Goal: Task Accomplishment & Management: Manage account settings

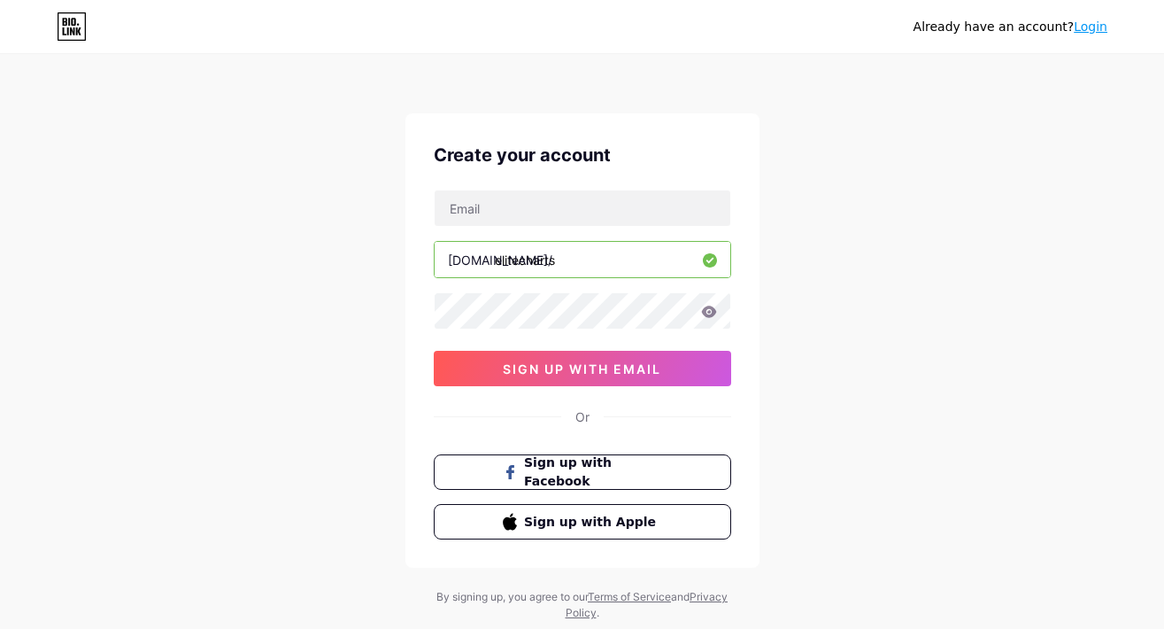
drag, startPoint x: 572, startPoint y: 263, endPoint x: 483, endPoint y: 260, distance: 88.6
click at [483, 260] on div "bio.link/ elitecharts" at bounding box center [583, 259] width 298 height 37
type input "e"
type input "elitecharts"
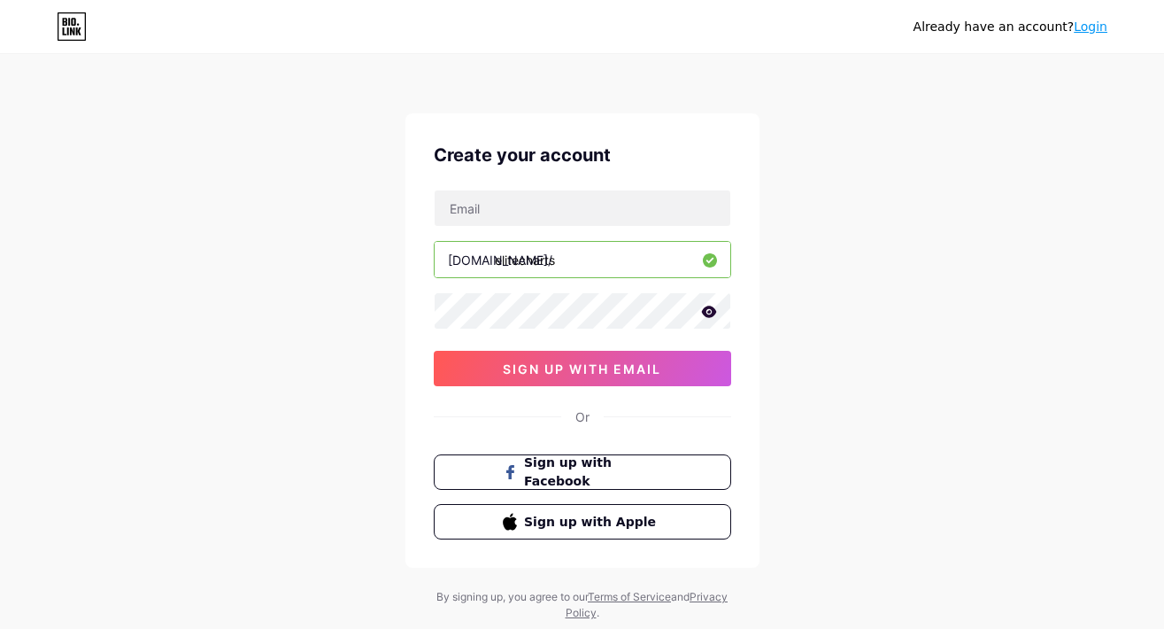
click at [790, 411] on div "Already have an account? Login Create your account bio.link/ elitecharts 0cAFcW…" at bounding box center [582, 338] width 1164 height 677
click at [559, 223] on input "text" at bounding box center [583, 207] width 296 height 35
type input "saad_trades@hotmail.com"
click at [757, 358] on div "Create your account saad_trades@hotmail.com bio.link/ elitecharts 0cAFcWeA5Z72l…" at bounding box center [583, 340] width 354 height 454
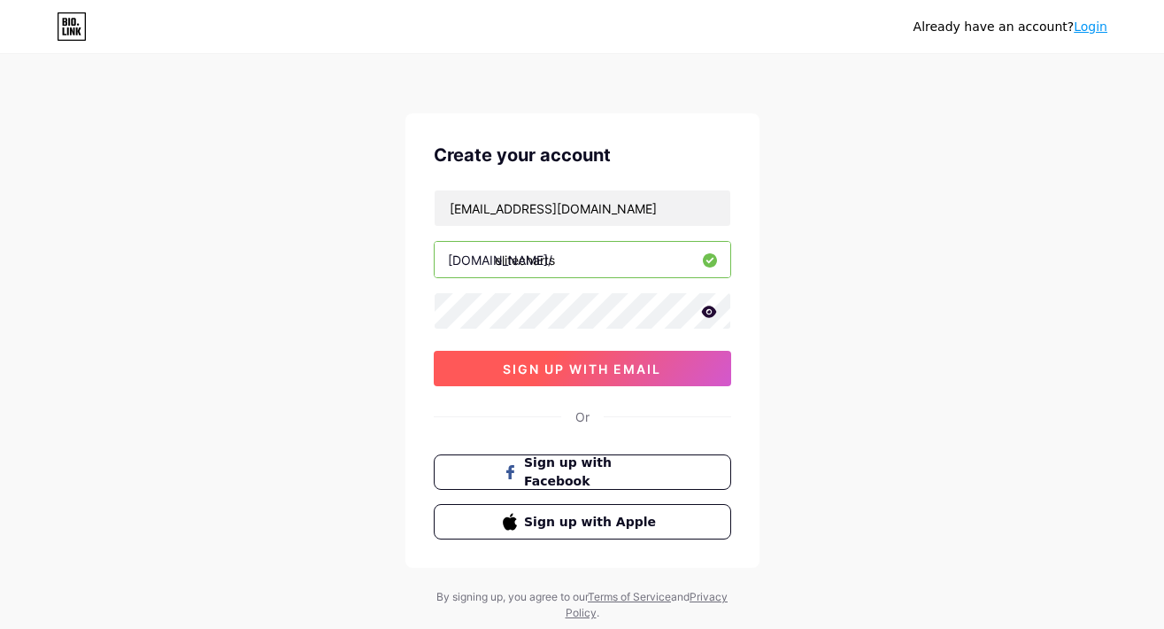
click at [598, 381] on button "sign up with email" at bounding box center [583, 368] width 298 height 35
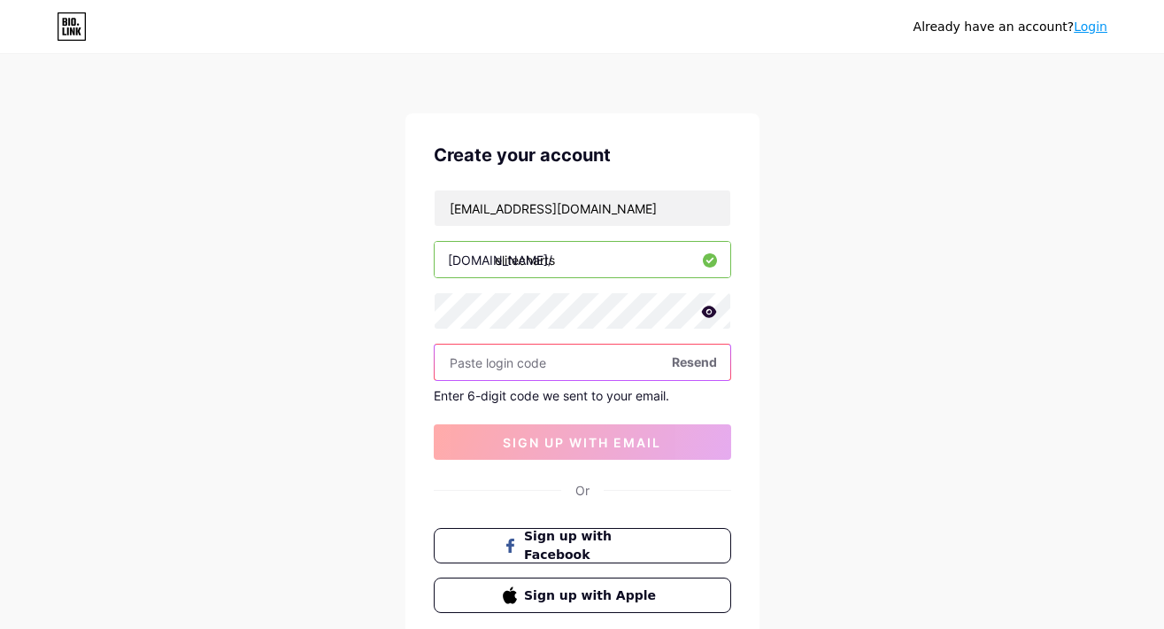
click at [549, 374] on input "text" at bounding box center [583, 361] width 296 height 35
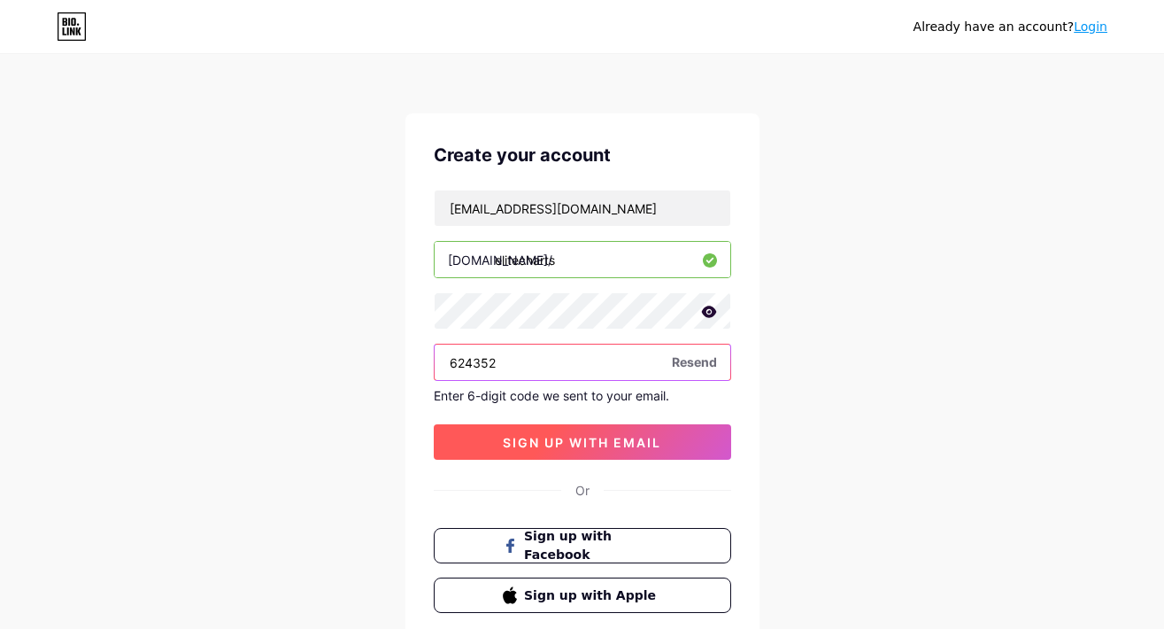
type input "624352"
click at [574, 449] on span "sign up with email" at bounding box center [582, 442] width 159 height 15
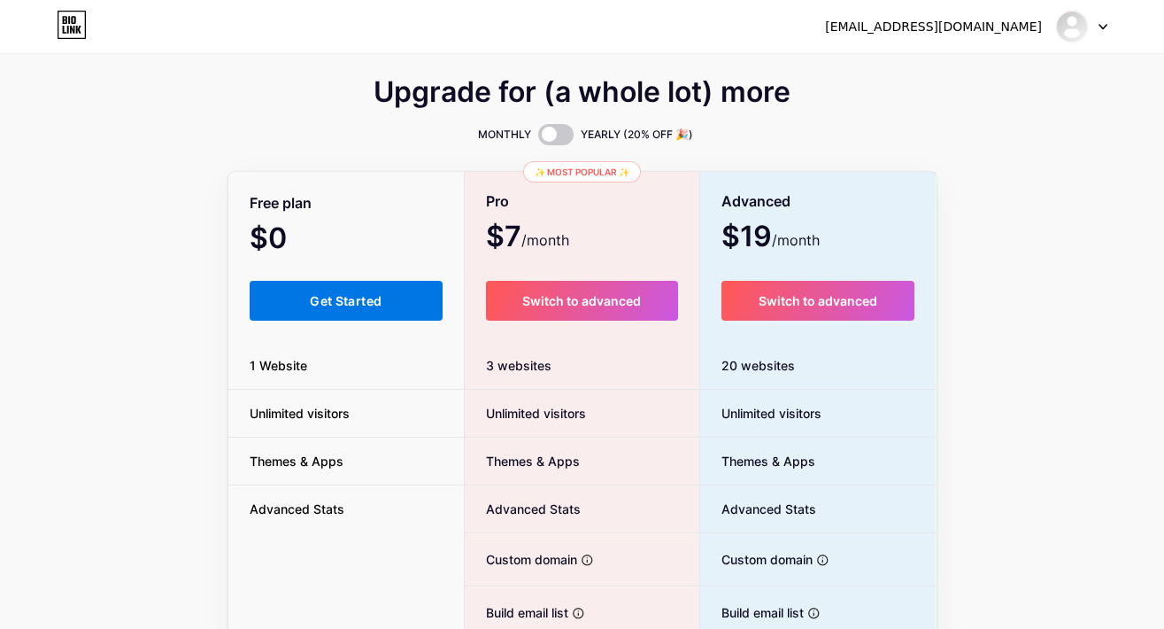
click at [339, 315] on button "Get Started" at bounding box center [347, 301] width 194 height 40
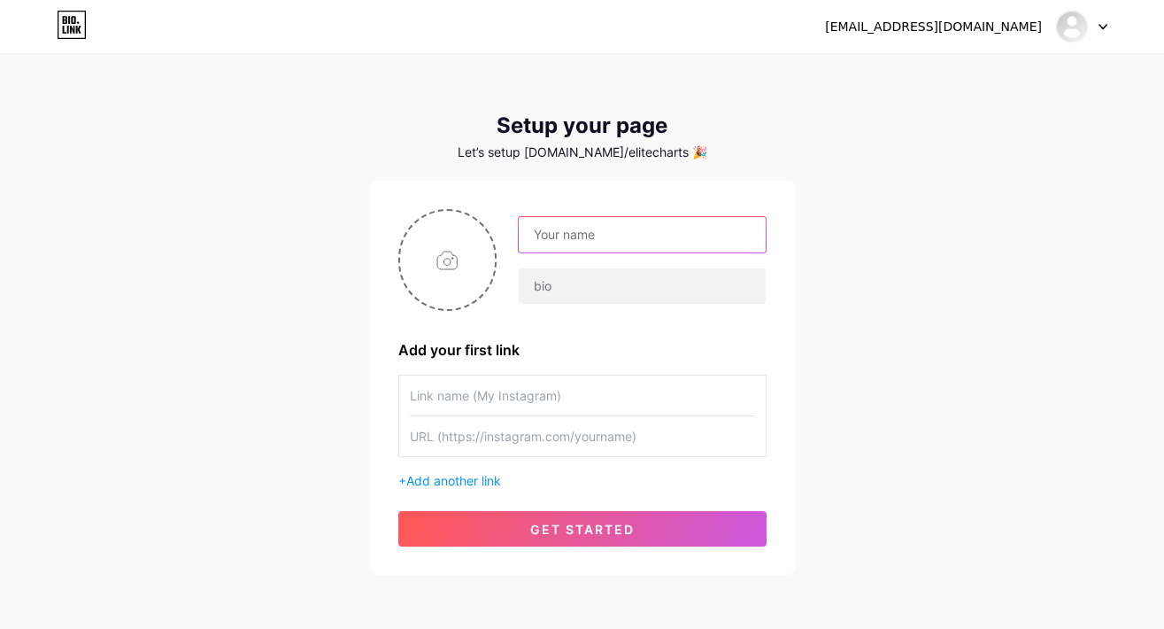
click at [580, 240] on input "text" at bounding box center [642, 234] width 246 height 35
type input "Elite Charts"
click at [468, 267] on input "file" at bounding box center [448, 260] width 96 height 98
type input "C:\fakepath\تويتر.png"
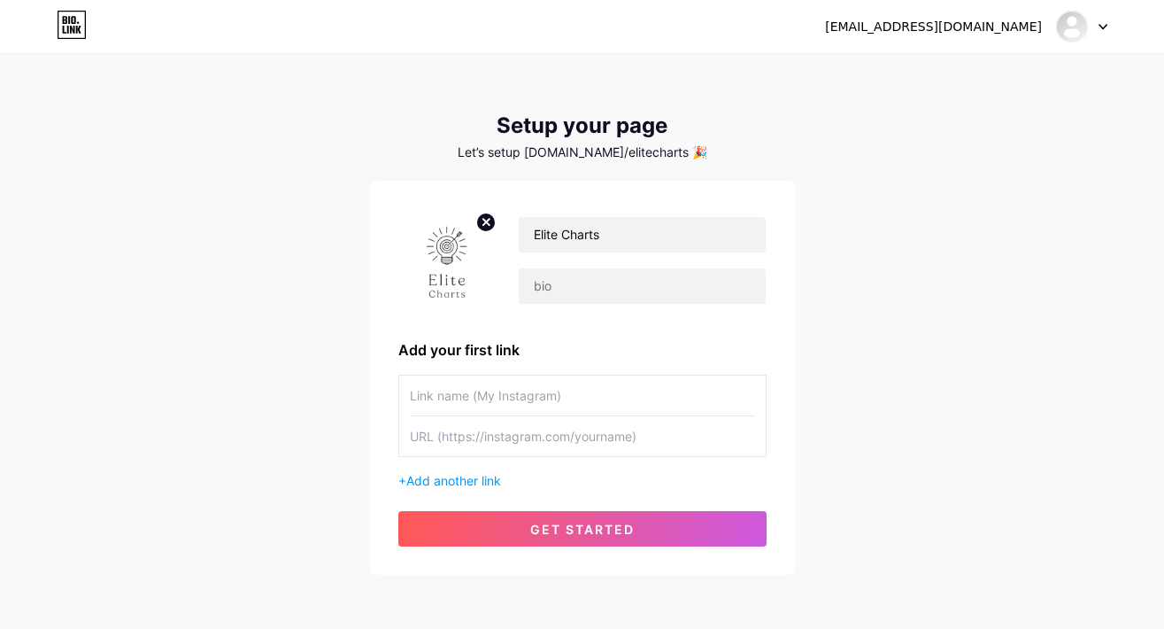
click at [789, 340] on div "Elite Charts Add your first link + Add another link get started" at bounding box center [582, 378] width 425 height 394
click at [547, 293] on input "text" at bounding box center [642, 285] width 246 height 35
click at [561, 296] on input "text" at bounding box center [642, 285] width 246 height 35
click at [561, 295] on input "text" at bounding box center [642, 285] width 246 height 35
click at [561, 294] on input "text" at bounding box center [642, 285] width 246 height 35
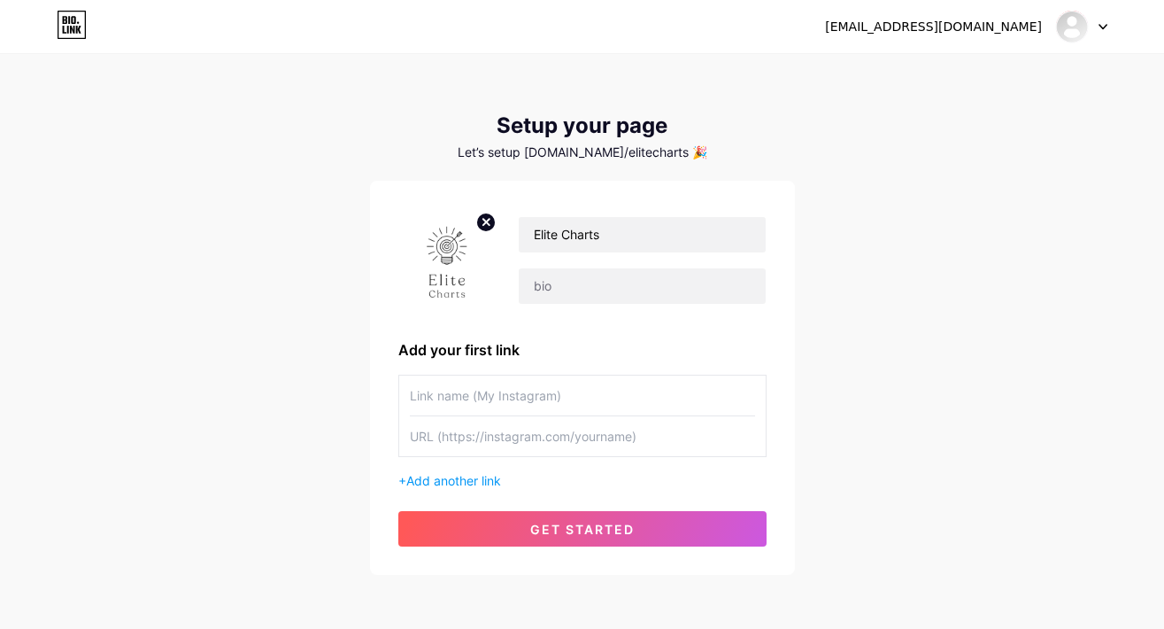
click at [586, 445] on input "text" at bounding box center [582, 436] width 345 height 40
click at [494, 482] on span "Add another link" at bounding box center [453, 480] width 95 height 15
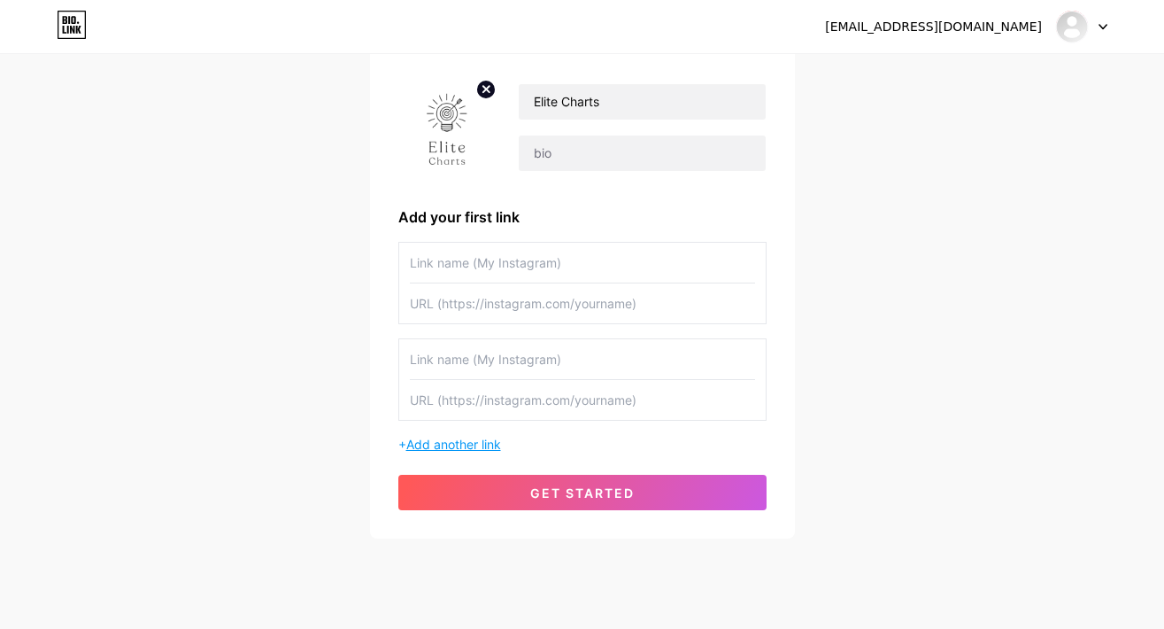
scroll to position [166, 0]
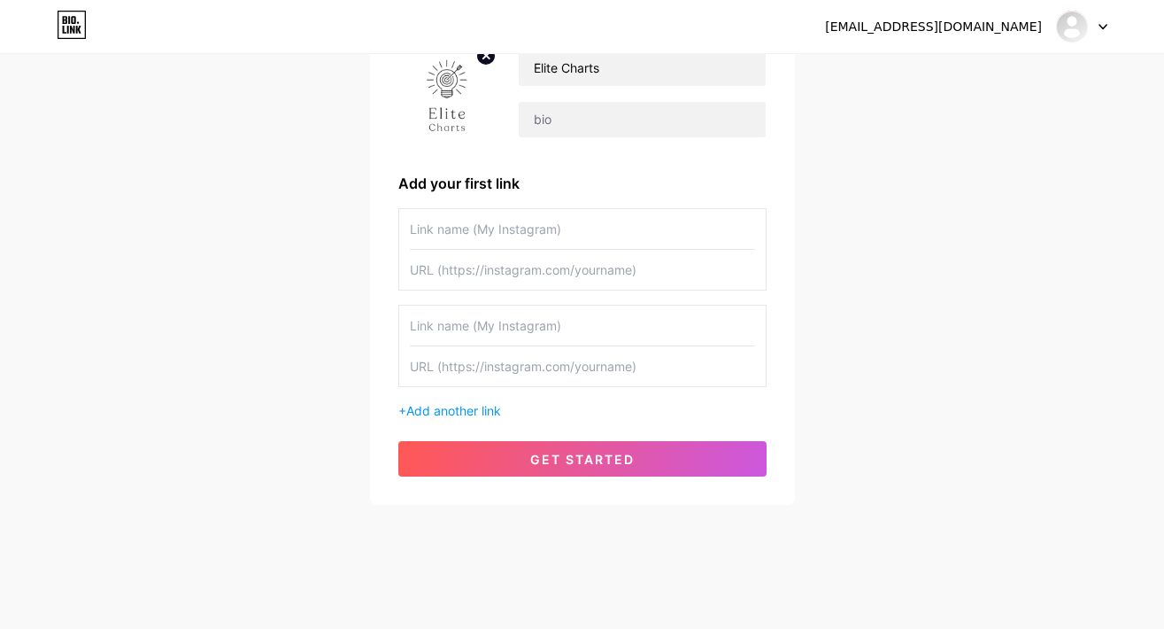
click at [483, 227] on input "text" at bounding box center [582, 229] width 345 height 40
click at [532, 239] on input "text" at bounding box center [582, 229] width 345 height 40
click at [522, 267] on input "text" at bounding box center [582, 270] width 345 height 40
click at [520, 290] on div "+ Add another link" at bounding box center [582, 314] width 368 height 212
click at [508, 355] on input "text" at bounding box center [582, 366] width 345 height 40
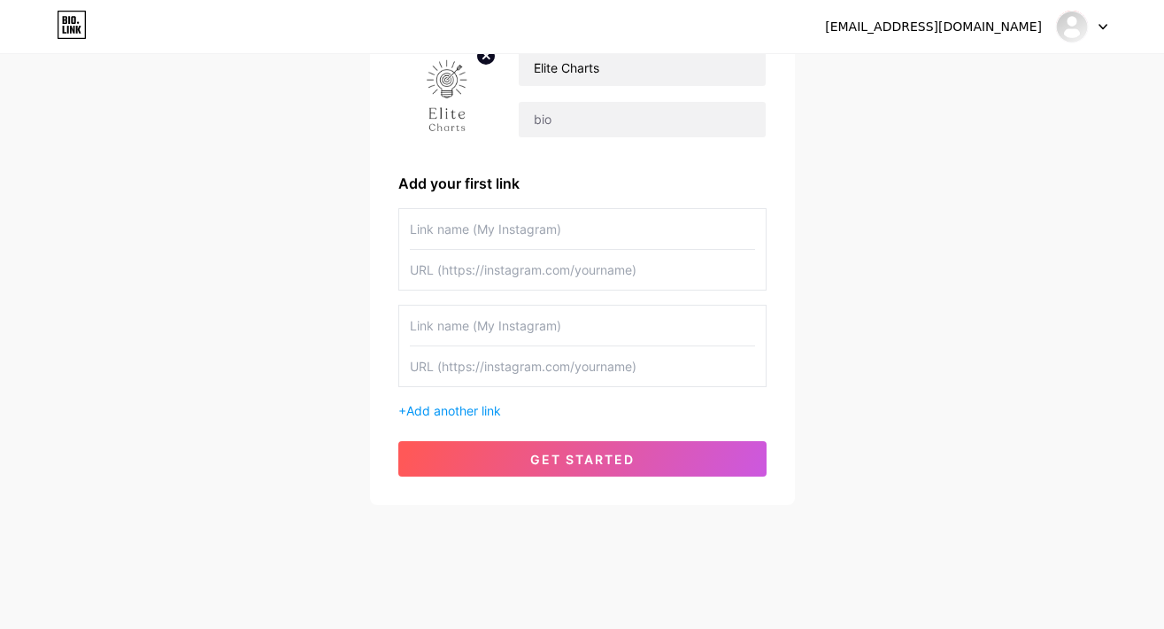
click at [513, 380] on input "text" at bounding box center [582, 366] width 345 height 40
click at [458, 413] on span "Add another link" at bounding box center [453, 410] width 95 height 15
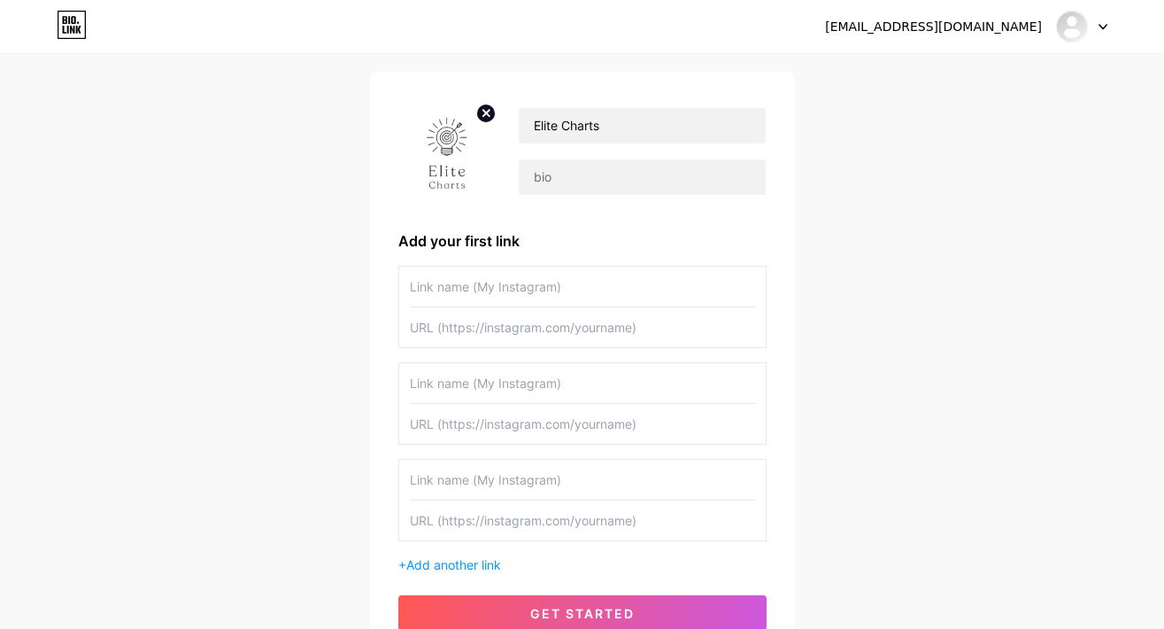
scroll to position [0, 0]
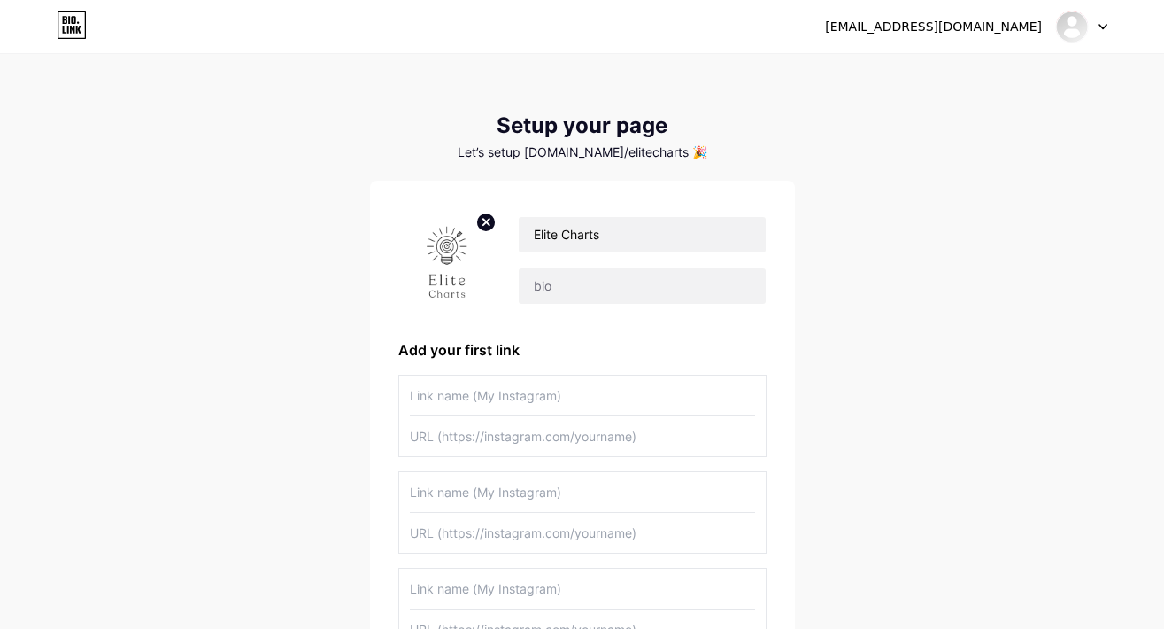
click at [531, 404] on input "text" at bounding box center [582, 395] width 345 height 40
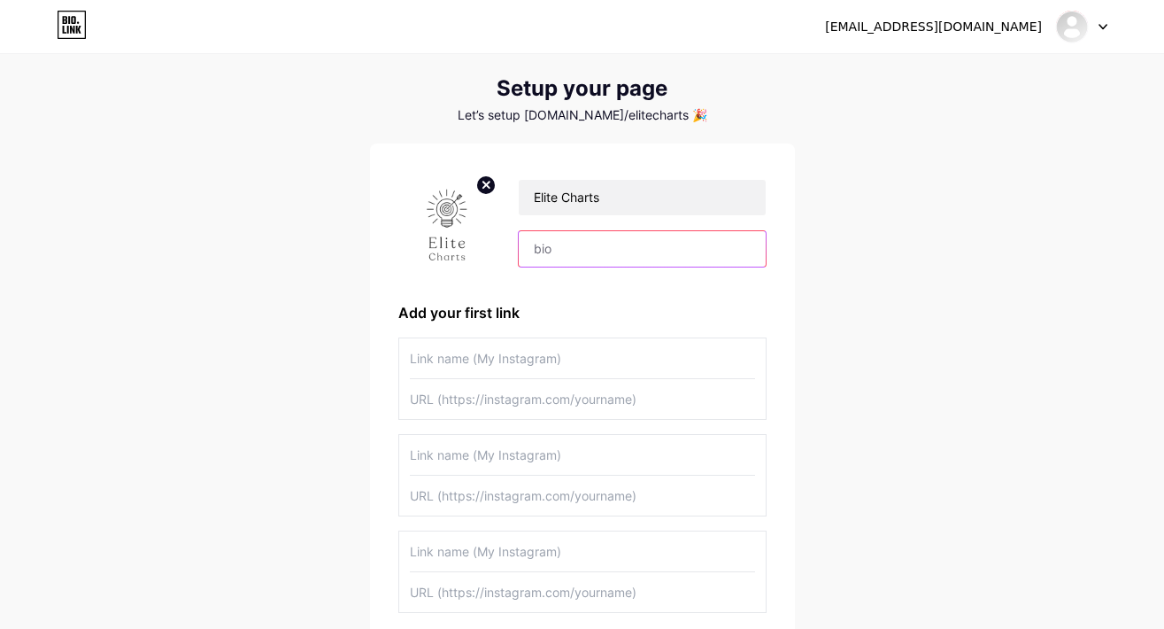
click at [592, 251] on input "text" at bounding box center [642, 248] width 246 height 35
click at [770, 295] on div "Elite Charts Add your first link + Add another link get started" at bounding box center [582, 436] width 425 height 587
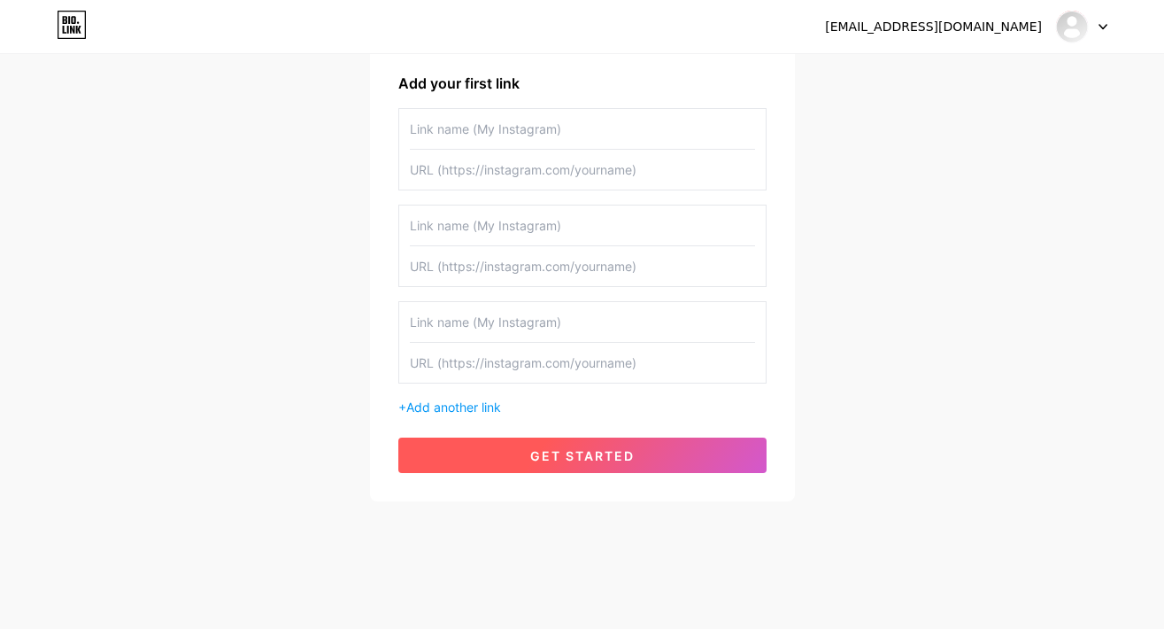
click at [576, 461] on span "get started" at bounding box center [582, 455] width 104 height 15
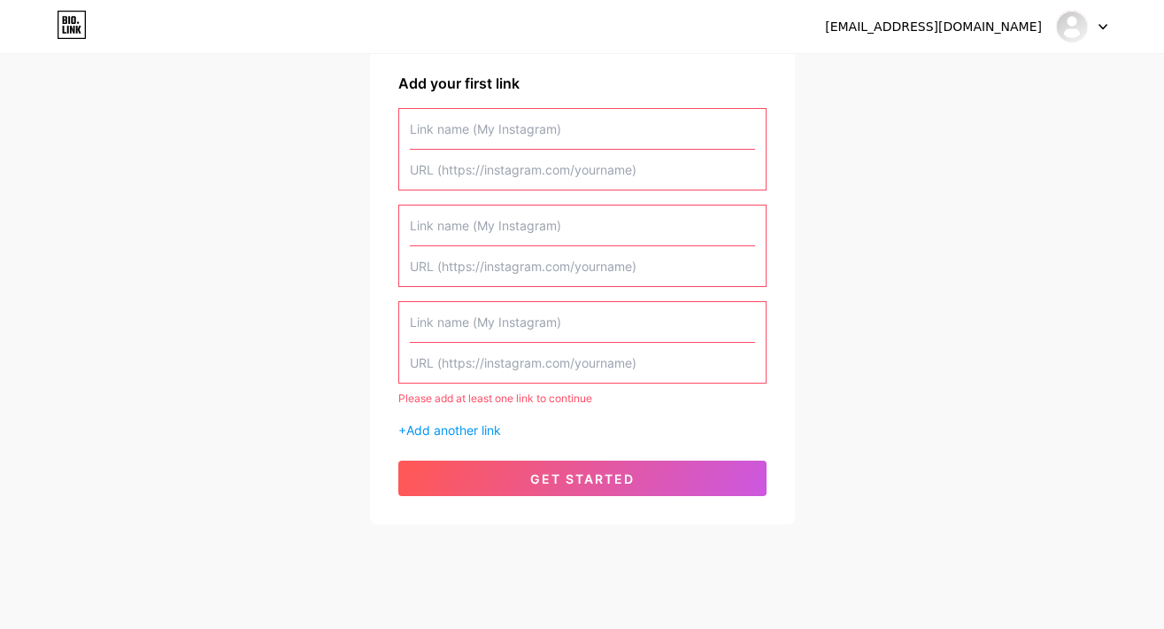
click at [540, 373] on input "text" at bounding box center [582, 363] width 345 height 40
click at [540, 372] on input "text" at bounding box center [582, 363] width 345 height 40
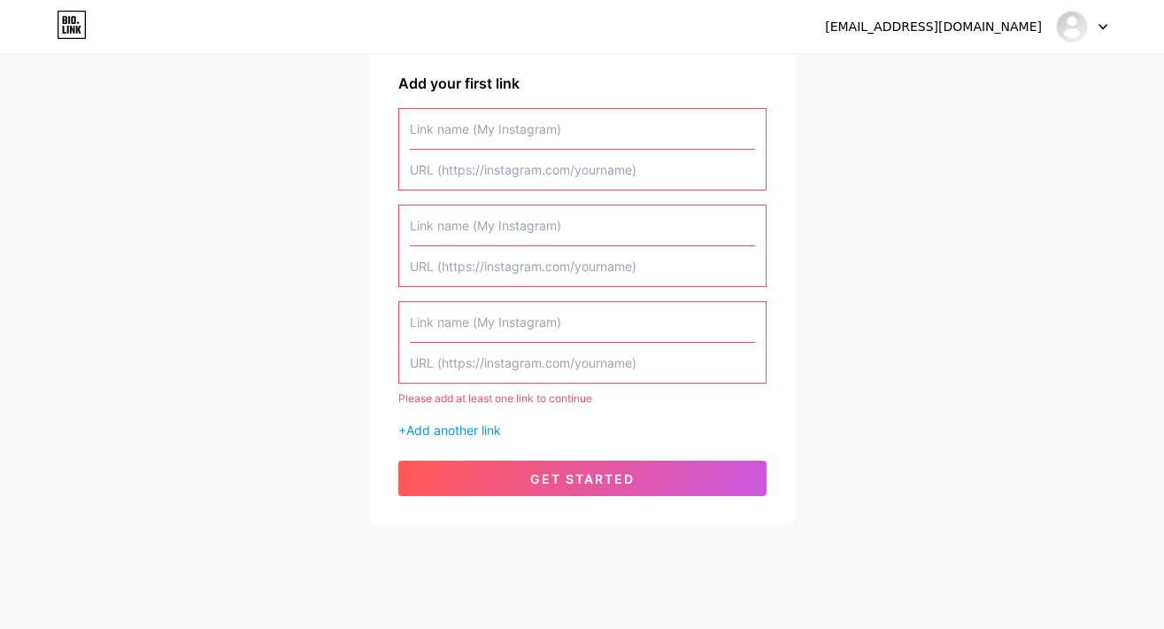
drag, startPoint x: 540, startPoint y: 368, endPoint x: 542, endPoint y: 233, distance: 135.5
click at [543, 239] on div "Please add at least one link to continue + Add another link" at bounding box center [582, 273] width 368 height 331
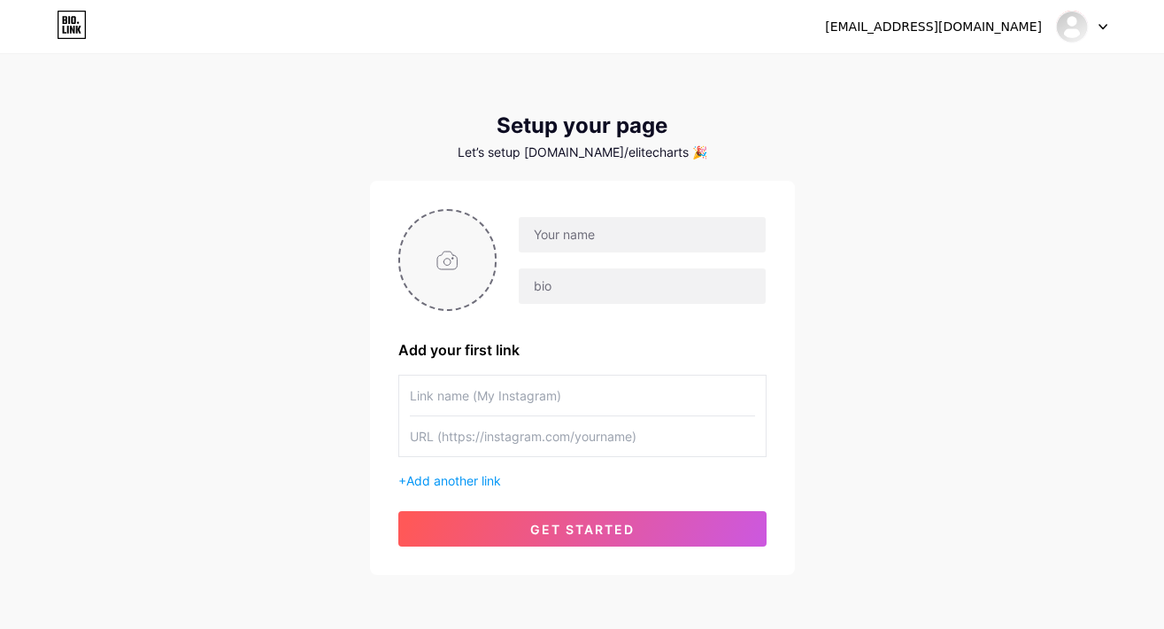
click at [463, 254] on input "file" at bounding box center [448, 260] width 96 height 98
type input "C:\fakepath\تويتر.png"
click at [549, 239] on input "text" at bounding box center [642, 234] width 246 height 35
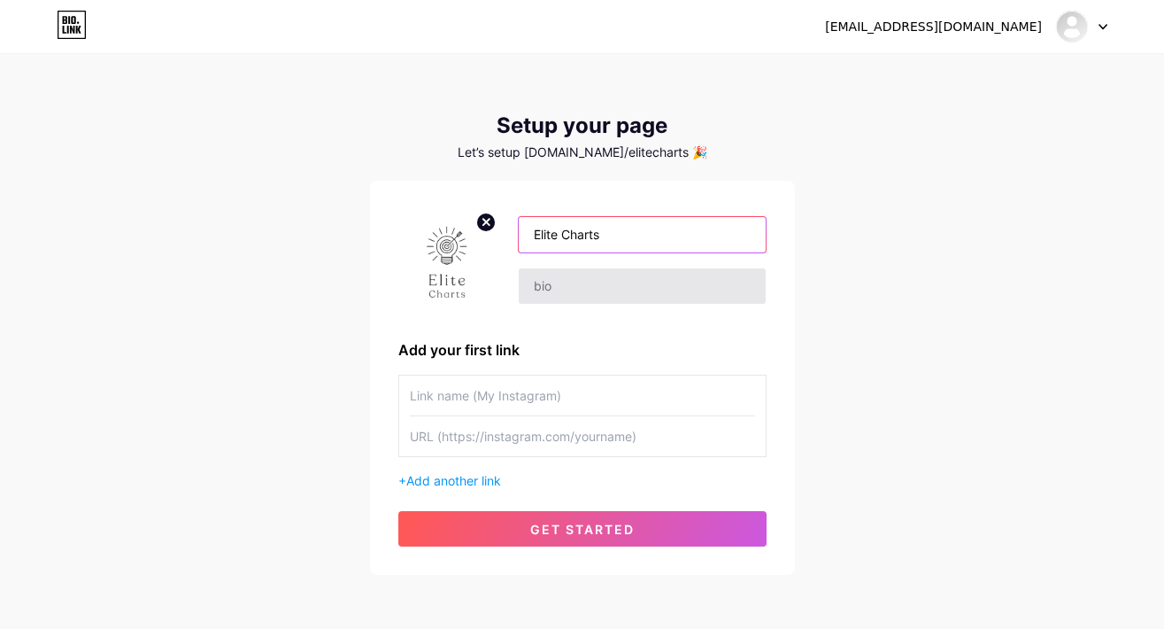
type input "Elite Charts"
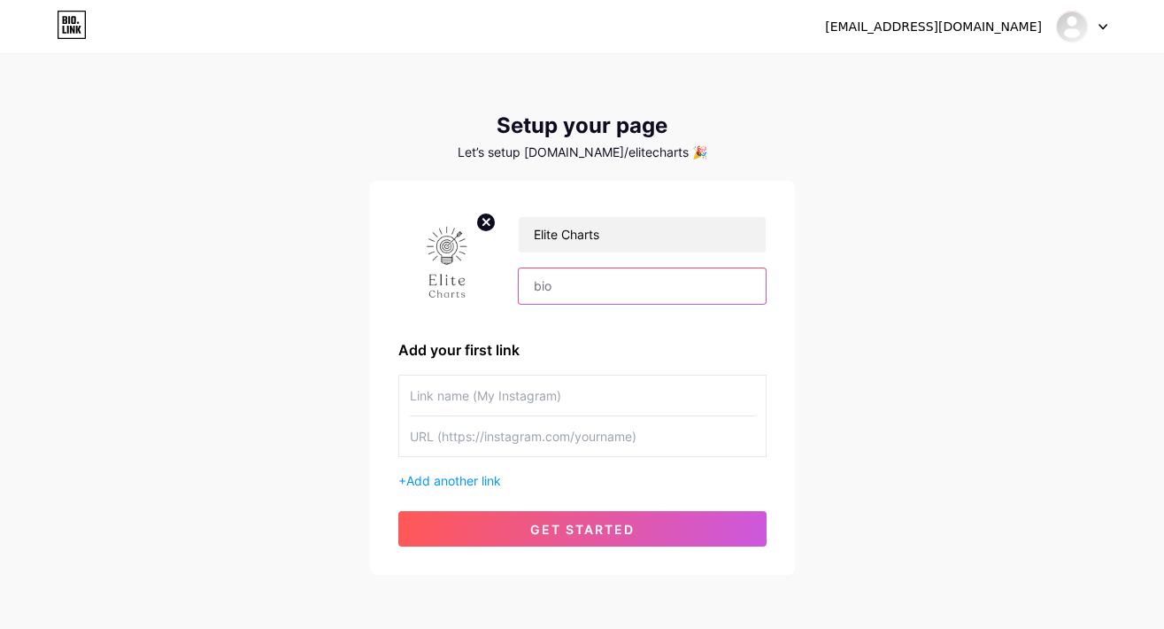
click at [557, 285] on input "text" at bounding box center [642, 285] width 246 height 35
click at [553, 296] on input "text" at bounding box center [642, 285] width 246 height 35
click at [568, 290] on input "text" at bounding box center [642, 285] width 246 height 35
type input "l"
type input "Saud the trader"
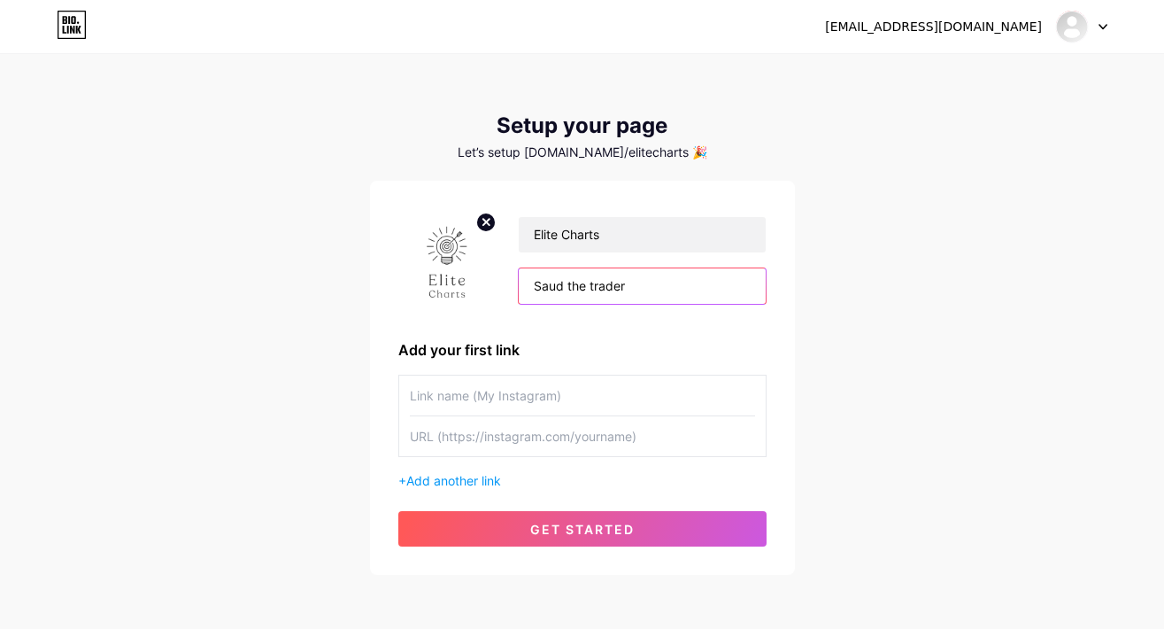
drag, startPoint x: 639, startPoint y: 290, endPoint x: 527, endPoint y: 289, distance: 112.5
click at [527, 289] on input "Saud the trader" at bounding box center [642, 285] width 246 height 35
click at [623, 532] on span "get started" at bounding box center [582, 529] width 104 height 15
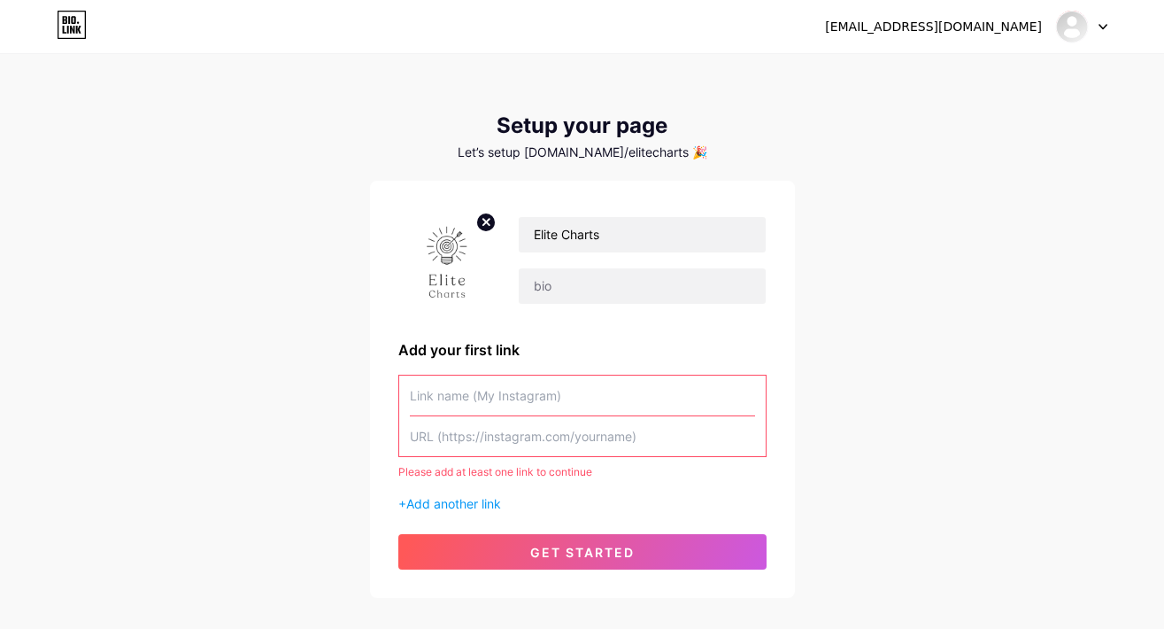
click at [449, 406] on input "text" at bounding box center [582, 395] width 345 height 40
paste input "@Elite_charts"
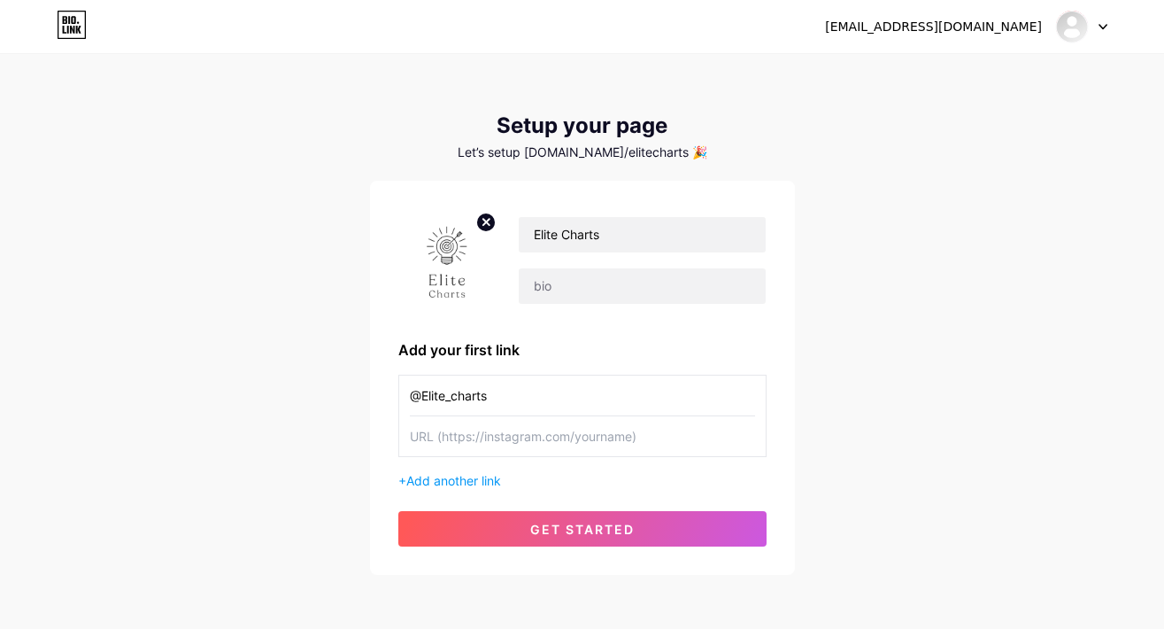
type input "@Elite_charts"
click at [457, 434] on input "text" at bounding box center [582, 436] width 345 height 40
click at [440, 453] on input "text" at bounding box center [582, 436] width 345 height 40
paste input "https://x.com/Elite_charts"
type input "https://x.com/Elite_charts"
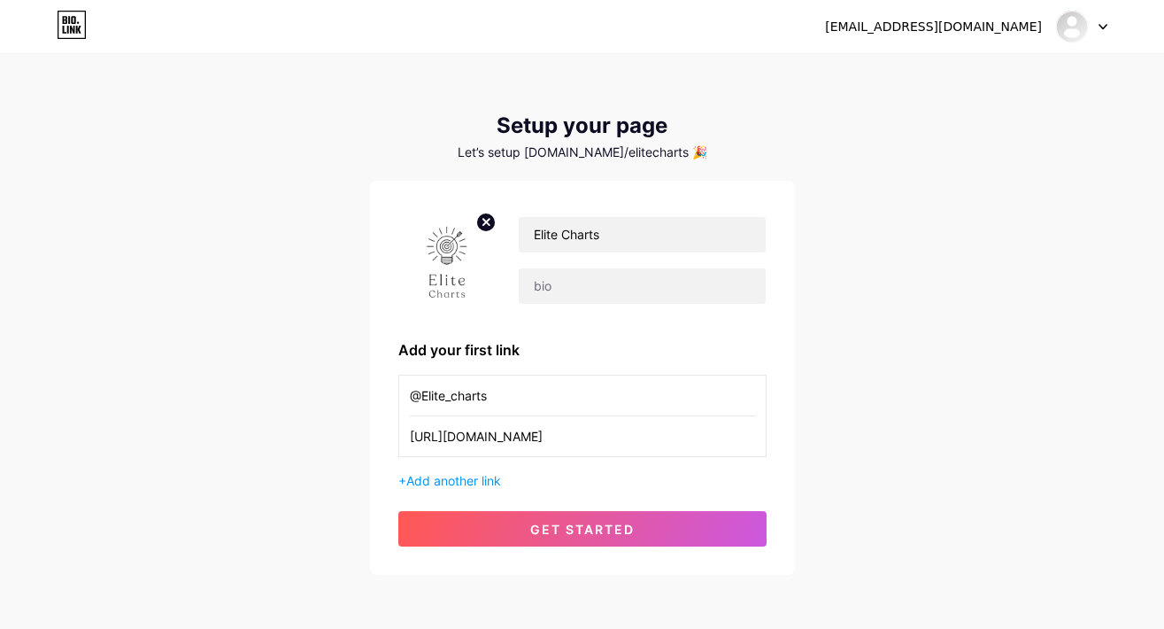
click at [669, 508] on div "Elite Charts Add your first link @Elite_charts https://x.com/Elite_charts + Add…" at bounding box center [582, 377] width 368 height 337
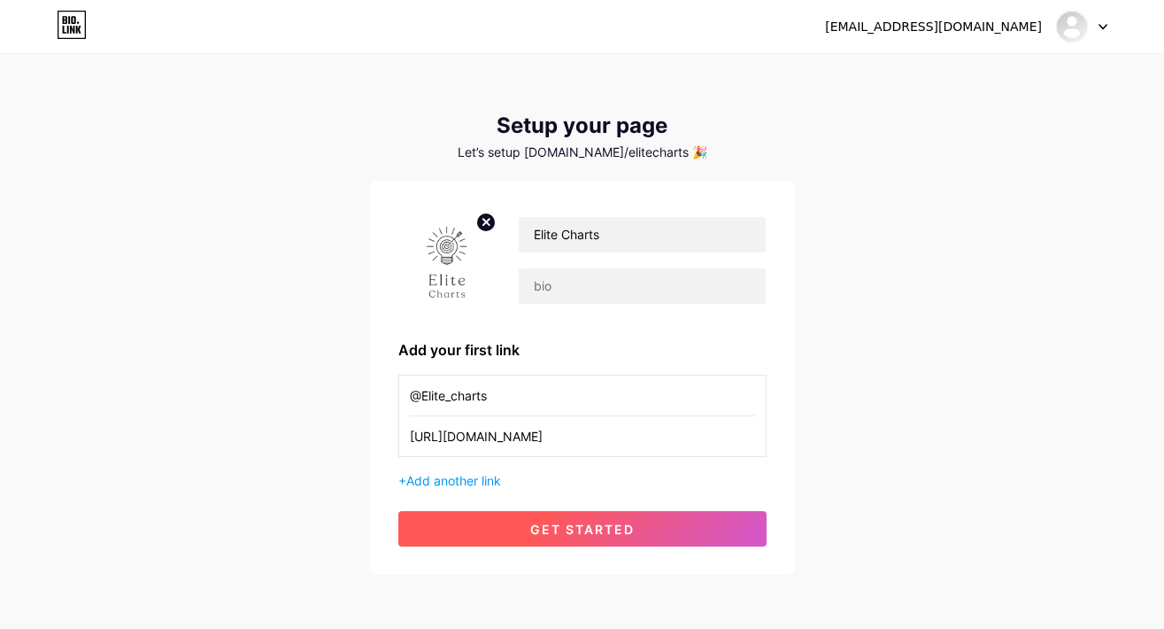
click at [662, 522] on button "get started" at bounding box center [582, 528] width 368 height 35
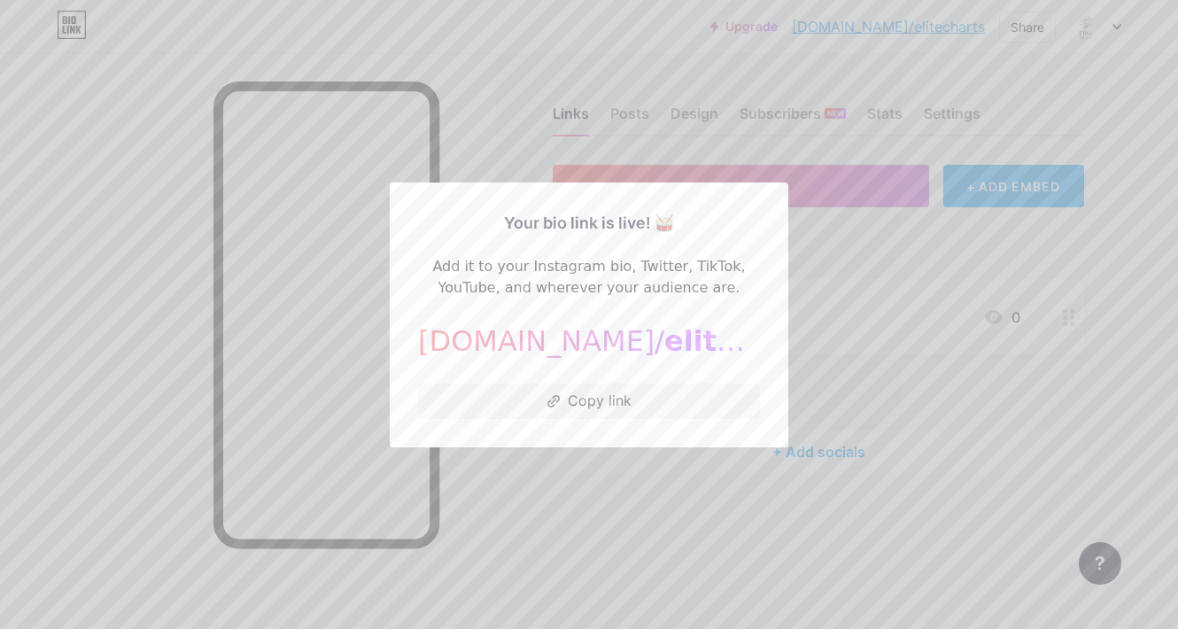
click at [593, 230] on div "Your bio link is live! 🥁" at bounding box center [589, 223] width 342 height 24
click at [622, 398] on button "Copy link" at bounding box center [589, 400] width 342 height 35
click at [878, 363] on div at bounding box center [589, 314] width 1178 height 629
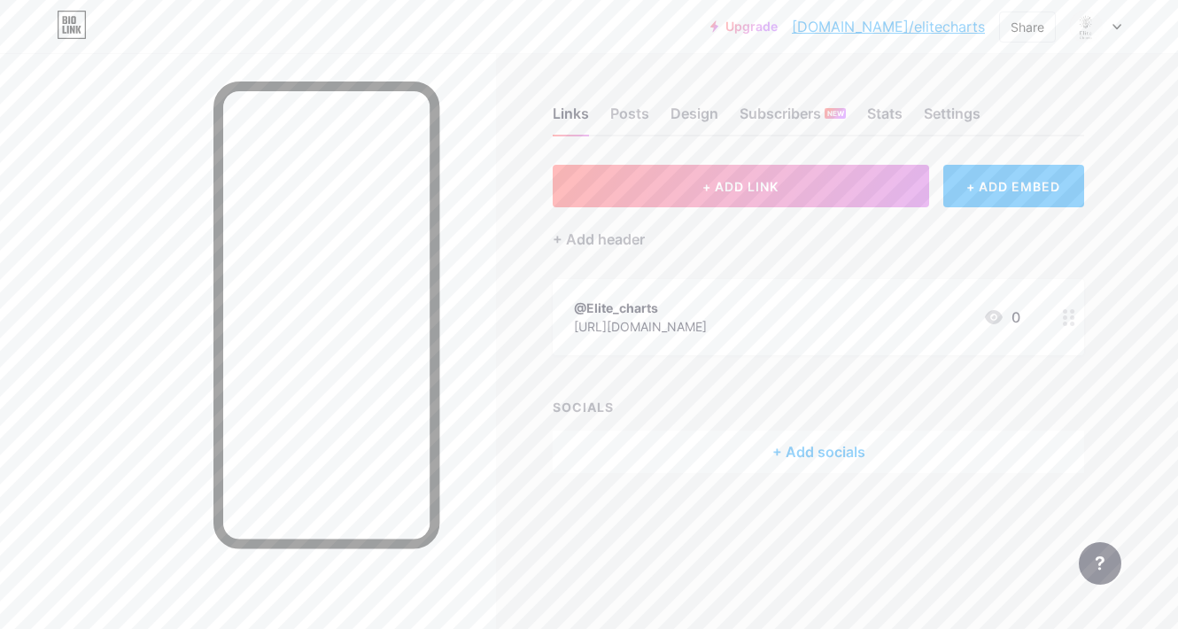
click at [793, 457] on div "+ Add socials" at bounding box center [818, 451] width 531 height 43
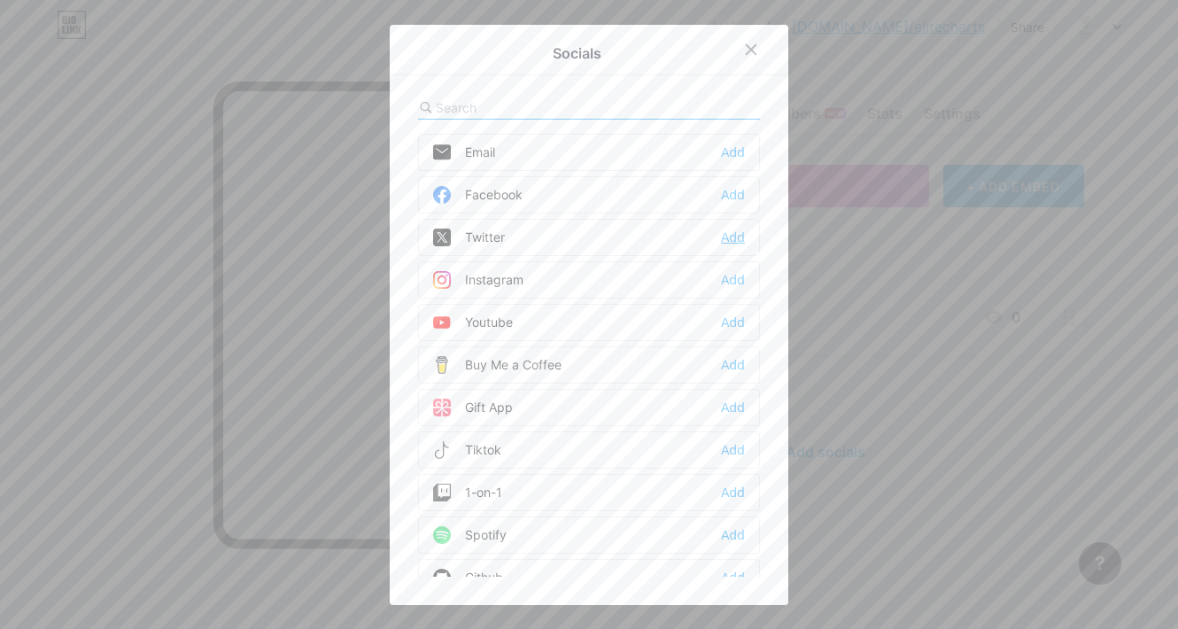
click at [730, 242] on div "Add" at bounding box center [733, 237] width 24 height 18
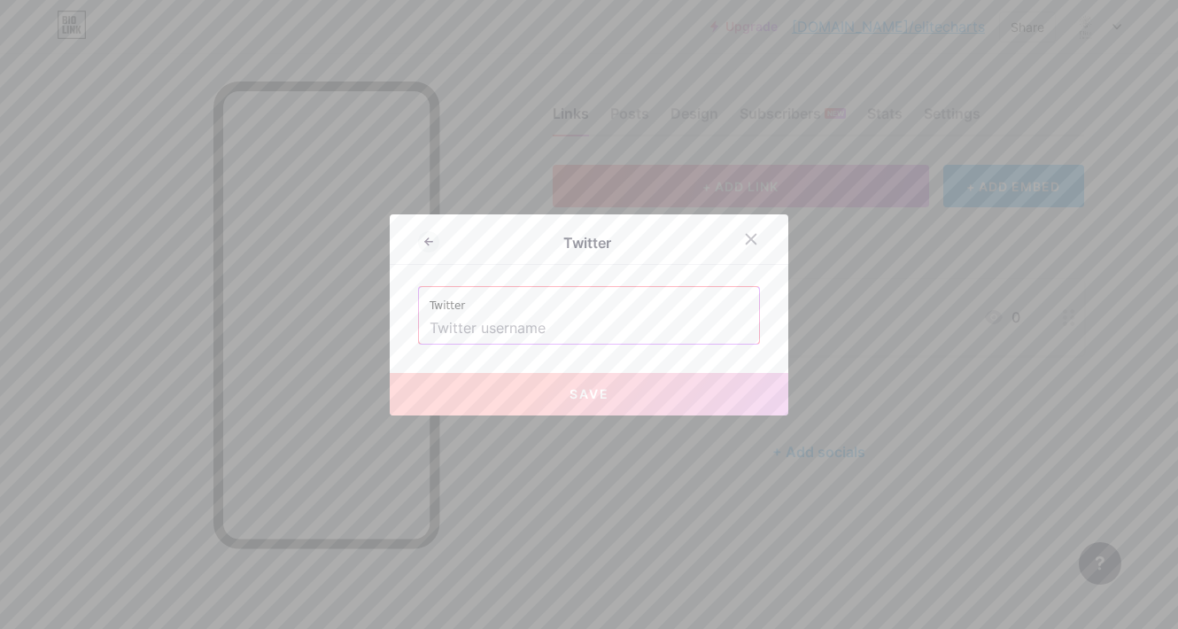
click at [523, 321] on input "text" at bounding box center [588, 328] width 319 height 30
paste input "https://bio.link/elitecharts"
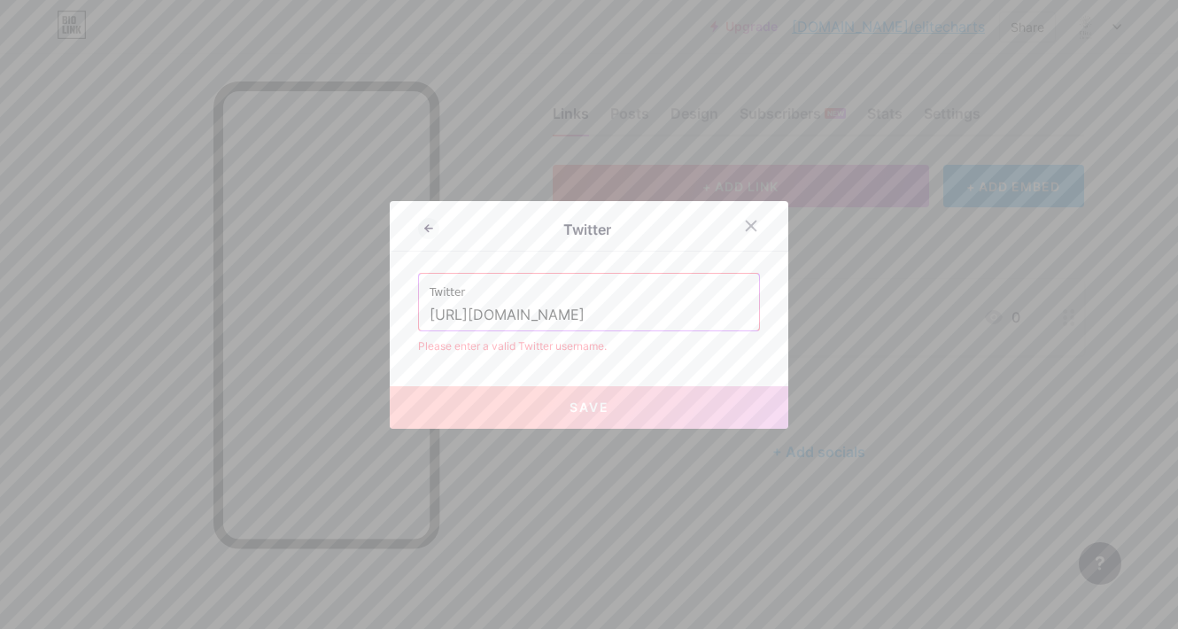
click at [605, 313] on input "https://bio.link/elitecharts" at bounding box center [588, 315] width 319 height 30
paste input "x.com/Elite_"
click at [584, 319] on input "https://x.com/Elite_charts" at bounding box center [588, 315] width 319 height 30
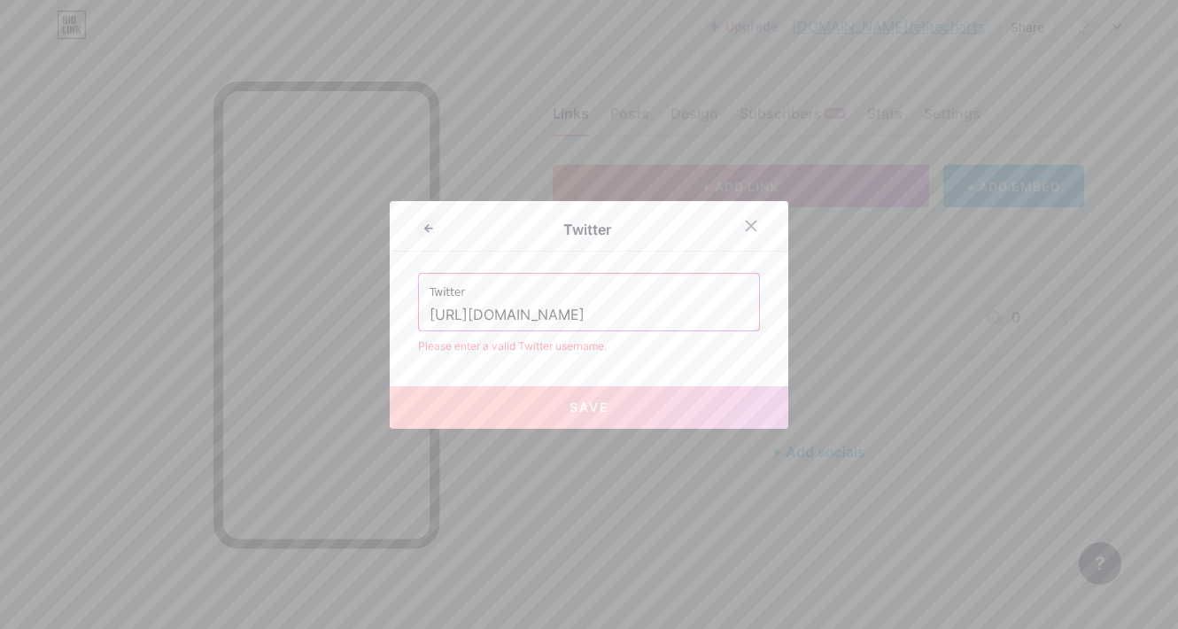
drag, startPoint x: 517, startPoint y: 312, endPoint x: 416, endPoint y: 319, distance: 101.2
click at [419, 319] on div "Twitter https://x.com/Elite_charts" at bounding box center [589, 302] width 340 height 57
click at [595, 317] on input "https://x.com/Elite_charts" at bounding box center [588, 315] width 319 height 30
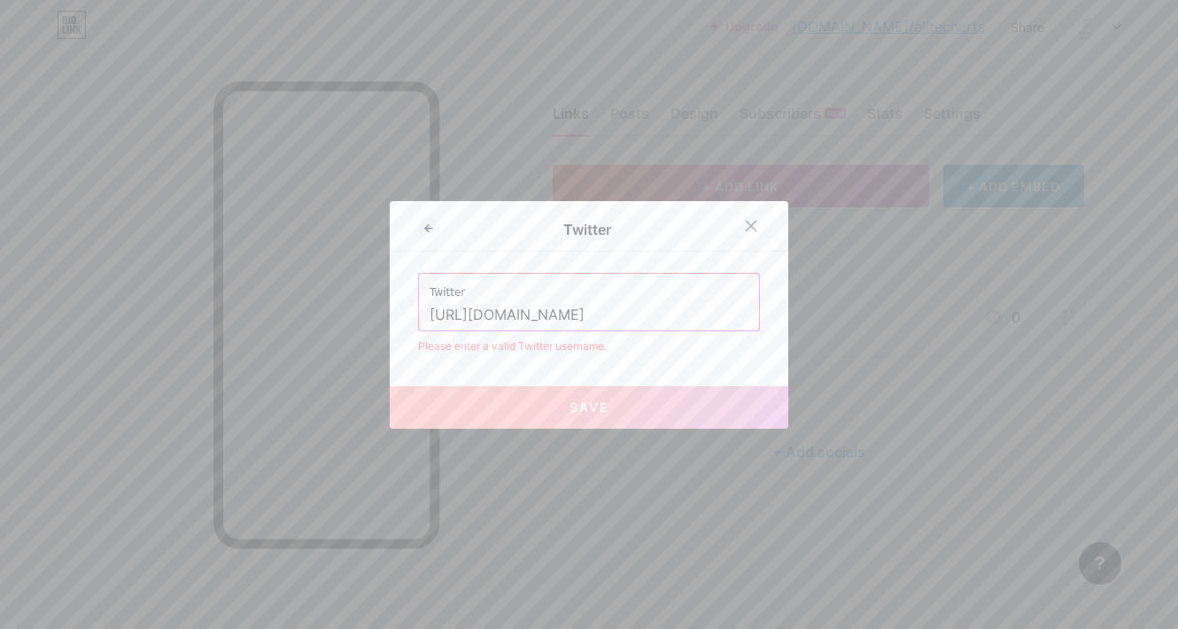
paste input "@"
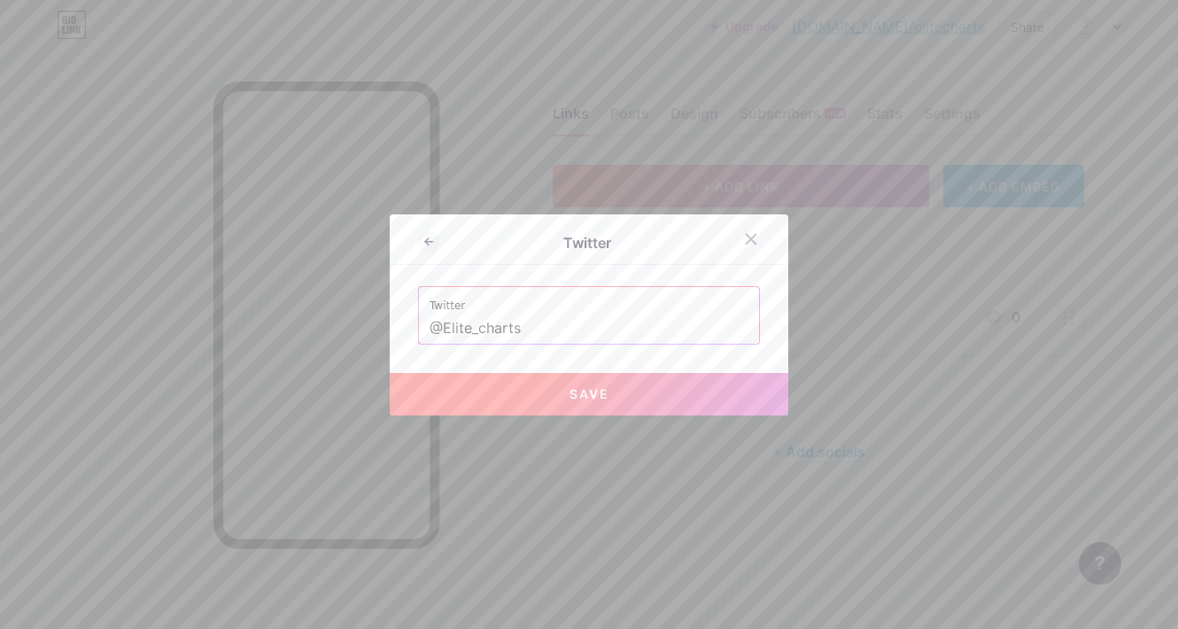
click at [596, 394] on span "Save" at bounding box center [589, 393] width 40 height 15
type input "https://twitter.com/@Elite_charts"
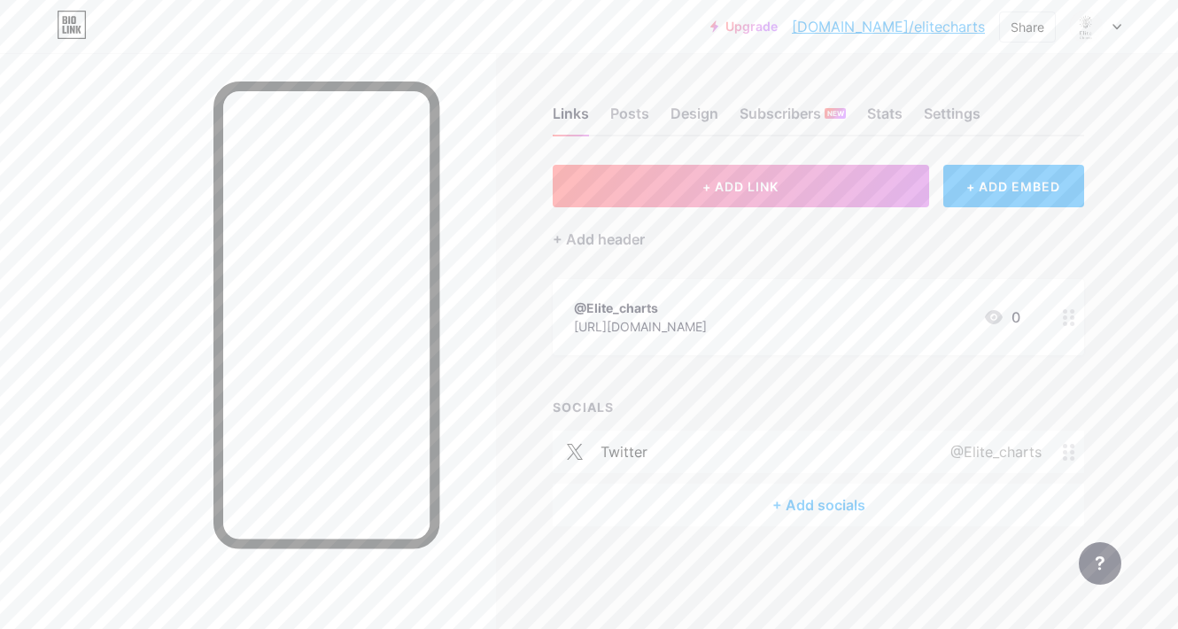
click at [832, 496] on div "+ Add socials" at bounding box center [818, 504] width 531 height 43
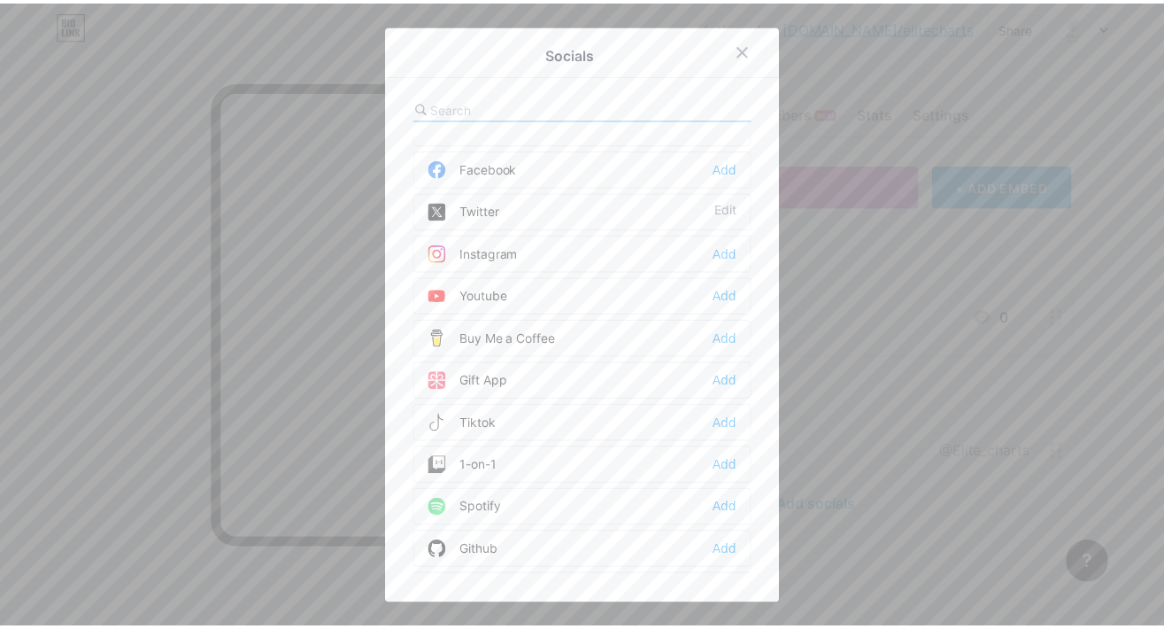
scroll to position [89, 0]
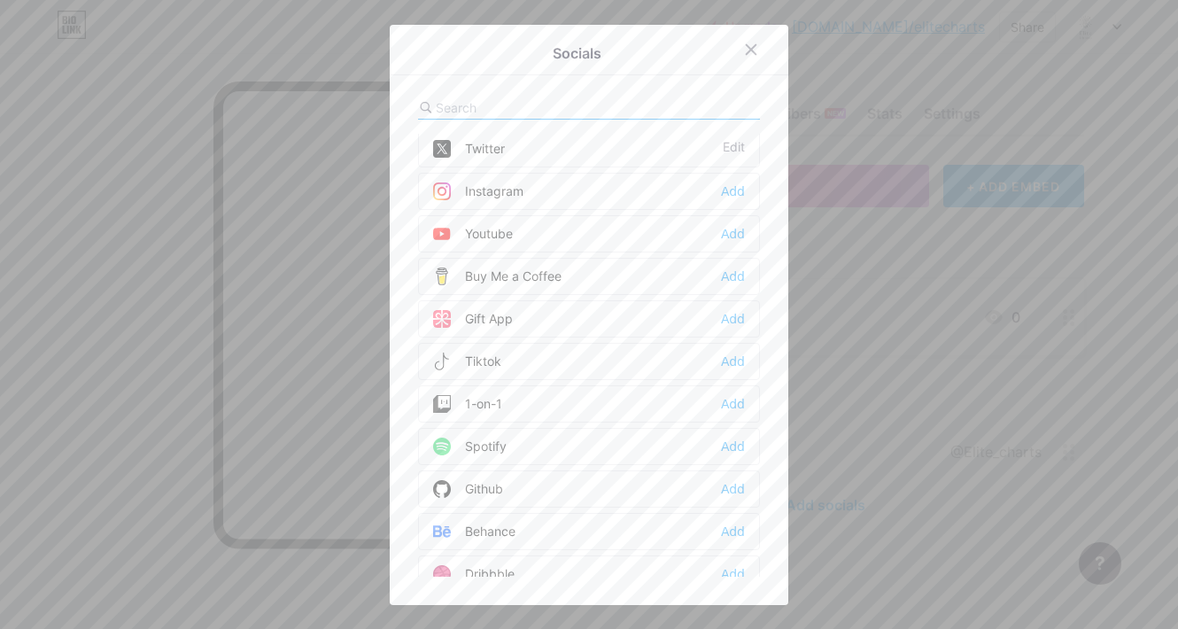
click at [526, 361] on div "Tiktok Add" at bounding box center [589, 361] width 342 height 37
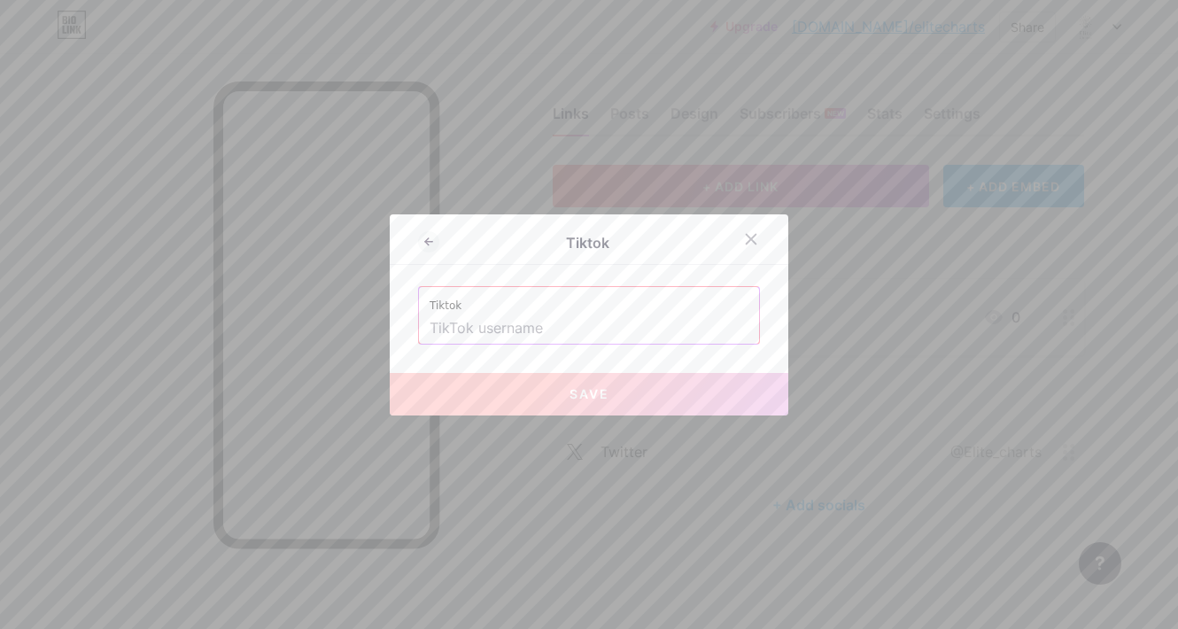
paste input "elite_charts1"
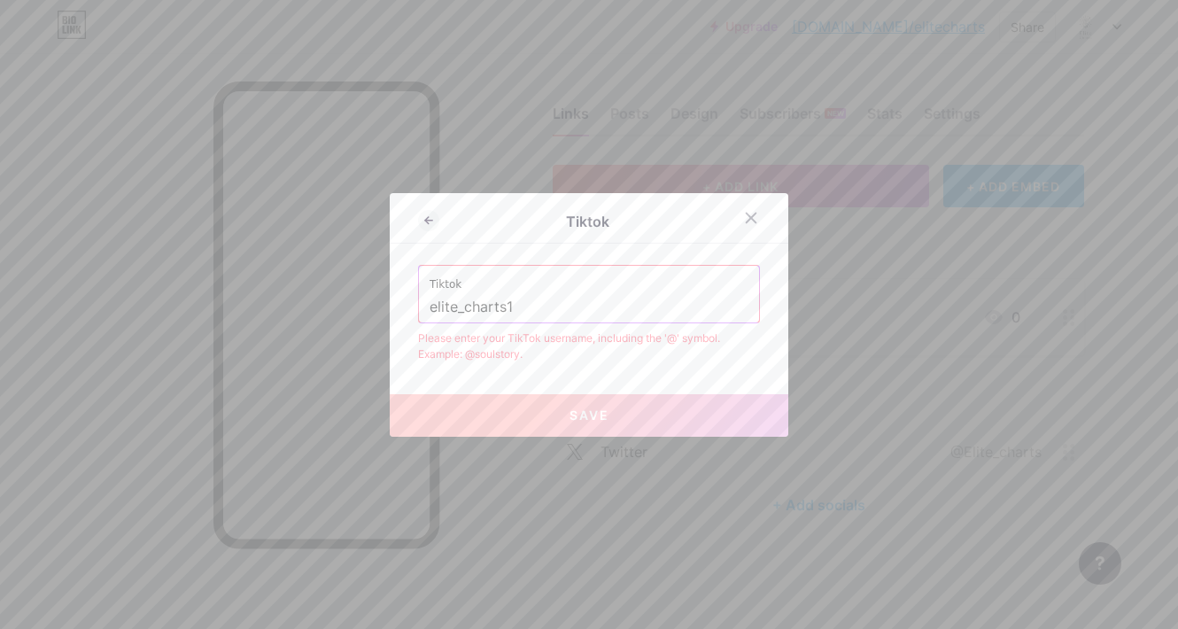
click at [647, 414] on button "Save" at bounding box center [589, 415] width 398 height 43
click at [505, 341] on div "Please enter your TikTok username, including the '@' symbol. Example: @soulstor…" at bounding box center [589, 346] width 342 height 32
click at [618, 347] on div "Please enter your TikTok username, including the '@' symbol. Example: @soulstor…" at bounding box center [589, 346] width 342 height 32
click at [468, 360] on div "Please enter your TikTok username, including the '@' symbol. Example: @soulstor…" at bounding box center [589, 346] width 342 height 32
click at [429, 310] on input "elite_charts1" at bounding box center [588, 307] width 319 height 30
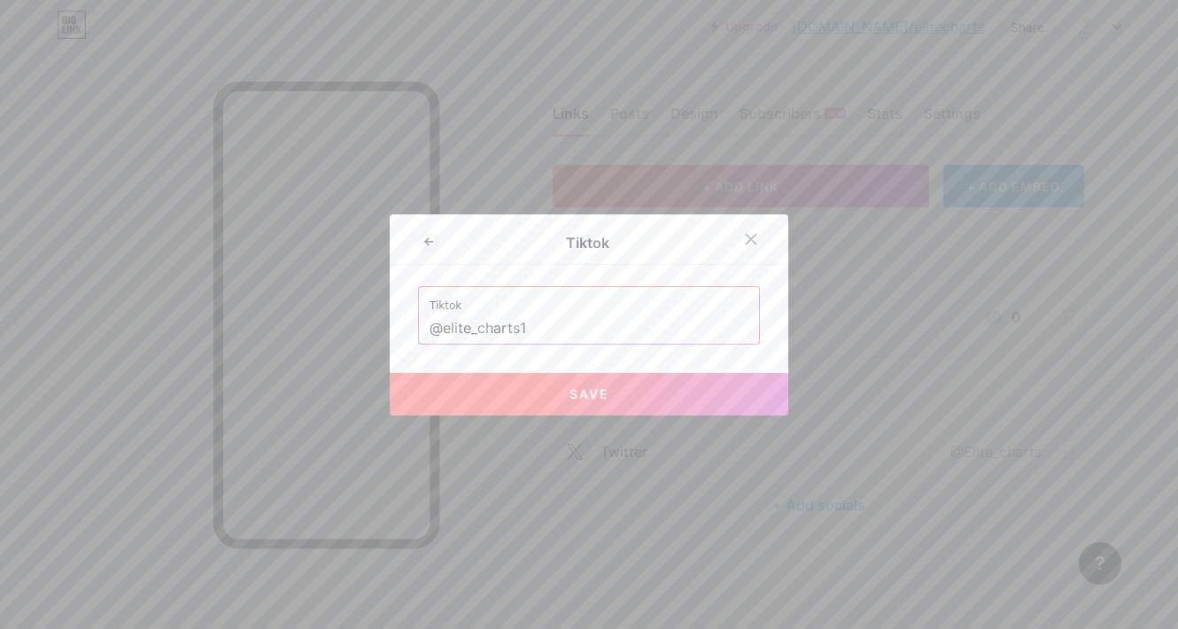
click at [514, 397] on button "Save" at bounding box center [589, 394] width 398 height 43
type input "https://tiktok.com/@elite_charts1"
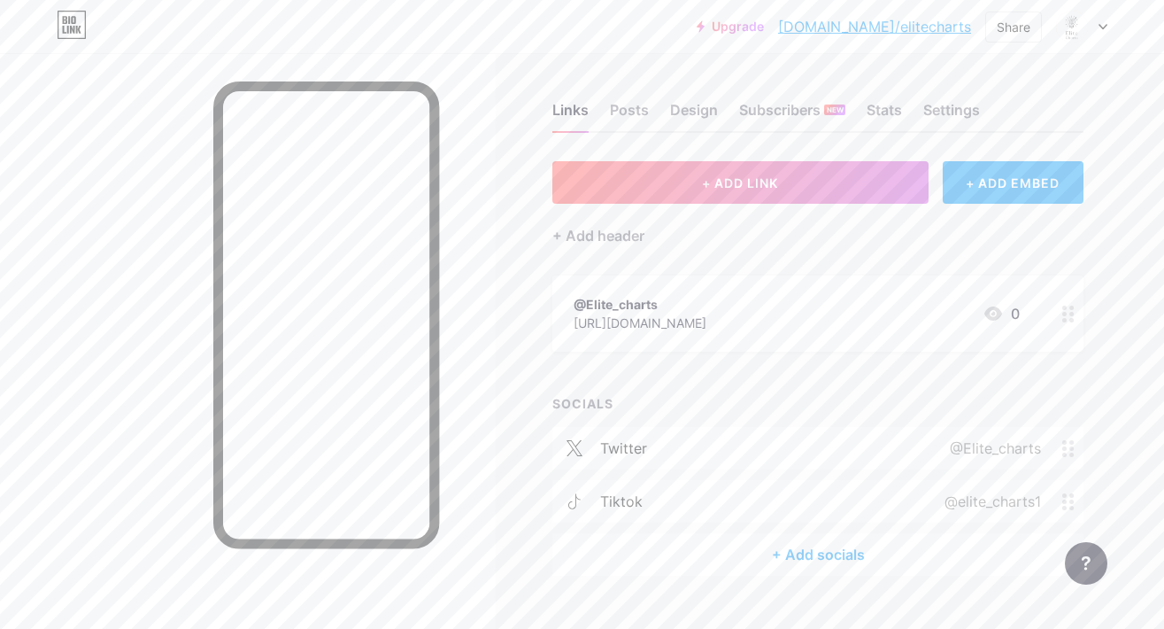
scroll to position [38, 0]
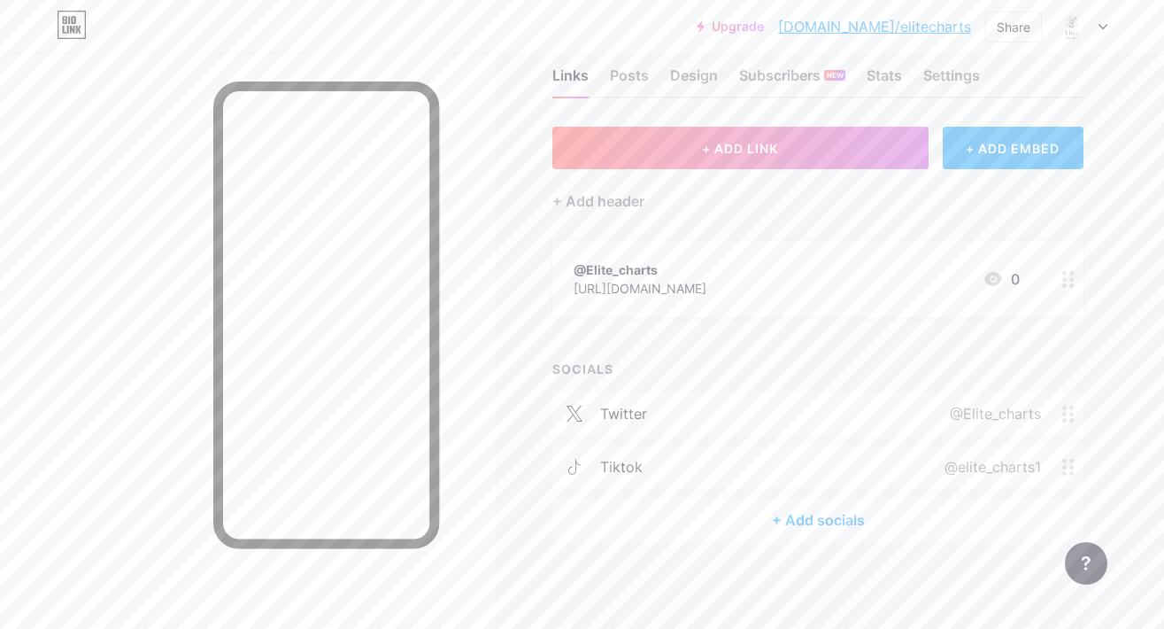
click at [839, 342] on div "+ ADD LINK + ADD EMBED + Add header @Elite_charts https://x.com/Elite_charts 0 …" at bounding box center [818, 334] width 531 height 414
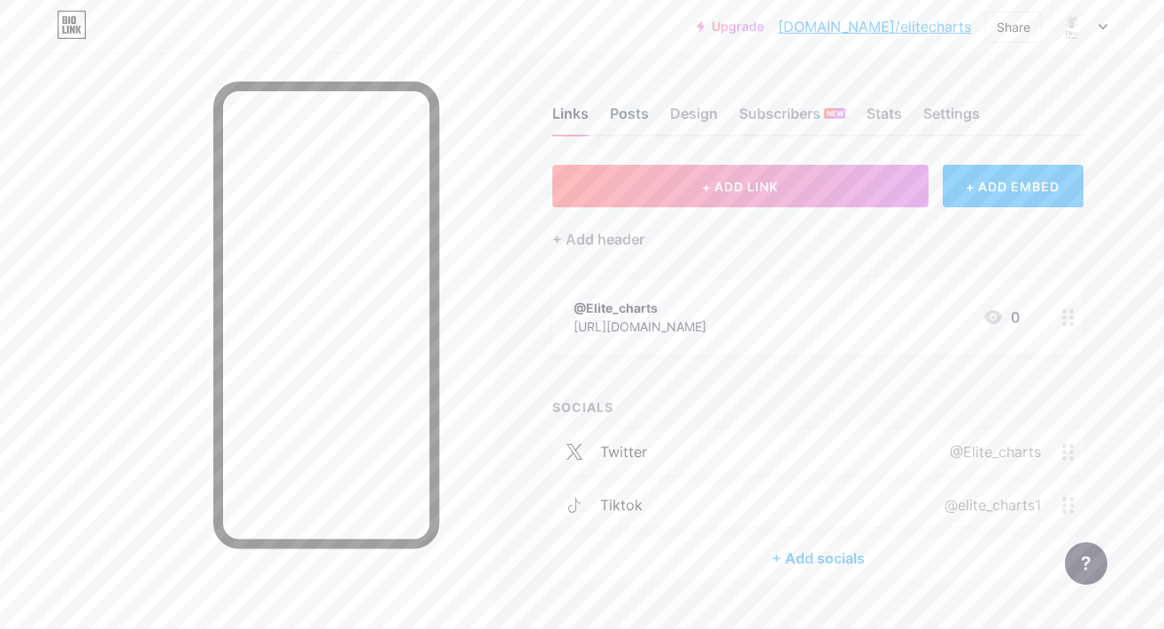
click at [636, 116] on div "Posts" at bounding box center [629, 119] width 39 height 32
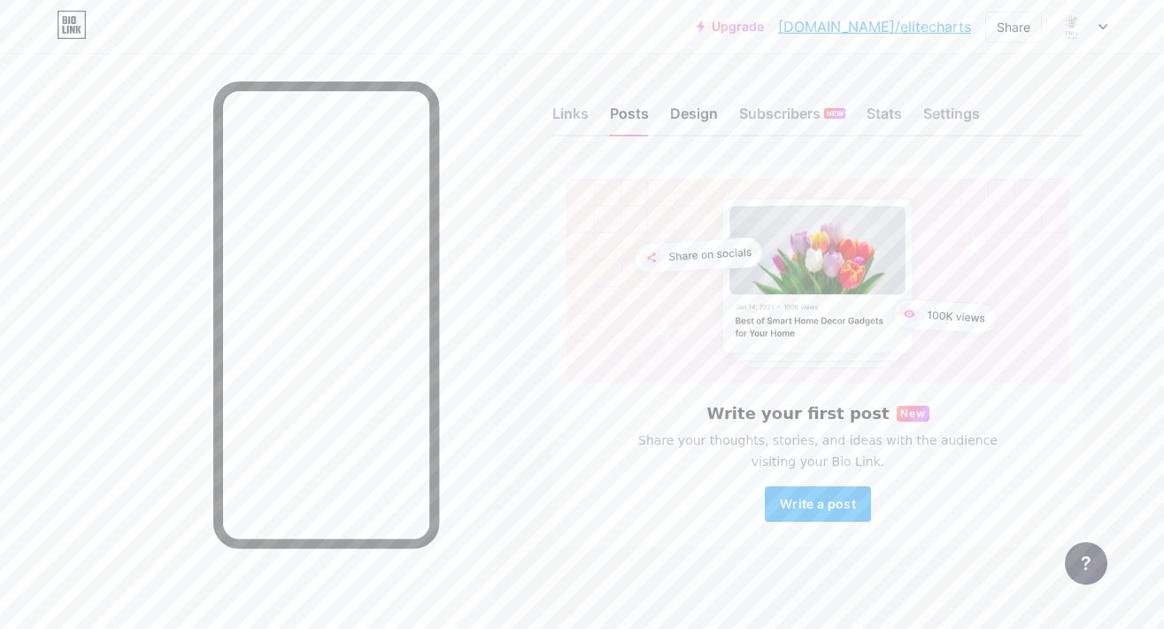
click at [711, 116] on div "Design" at bounding box center [694, 119] width 48 height 32
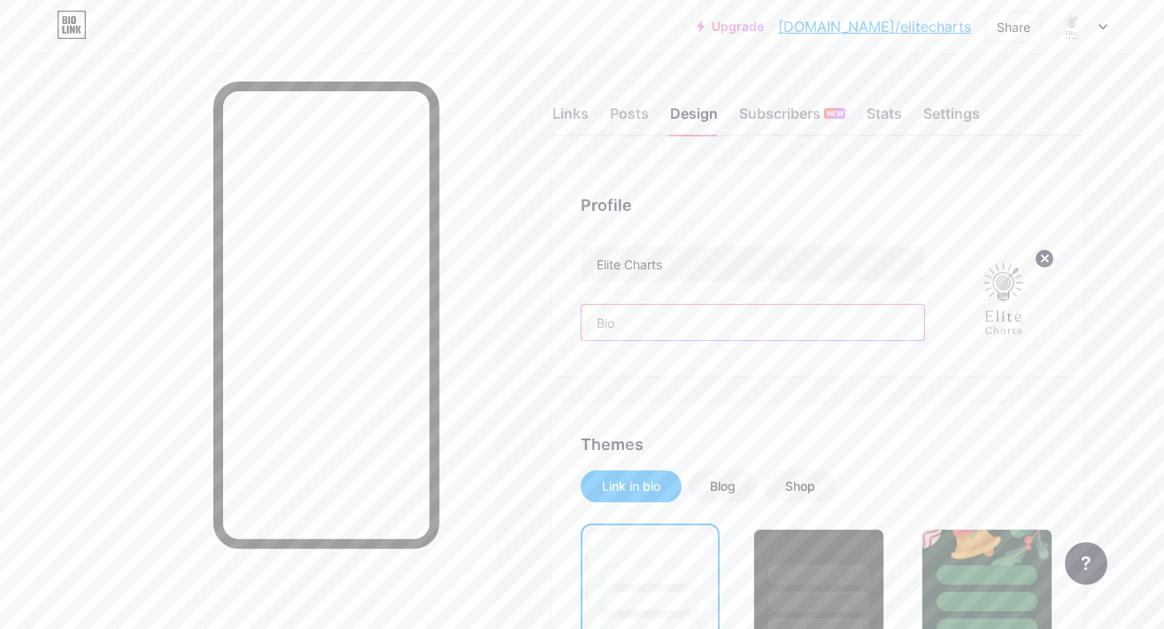
click at [647, 328] on input "text" at bounding box center [753, 322] width 343 height 35
click at [694, 314] on input "text" at bounding box center [753, 322] width 343 height 35
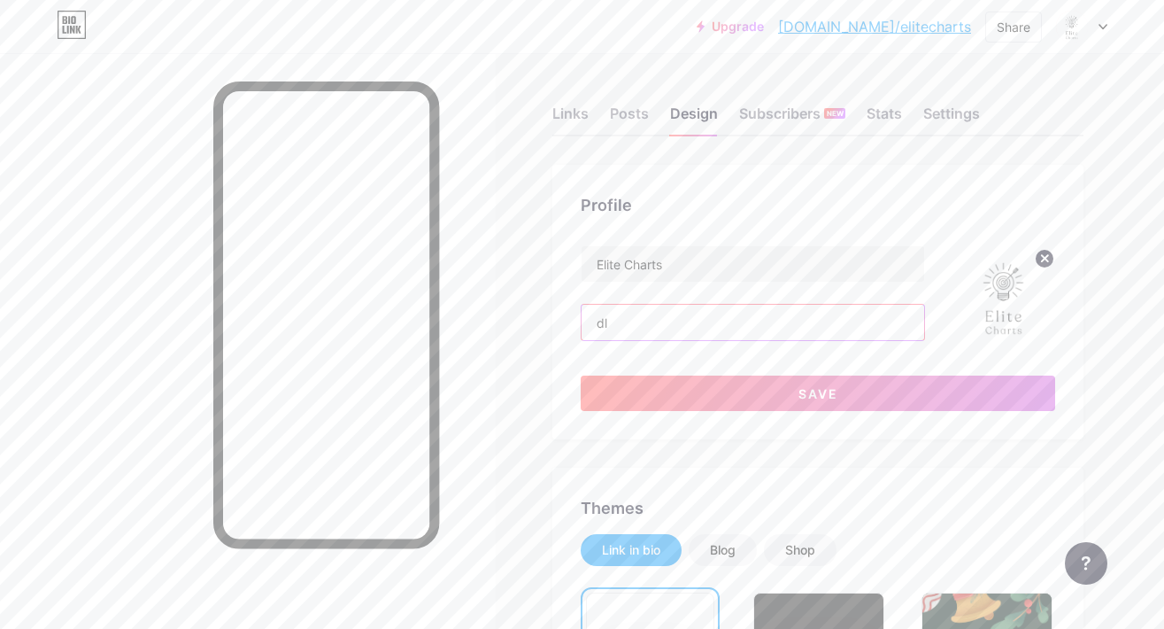
type input "d"
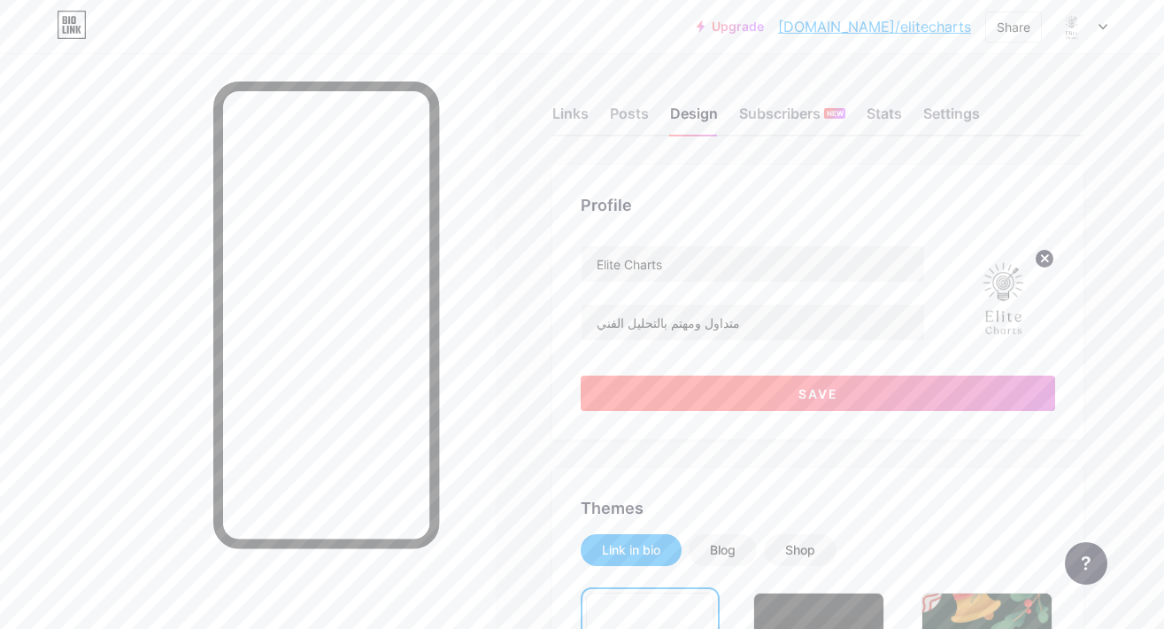
click at [702, 403] on button "Save" at bounding box center [818, 392] width 475 height 35
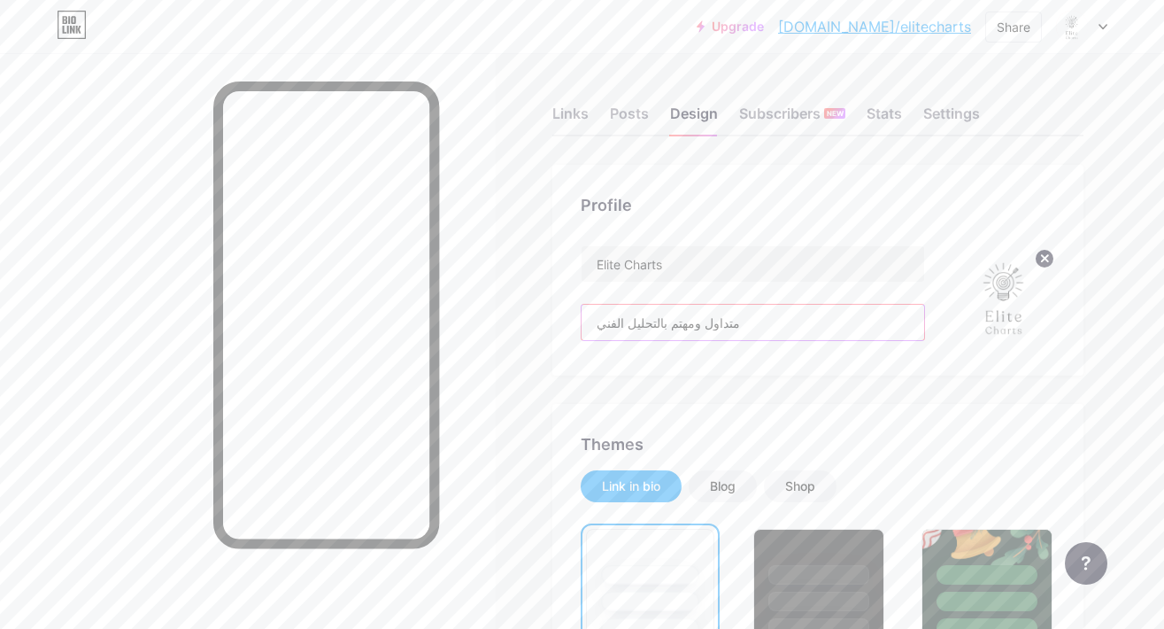
click at [730, 321] on input "متداول ومهتم بالتحليل الفني" at bounding box center [753, 322] width 343 height 35
click at [714, 324] on input "متداول ومهتم بالتحليل الفني" at bounding box center [753, 322] width 343 height 35
drag, startPoint x: 720, startPoint y: 324, endPoint x: 544, endPoint y: 326, distance: 176.2
click at [686, 327] on input "متداول ومهتم بالتحليل الفني" at bounding box center [753, 322] width 343 height 35
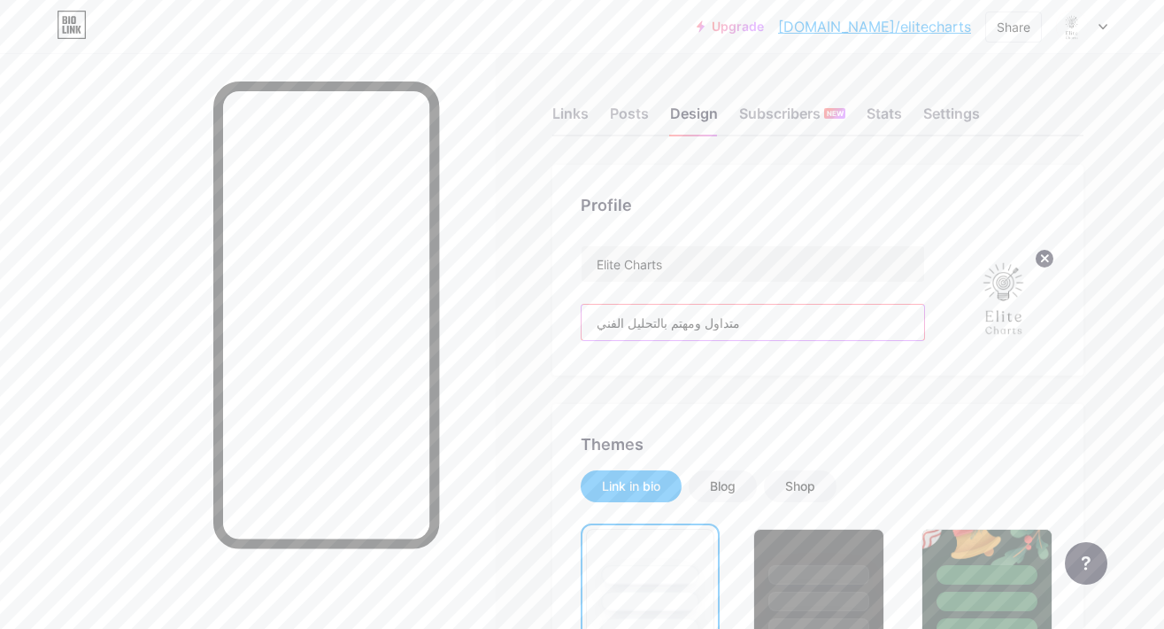
click at [688, 325] on input "متداول ومهتم بالتحليل الفني" at bounding box center [753, 322] width 343 height 35
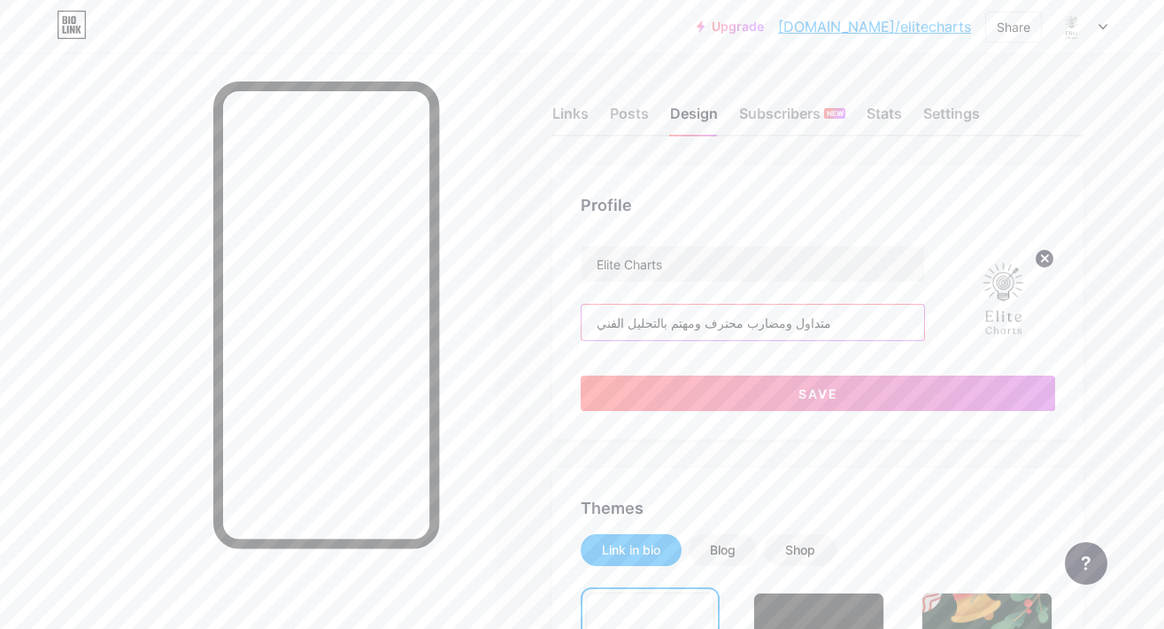
click at [756, 325] on input "متداول ومضارب محترف ومهتم بالتحليل الفني" at bounding box center [753, 322] width 343 height 35
drag, startPoint x: 684, startPoint y: 324, endPoint x: 595, endPoint y: 323, distance: 89.4
click at [595, 323] on input "متداول ومضارب محترف ومهتم بالتحليل الفني" at bounding box center [753, 322] width 343 height 35
click at [597, 326] on input "متداول ومضارب محترف ومهتم بالتحليل الفني" at bounding box center [753, 322] width 343 height 35
drag, startPoint x: 597, startPoint y: 326, endPoint x: 647, endPoint y: 325, distance: 50.5
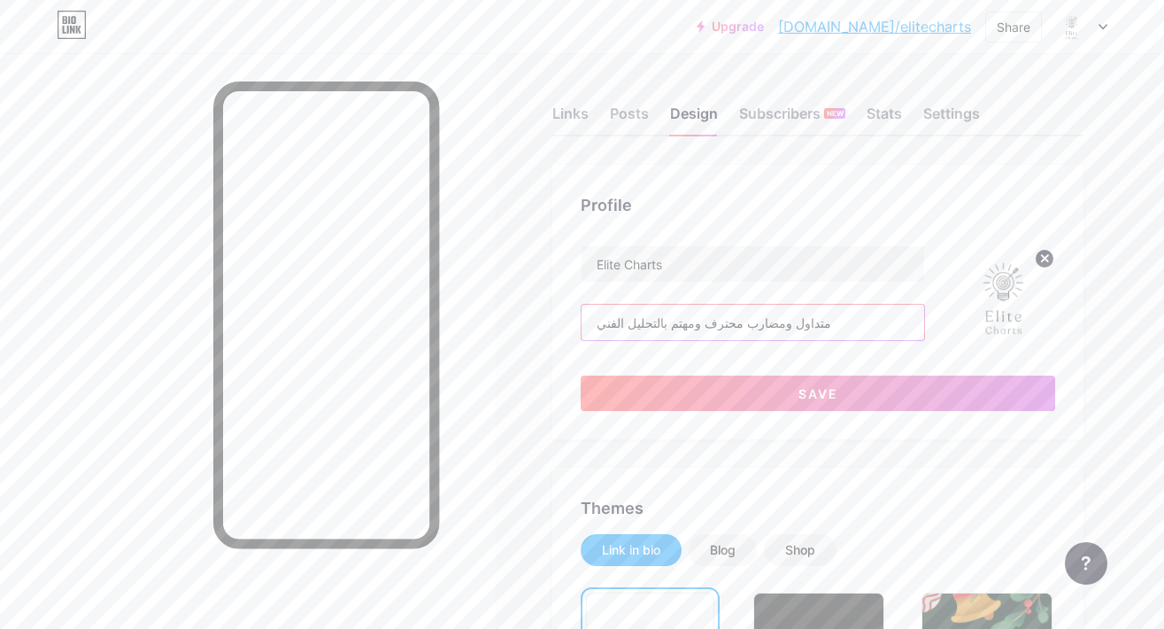
click at [646, 325] on input "متداول ومضارب محترف ومهتم بالتحليل الفني" at bounding box center [753, 322] width 343 height 35
click at [661, 321] on input "متداول ومضارب محترف ومهتم بالتحليل الفني" at bounding box center [753, 322] width 343 height 35
drag, startPoint x: 661, startPoint y: 323, endPoint x: 633, endPoint y: 325, distance: 28.4
click at [633, 325] on input "متداول ومضارب محترف ومهتم بالتحليل الفني" at bounding box center [753, 322] width 343 height 35
click at [599, 327] on input "متداول ومضارب محترف ومهتم بالتحليل الفني" at bounding box center [753, 322] width 343 height 35
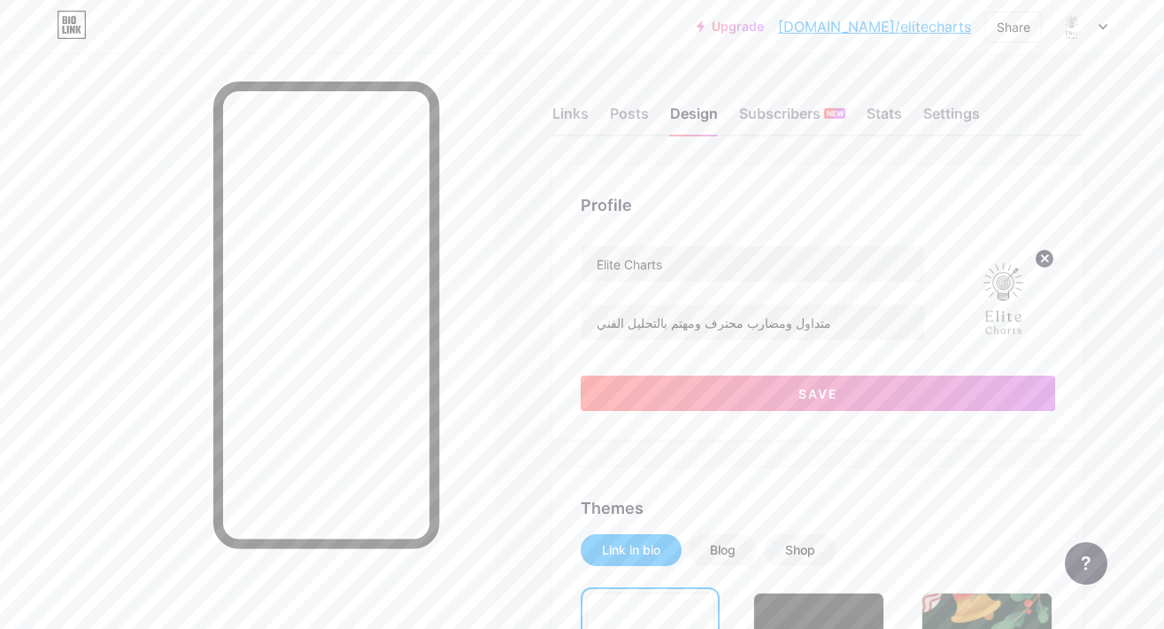
click at [677, 360] on div "Elite Charts متداول ومضارب محترف ومهتم بالتحليل الفني Save" at bounding box center [818, 328] width 475 height 166
click at [680, 329] on input "متداول ومضارب محترف ومهتم بالتحليل الفني" at bounding box center [753, 322] width 343 height 35
click at [679, 323] on input "متداول ومضارب محترف ومهتم بالتحليل الفني" at bounding box center [753, 322] width 343 height 35
click at [698, 358] on div "Elite Charts متداول ومضارب محترف ، مهتم بالتحليل الفني Save" at bounding box center [818, 328] width 475 height 166
click at [587, 326] on input "متداول ومضارب محترف ، مهتم بالتحليل الفني" at bounding box center [753, 322] width 343 height 35
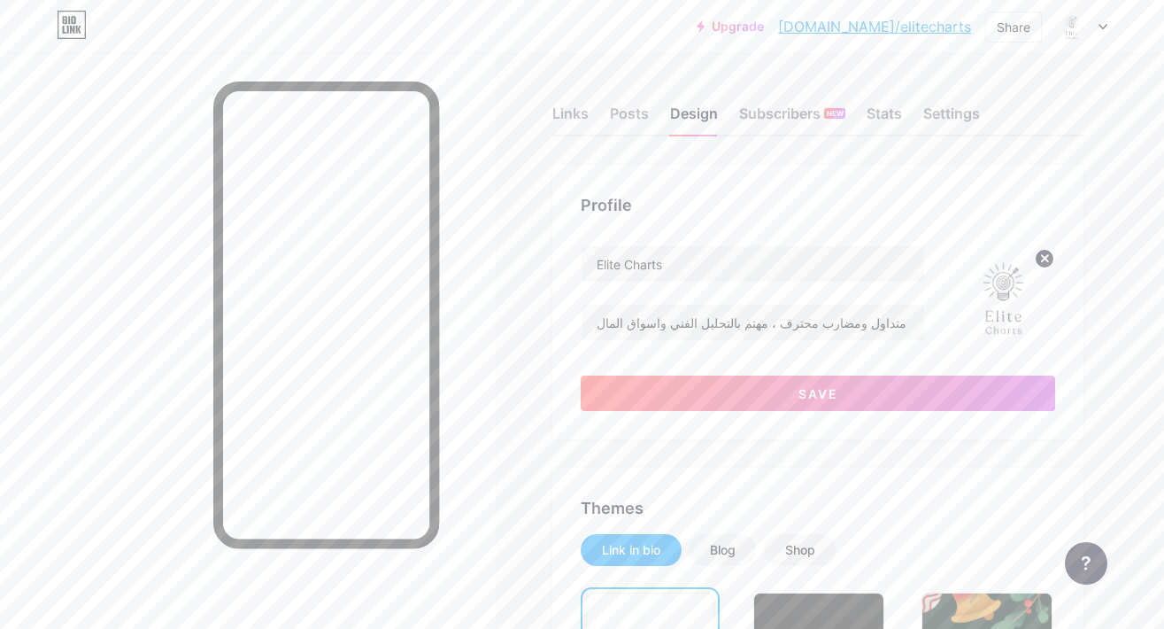
click at [821, 353] on div "Elite Charts متداول ومضارب محترف ، مهتم بالتحليل الفني واسواق المال Save" at bounding box center [818, 328] width 475 height 166
click at [595, 326] on input "متداول ومضارب محترف ، مهتم بالتحليل الفني واسواق المال" at bounding box center [753, 322] width 343 height 35
click at [785, 357] on div "Elite Charts متداول ومضارب محترف ، مهتم بالتحليل الفني واسواق المال Save" at bounding box center [818, 328] width 475 height 166
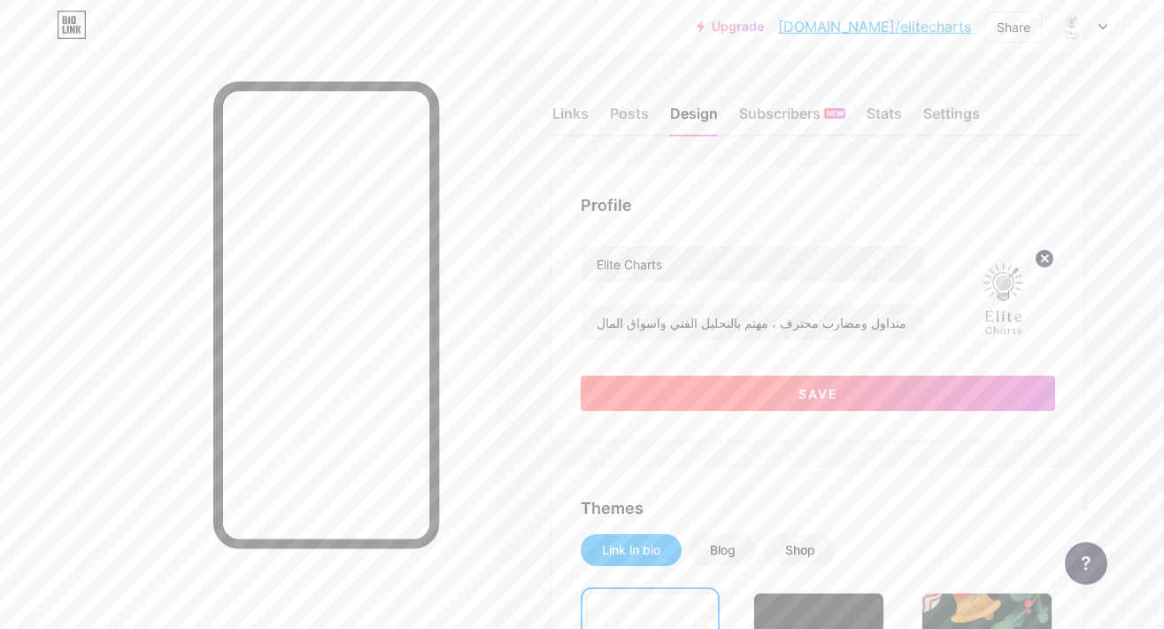
click at [783, 395] on button "Save" at bounding box center [818, 392] width 475 height 35
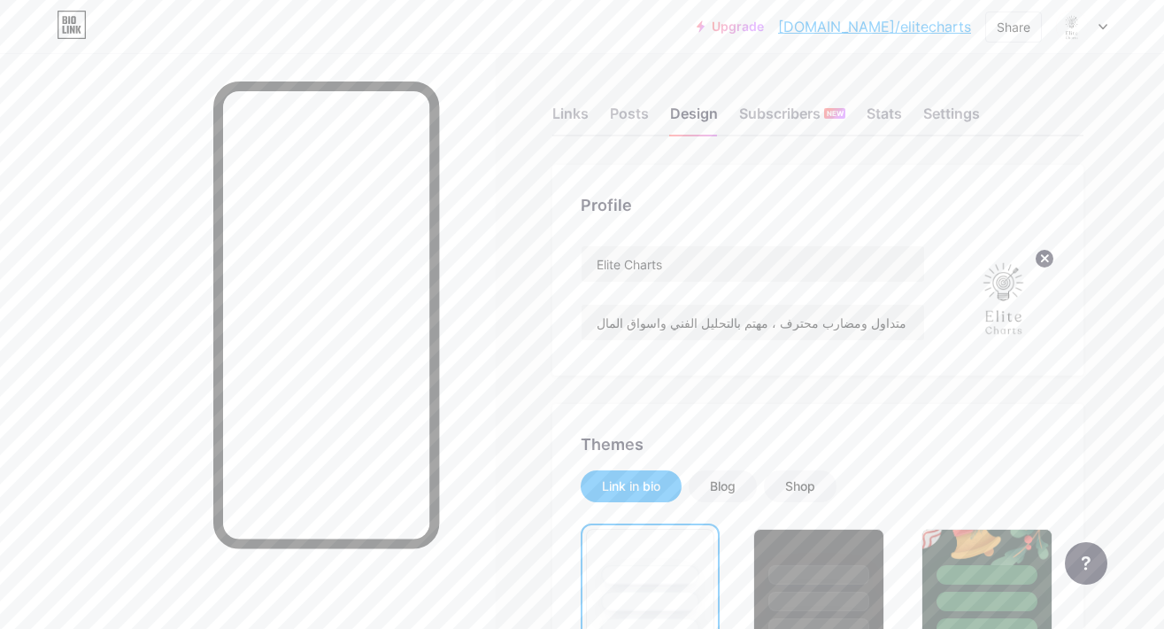
click at [845, 324] on input "متداول ومضارب محترف ، مهتم بالتحليل الفني واسواق المال" at bounding box center [753, 322] width 343 height 35
drag, startPoint x: 851, startPoint y: 324, endPoint x: 747, endPoint y: 324, distance: 103.6
click at [747, 324] on input "متداول ومضارب محترف ، مهتم بالتحليل الفني واسواق المال" at bounding box center [753, 322] width 343 height 35
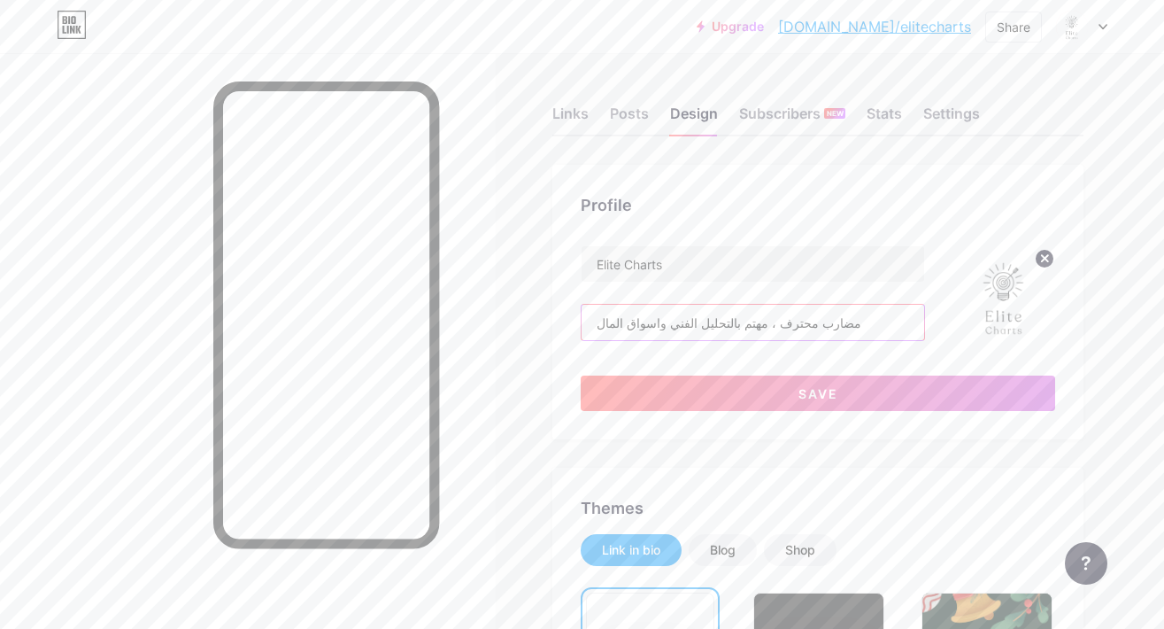
drag, startPoint x: 824, startPoint y: 326, endPoint x: 736, endPoint y: 324, distance: 87.7
click at [736, 324] on input "مضارب محترف ، مهتم بالتحليل الفني واسواق المال" at bounding box center [753, 322] width 343 height 35
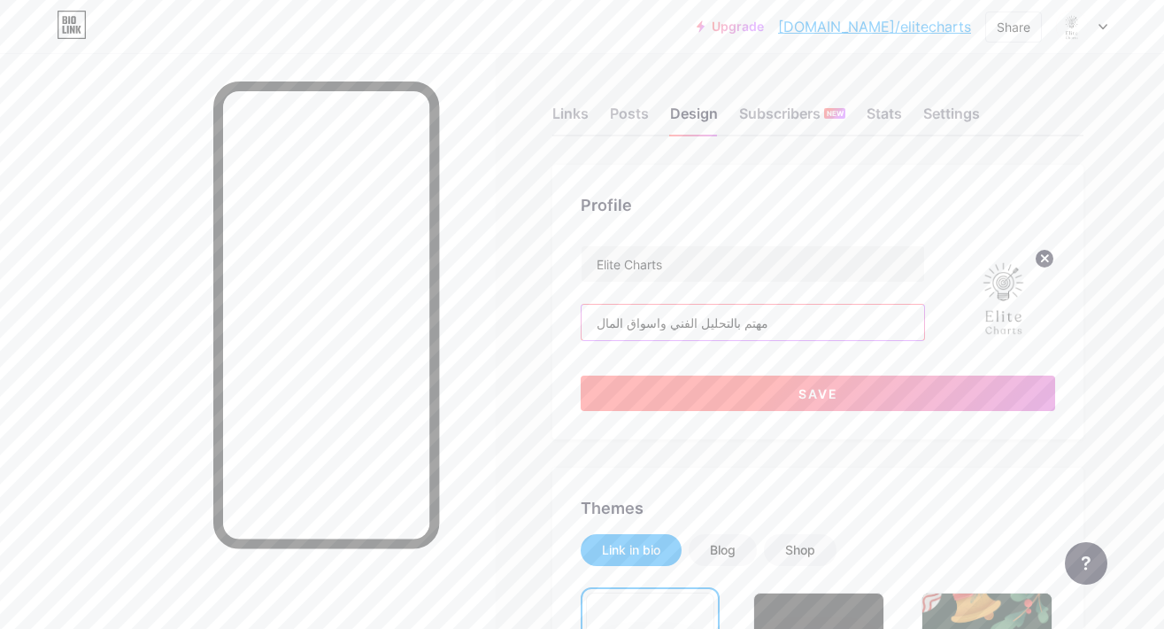
type input "مهتم بالتحليل الفني واسواق المال"
click at [749, 385] on button "Save" at bounding box center [818, 392] width 475 height 35
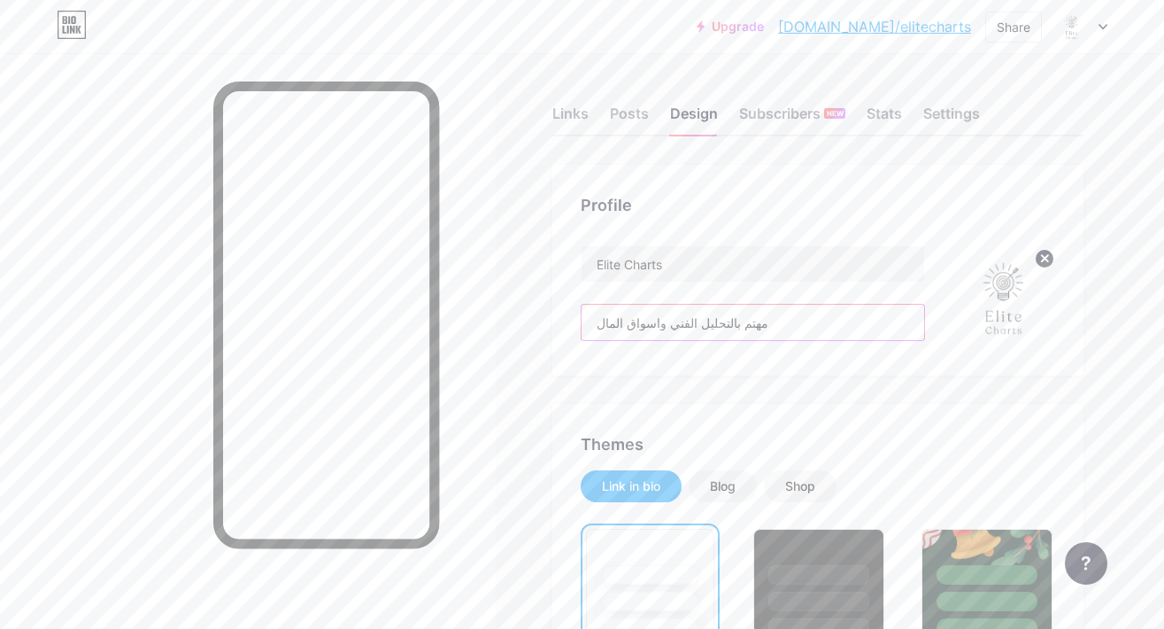
click at [745, 322] on input "مهتم بالتحليل الفني واسواق المال" at bounding box center [753, 322] width 343 height 35
click at [738, 357] on div "Profile Elite Charts مهتم بالتحليل الفني واسواق المال" at bounding box center [818, 270] width 531 height 211
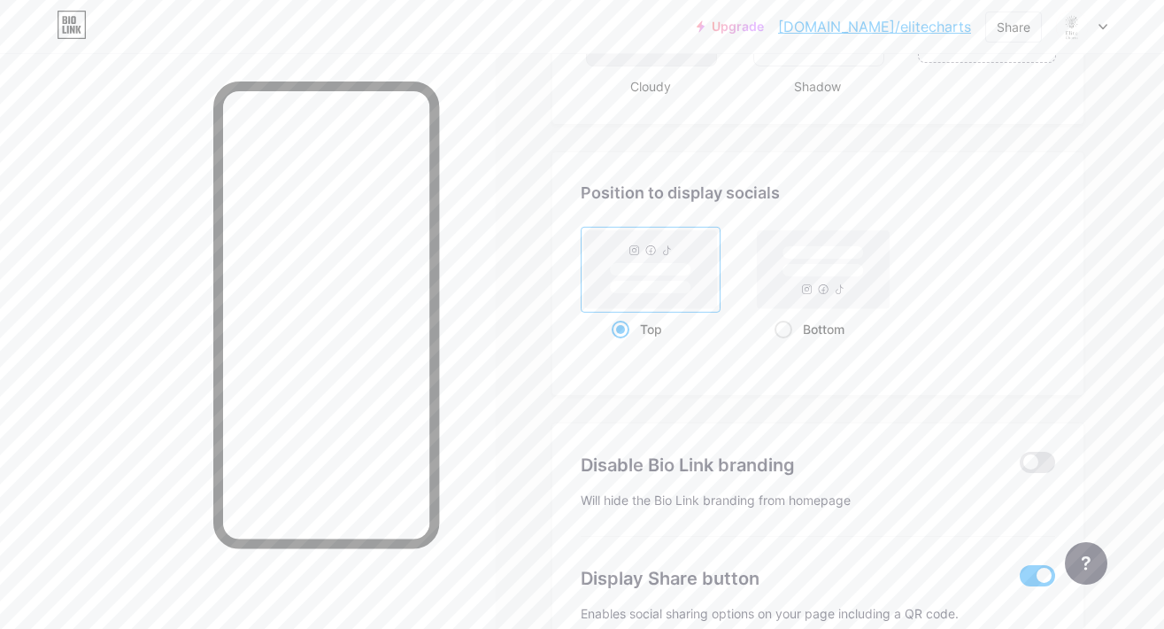
scroll to position [2247, 0]
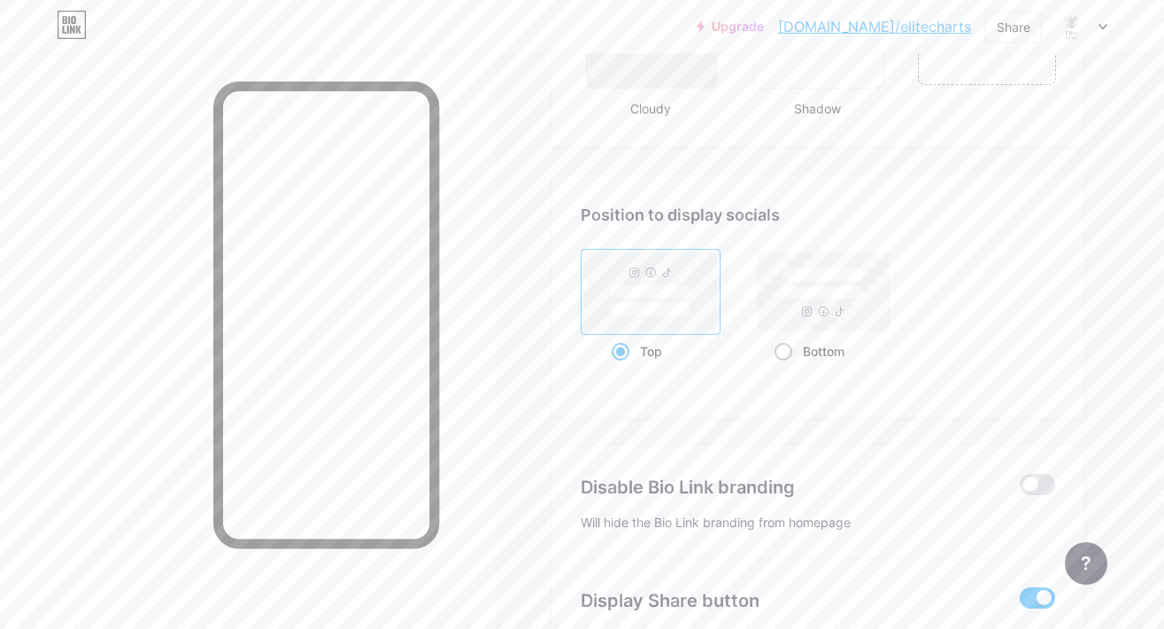
click at [786, 354] on span at bounding box center [784, 352] width 18 height 18
click at [786, 367] on input "Bottom" at bounding box center [781, 373] width 12 height 12
radio input "true"
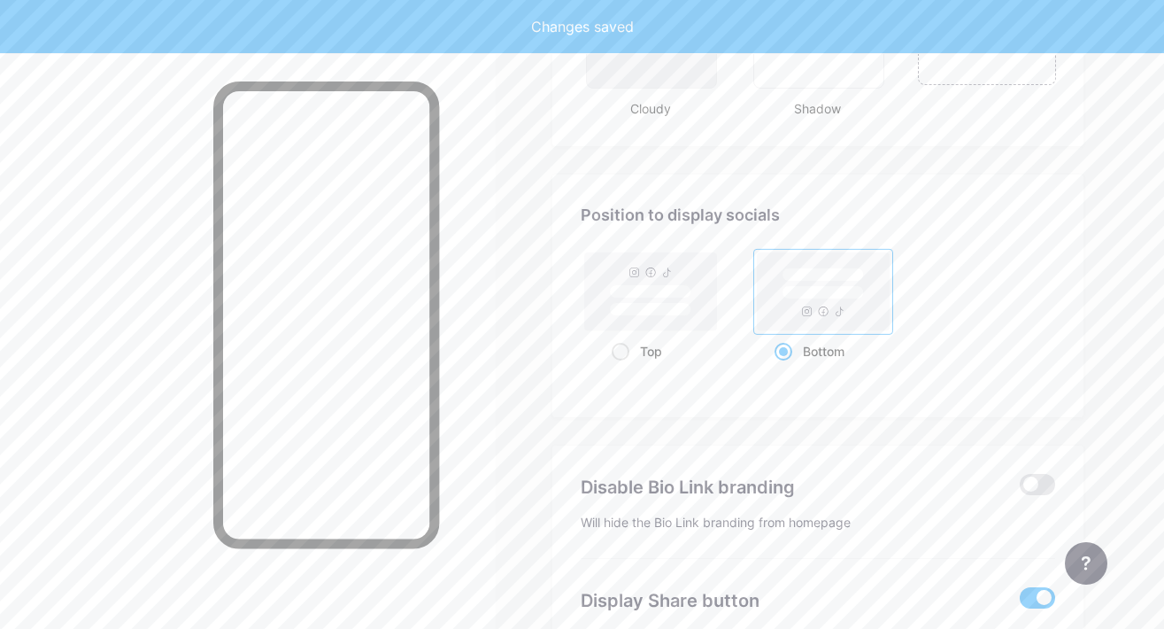
click at [754, 367] on div "Bottom" at bounding box center [824, 351] width 140 height 33
click at [775, 367] on input "Bottom" at bounding box center [781, 373] width 12 height 12
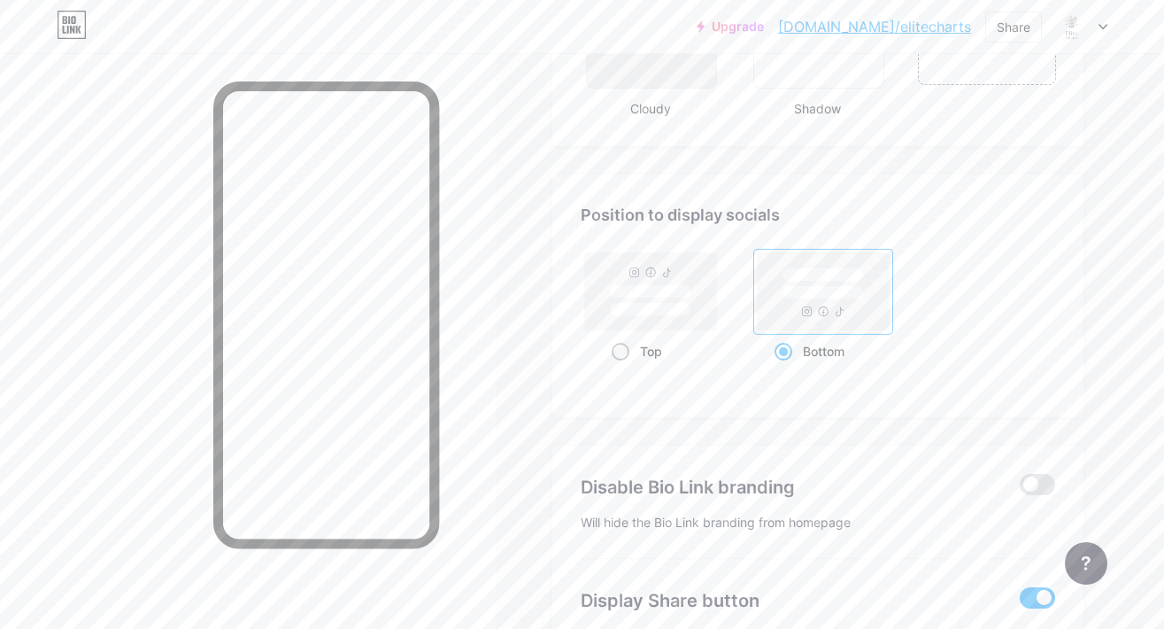
click at [642, 358] on div "Top" at bounding box center [651, 351] width 79 height 33
click at [623, 367] on input "Top" at bounding box center [618, 373] width 12 height 12
radio input "true"
click at [784, 355] on span at bounding box center [784, 352] width 18 height 18
click at [784, 367] on input "Bottom" at bounding box center [781, 373] width 12 height 12
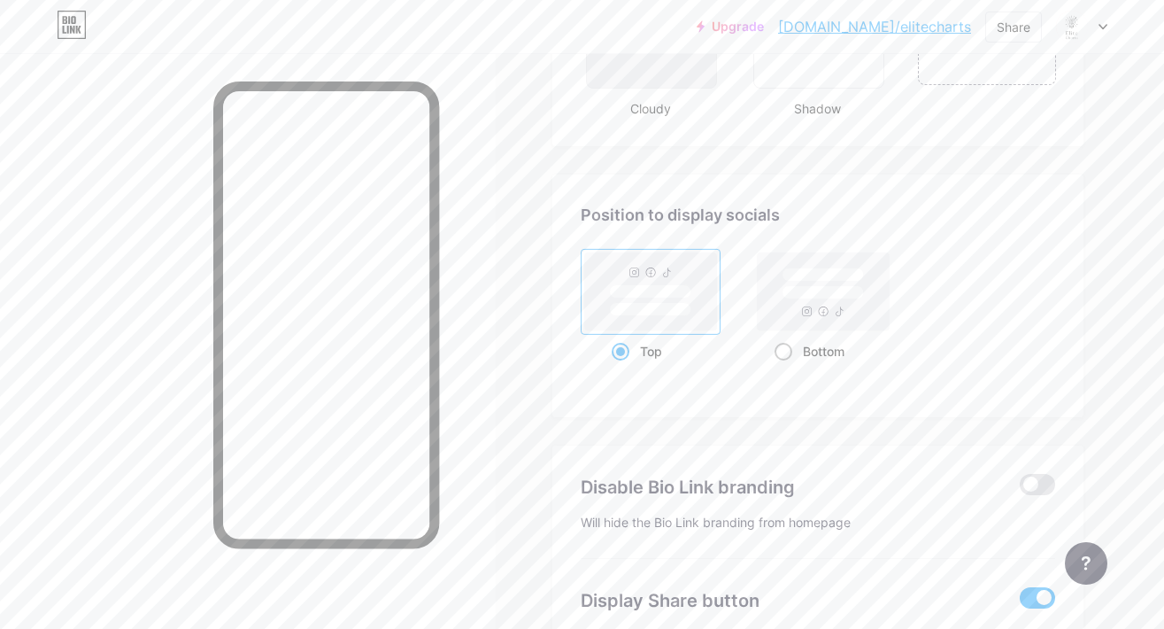
radio input "true"
click at [648, 360] on div "Top" at bounding box center [651, 351] width 79 height 33
click at [623, 367] on input "Top" at bounding box center [618, 373] width 12 height 12
radio input "true"
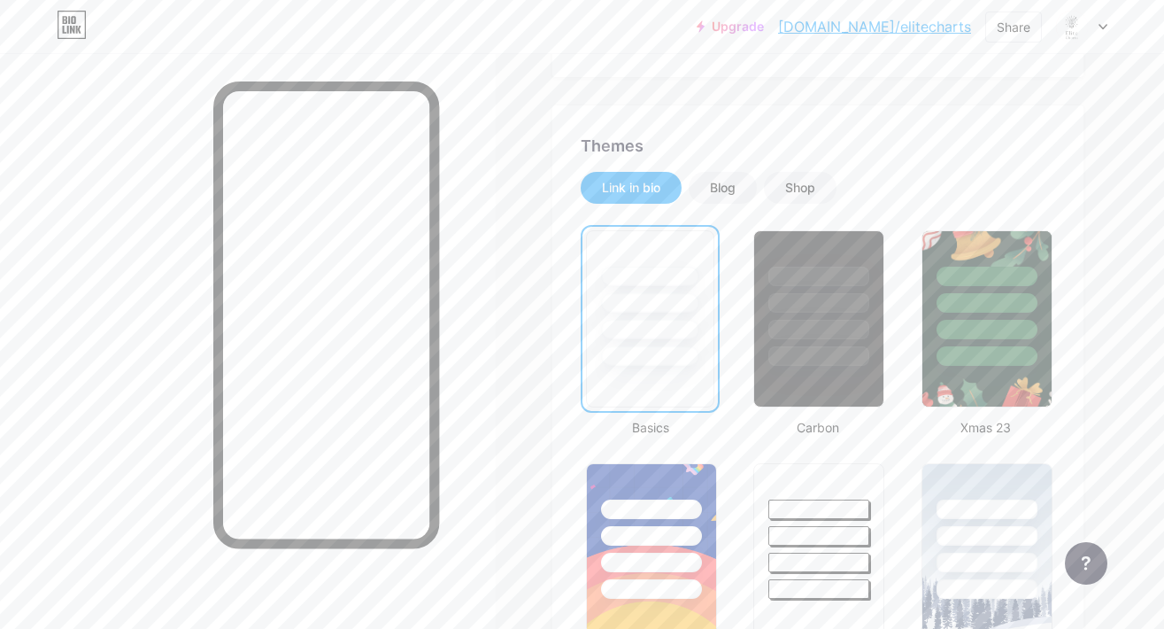
scroll to position [0, 0]
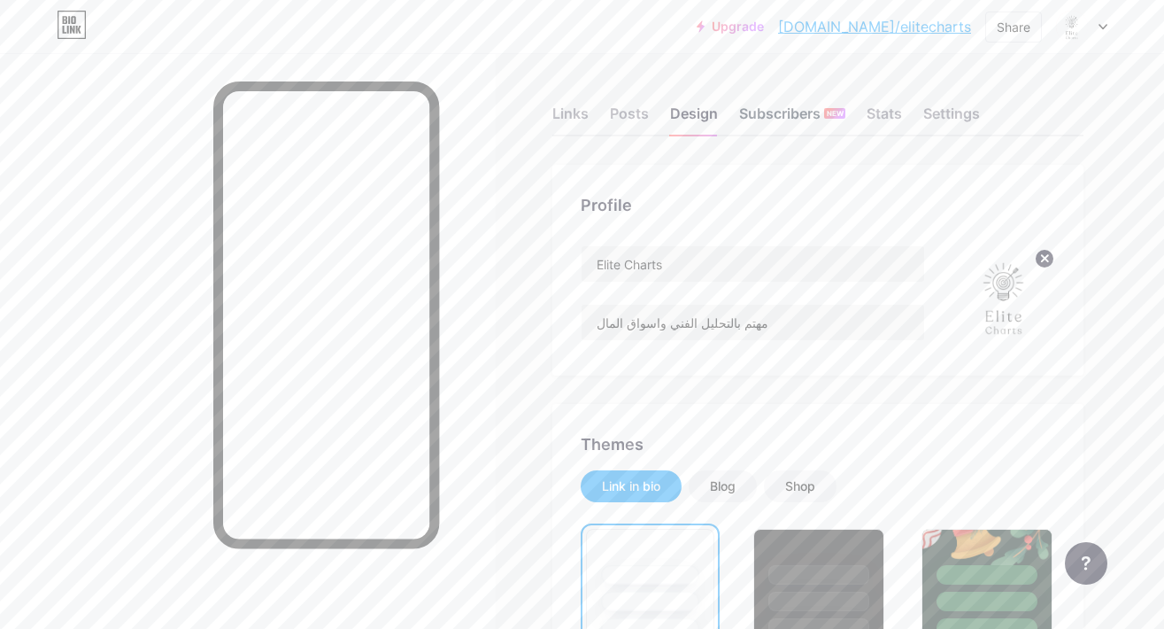
click at [766, 124] on div "Subscribers NEW" at bounding box center [792, 119] width 106 height 32
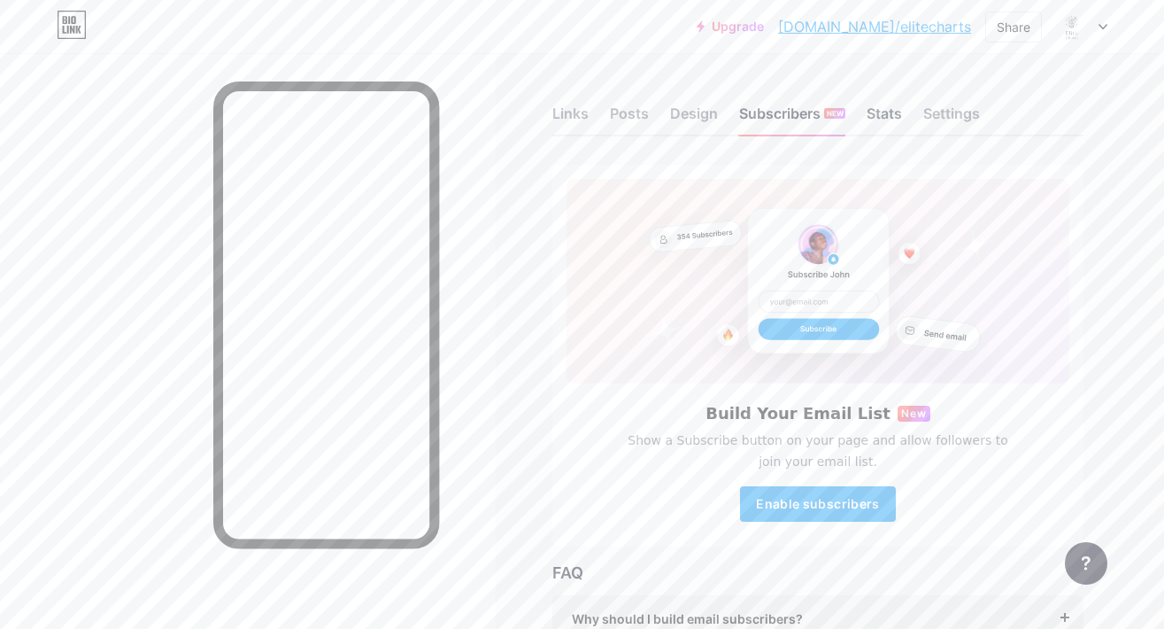
click at [874, 121] on div "Stats" at bounding box center [884, 119] width 35 height 32
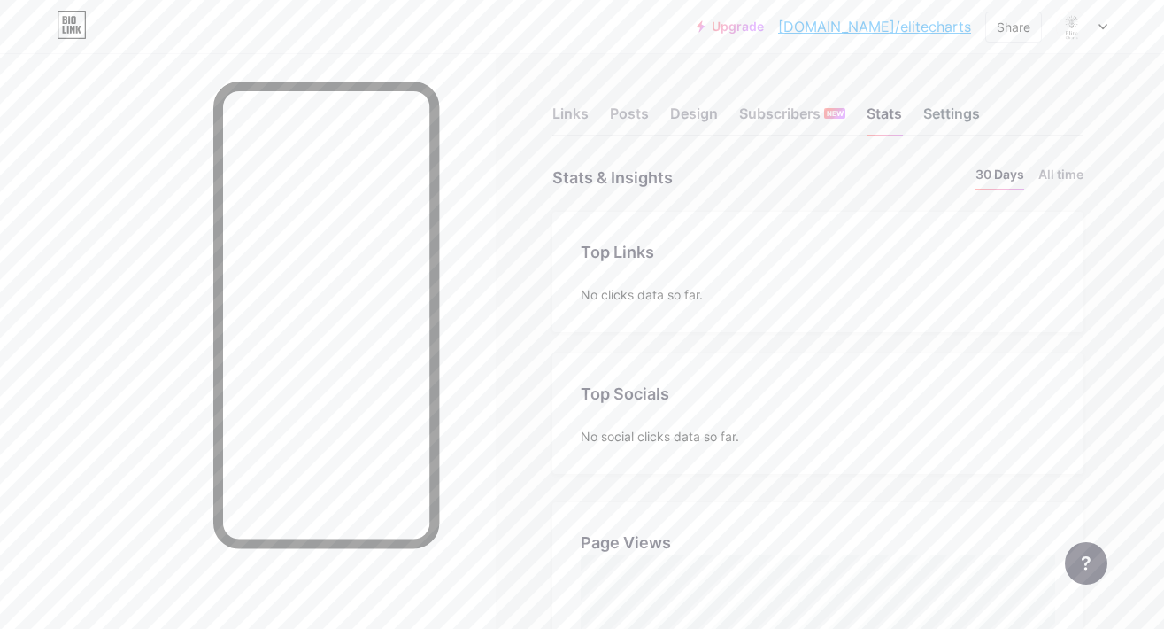
click at [949, 120] on div "Settings" at bounding box center [952, 119] width 57 height 32
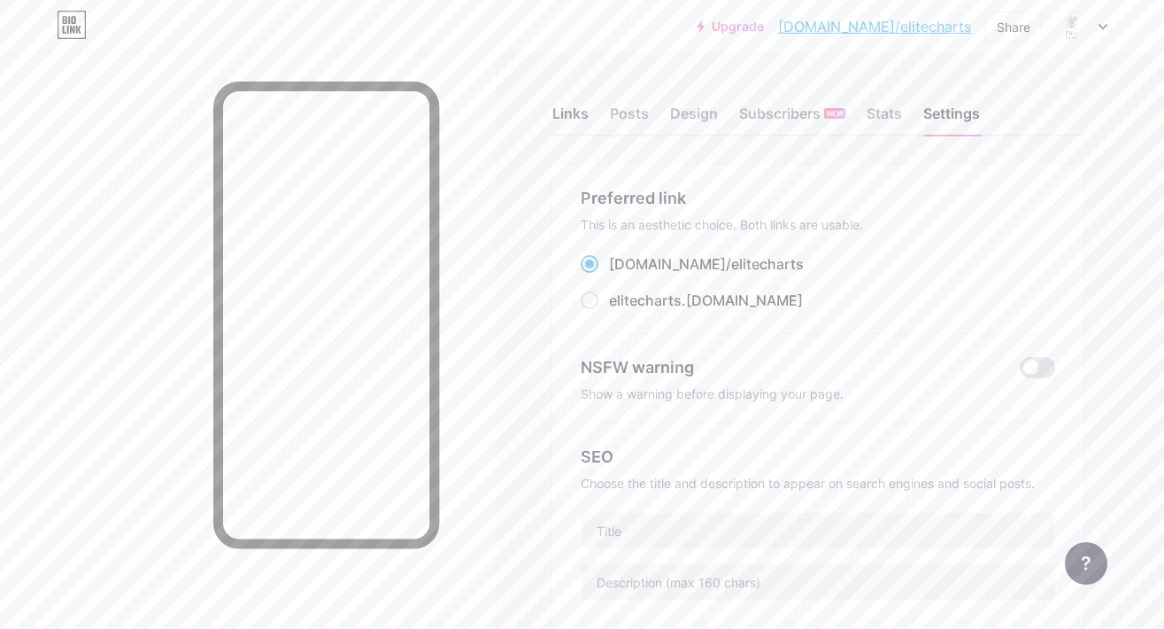
click at [587, 117] on div "Links" at bounding box center [571, 119] width 36 height 32
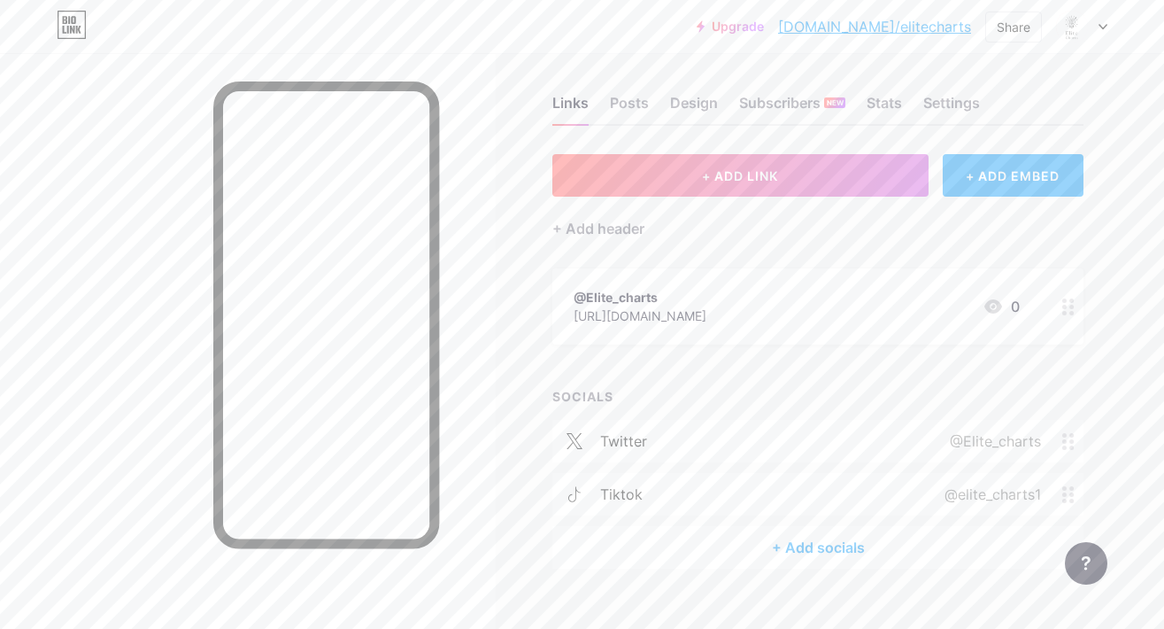
scroll to position [15, 0]
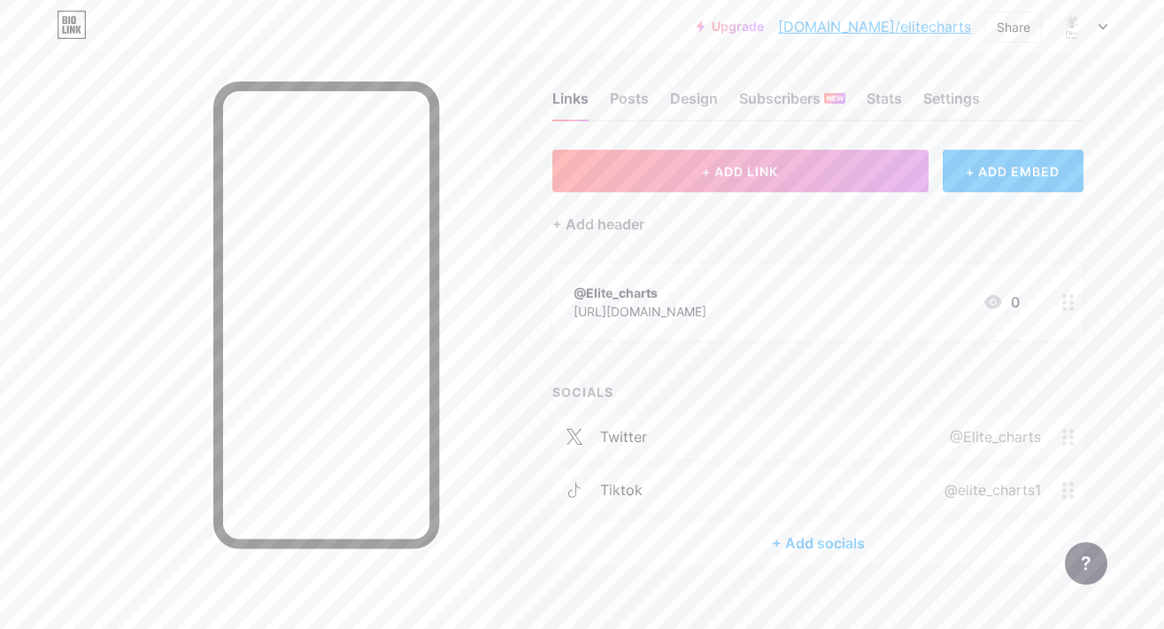
click at [1071, 304] on icon at bounding box center [1069, 302] width 12 height 17
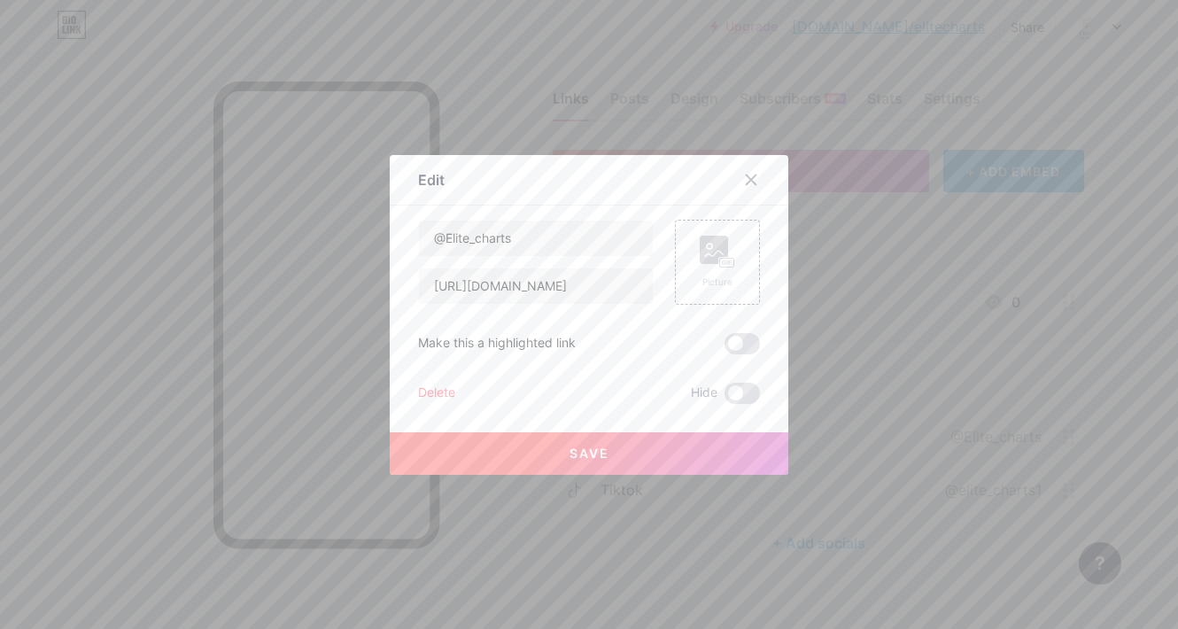
click at [426, 391] on div "Delete" at bounding box center [436, 393] width 37 height 21
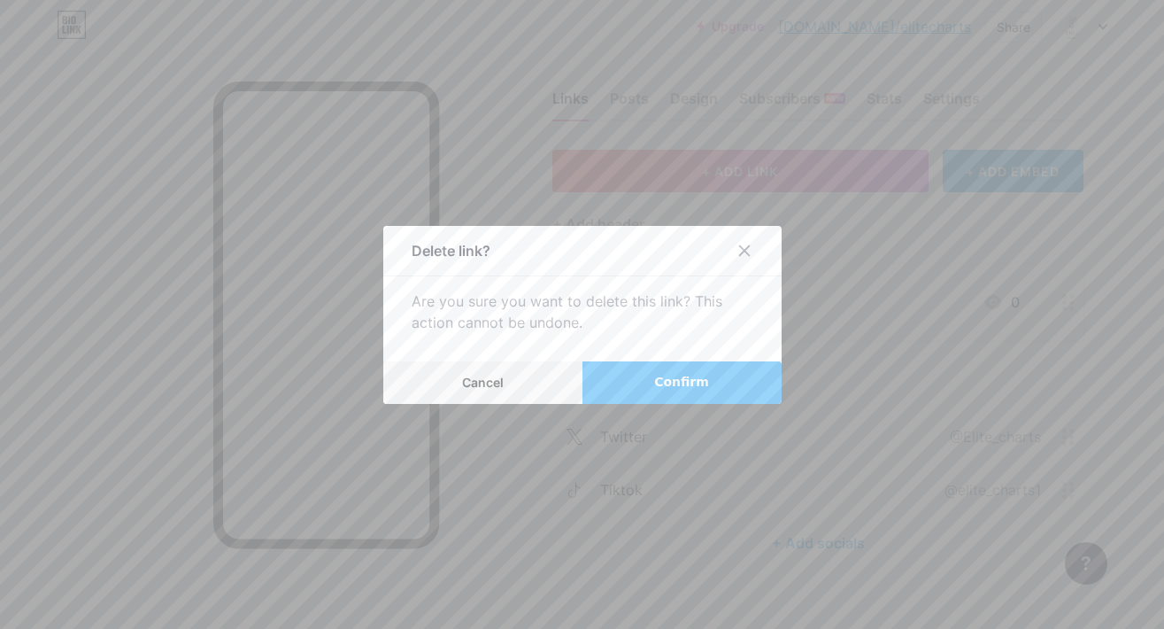
click at [606, 387] on button "Confirm" at bounding box center [682, 382] width 199 height 43
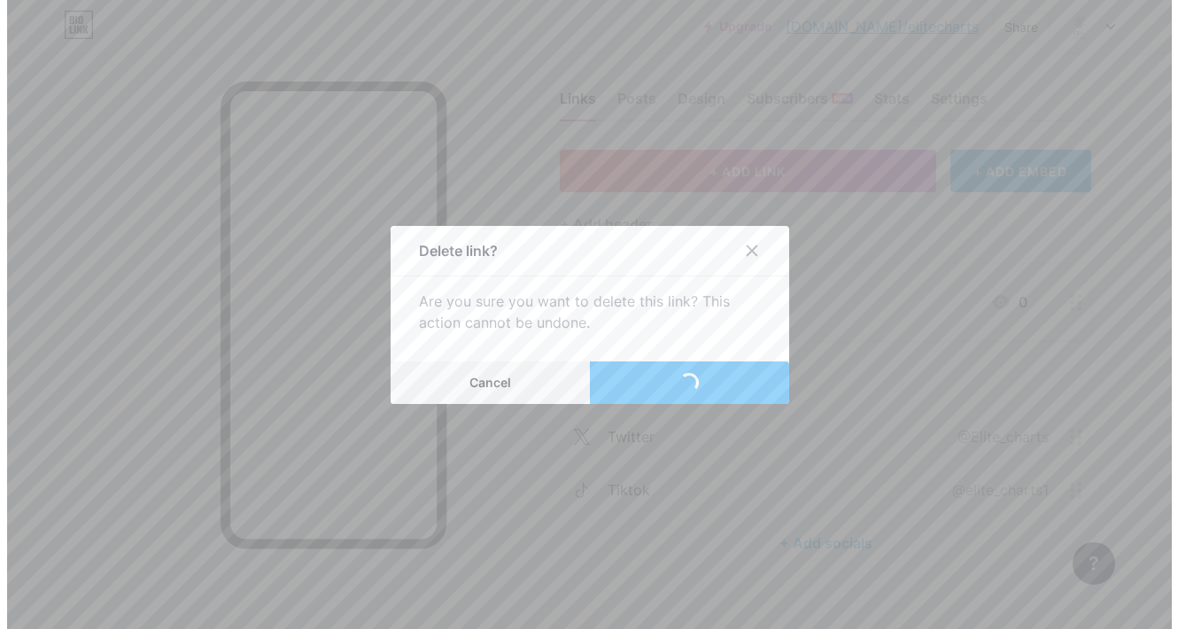
scroll to position [0, 0]
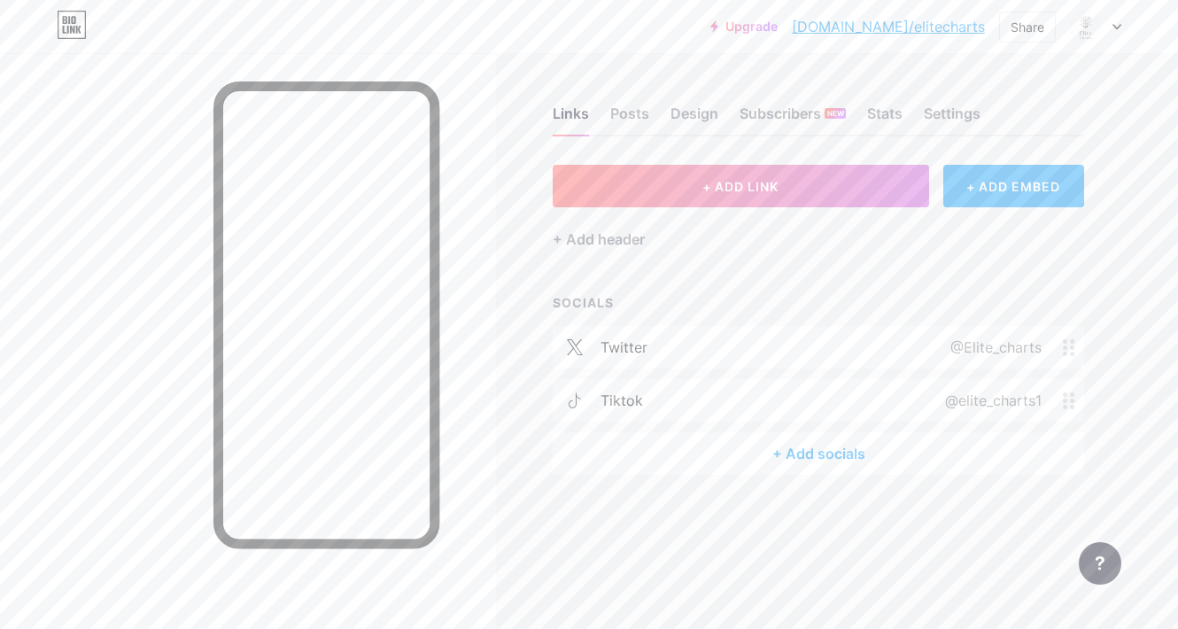
click at [816, 274] on div "+ ADD LINK + ADD EMBED + Add header SOCIALS twitter @Elite_charts tiktok @elite…" at bounding box center [818, 320] width 531 height 310
click at [671, 260] on div "+ ADD LINK + ADD EMBED + Add header SOCIALS twitter @Elite_charts tiktok @elite…" at bounding box center [818, 320] width 531 height 310
click at [634, 252] on div "+ ADD LINK + ADD EMBED + Add header SOCIALS twitter @Elite_charts tiktok @elite…" at bounding box center [818, 320] width 531 height 310
drag, startPoint x: 1042, startPoint y: 348, endPoint x: 945, endPoint y: 347, distance: 97.4
click at [945, 347] on div "@Elite_charts" at bounding box center [992, 346] width 141 height 21
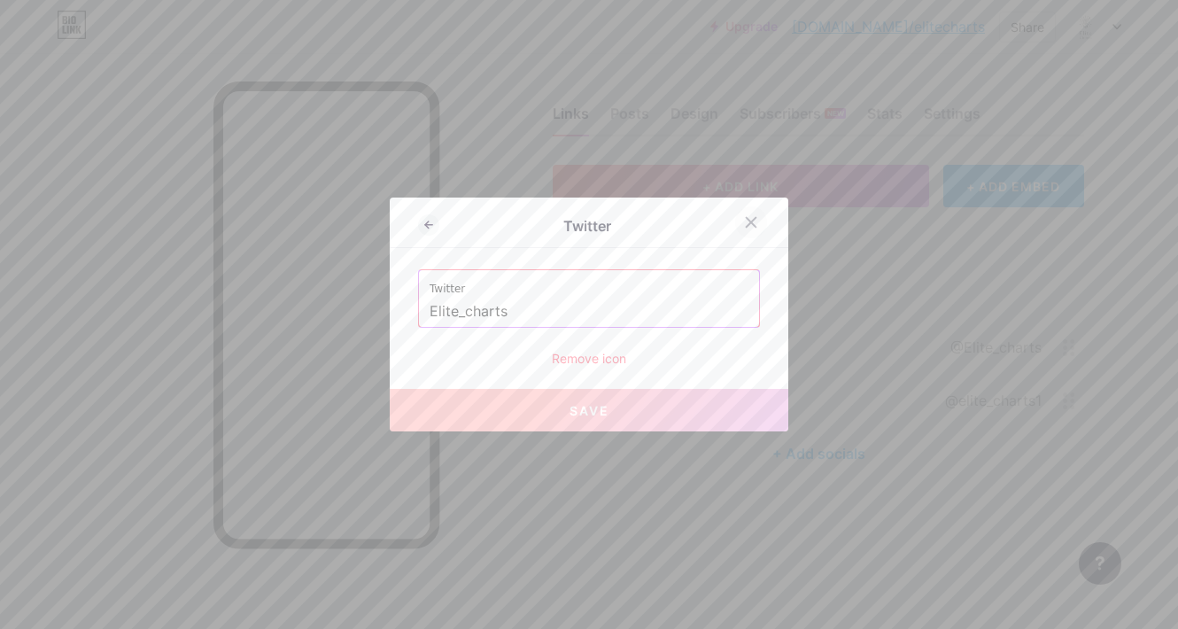
click at [744, 220] on icon at bounding box center [751, 222] width 14 height 14
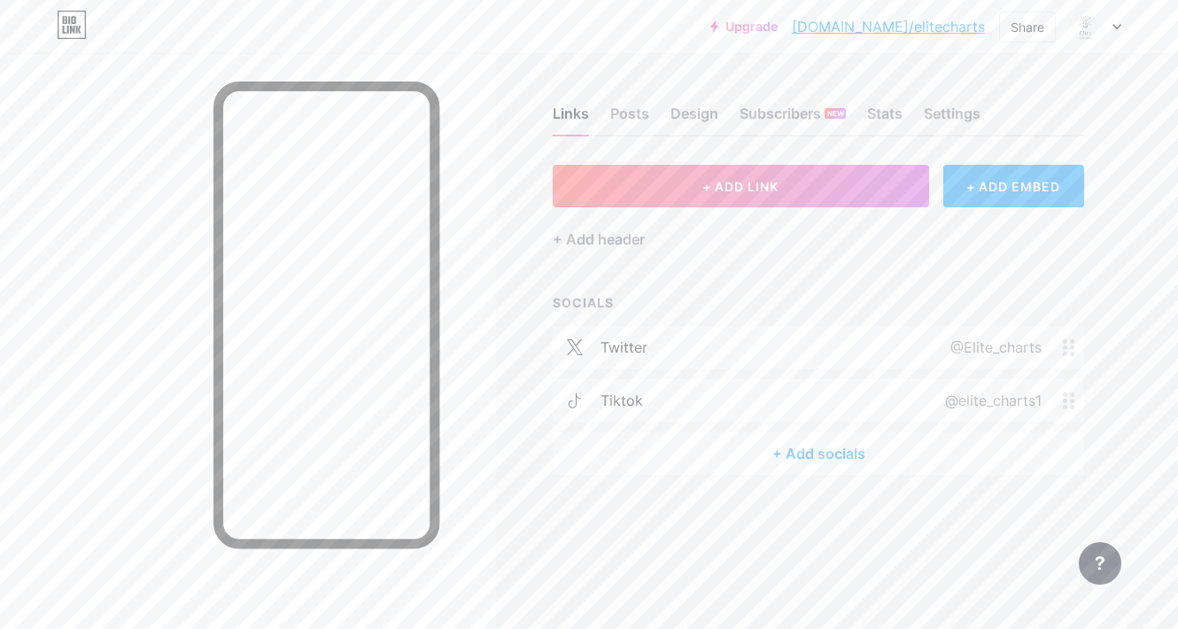
click at [863, 287] on div "+ ADD LINK + ADD EMBED + Add header SOCIALS twitter @Elite_charts tiktok @elite…" at bounding box center [818, 320] width 531 height 310
click at [897, 27] on link "[DOMAIN_NAME]/elitecharts" at bounding box center [888, 26] width 193 height 21
click at [1069, 72] on div "Links Posts Design Subscribers NEW Stats Settings + ADD LINK + ADD EMBED + Add …" at bounding box center [579, 308] width 1158 height 510
click at [805, 305] on div "SOCIALS" at bounding box center [818, 302] width 531 height 19
click at [813, 465] on div "+ Add socials" at bounding box center [818, 453] width 531 height 43
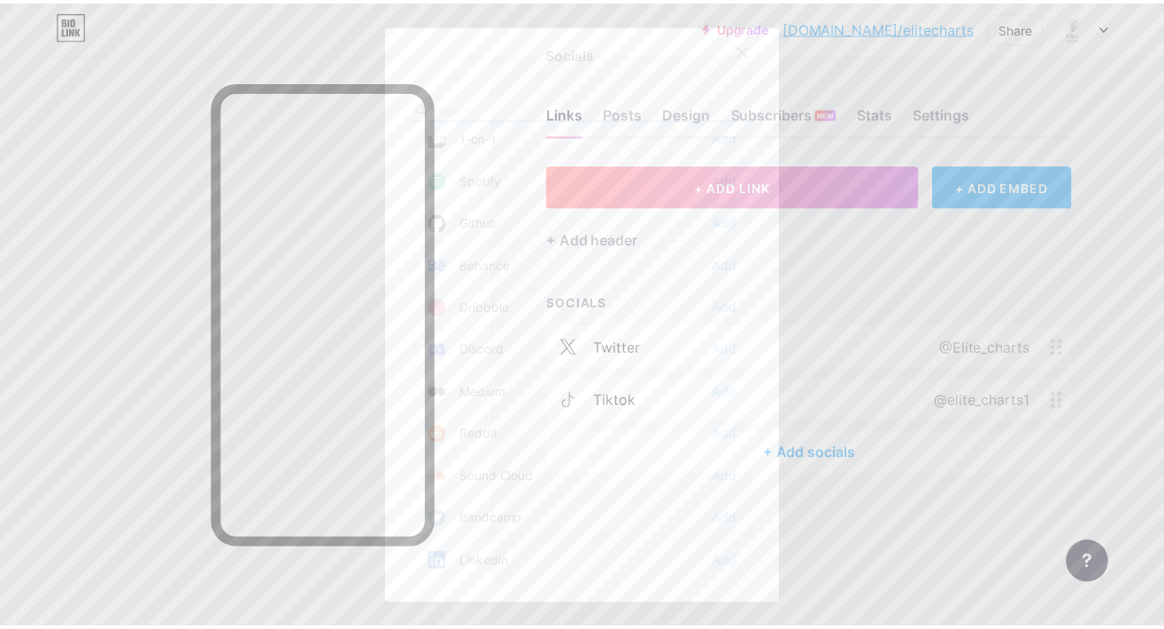
scroll to position [870, 0]
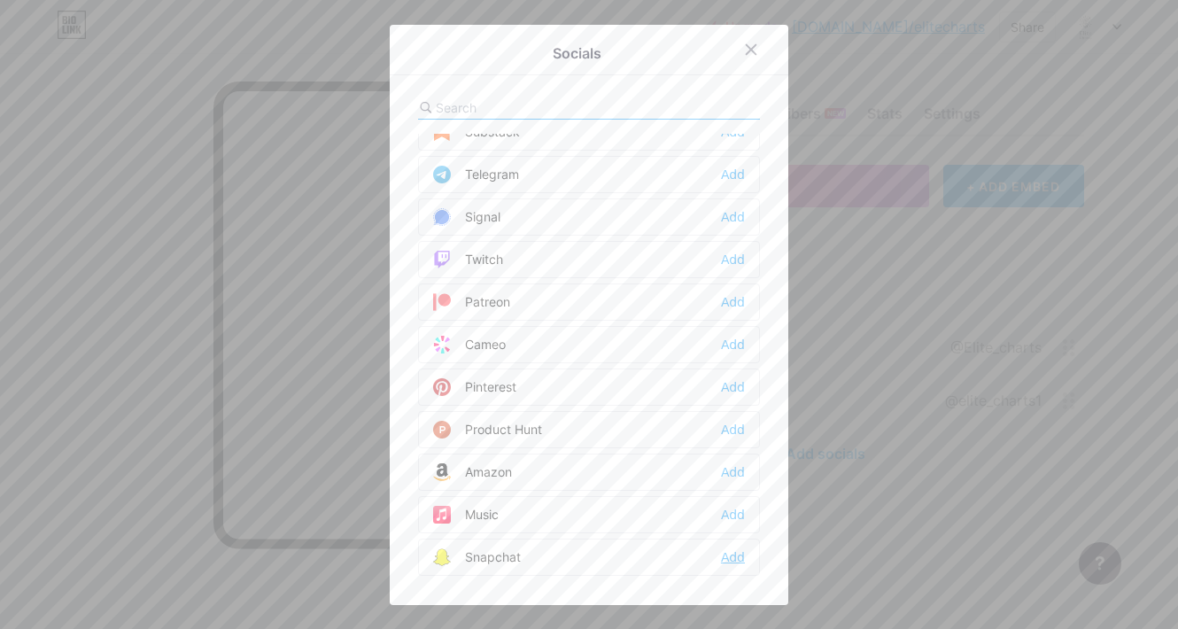
click at [729, 559] on div "Add" at bounding box center [733, 557] width 24 height 18
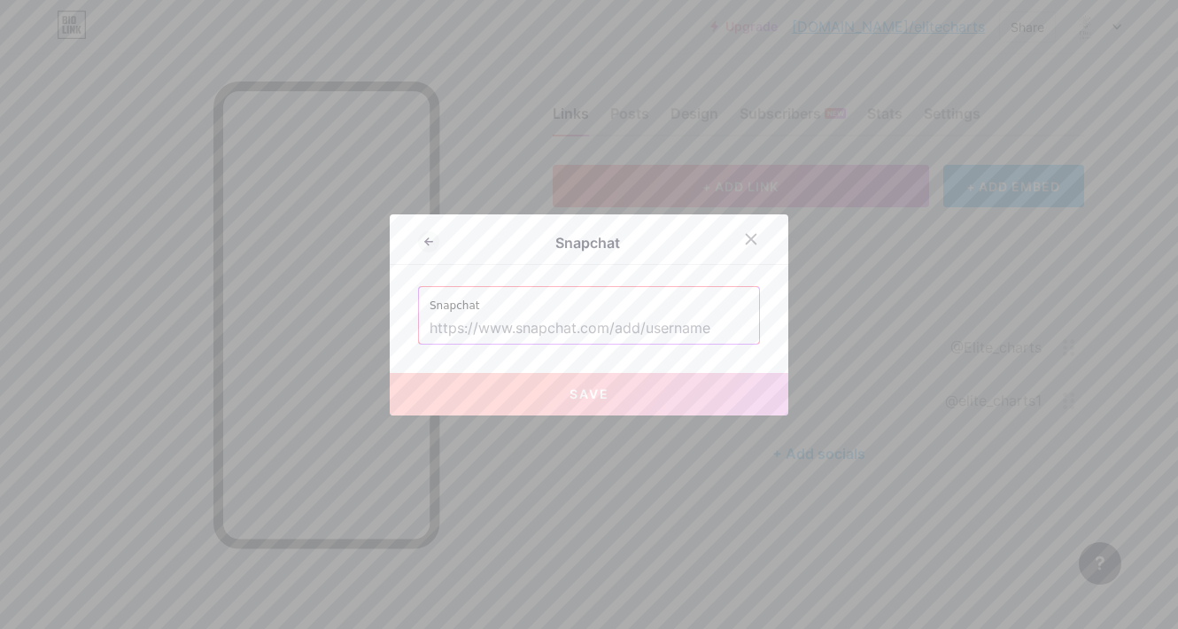
click at [462, 309] on label "Snapchat" at bounding box center [588, 300] width 319 height 27
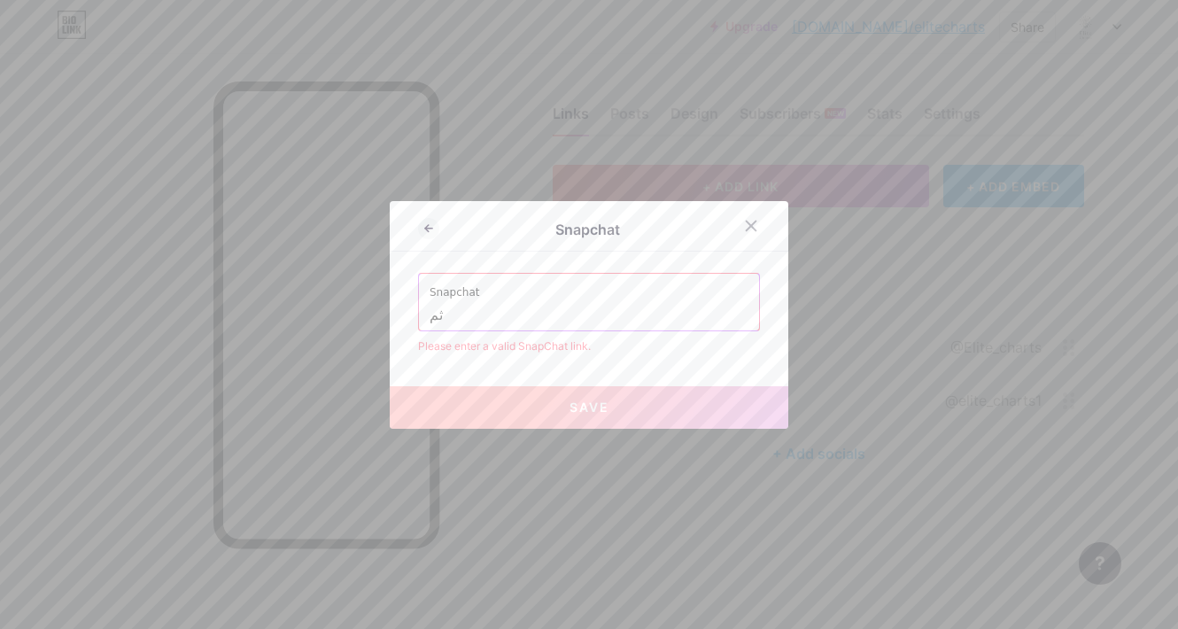
type input "ث"
click at [558, 317] on input "elite_charts" at bounding box center [588, 315] width 319 height 30
click at [429, 312] on input "elite_charts" at bounding box center [588, 315] width 319 height 30
type input "@elite_charts"
click at [557, 359] on div "Snapchat Snapchat @elite_charts Please enter a valid SnapChat link. Save" at bounding box center [589, 315] width 398 height 228
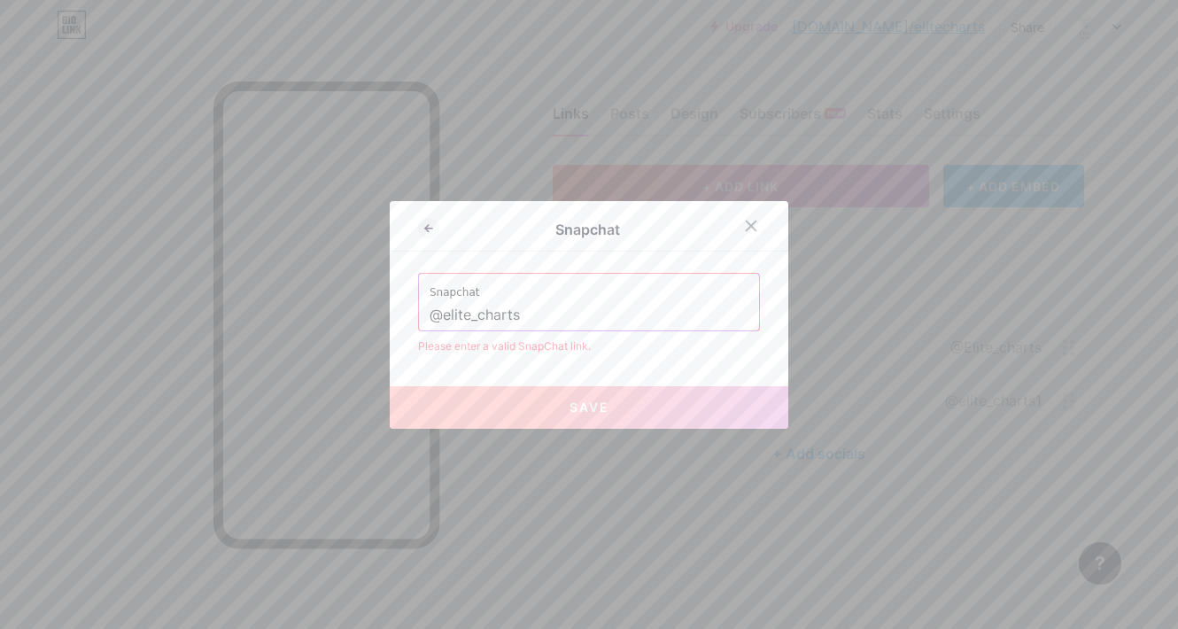
click at [600, 407] on span "Save" at bounding box center [589, 406] width 40 height 15
click at [514, 316] on input "@elite_charts" at bounding box center [588, 315] width 319 height 30
click at [618, 363] on div "Snapchat Snapchat @elite_charts Please enter a valid SnapChat link. Save" at bounding box center [589, 315] width 398 height 228
click at [555, 397] on button "Save" at bounding box center [589, 407] width 398 height 43
click at [575, 414] on span "Save" at bounding box center [589, 406] width 40 height 15
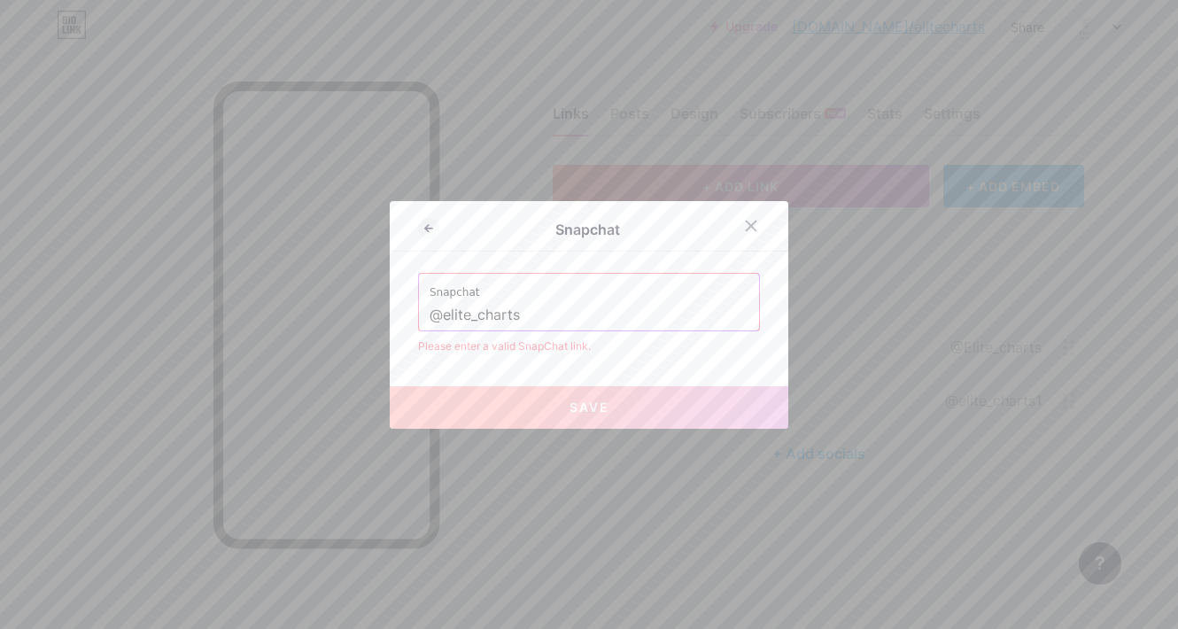
drag, startPoint x: 522, startPoint y: 320, endPoint x: 421, endPoint y: 317, distance: 100.1
click at [421, 317] on div "Snapchat @elite_charts" at bounding box center [589, 302] width 340 height 57
type input "h"
click at [532, 314] on input "text" at bounding box center [588, 315] width 319 height 30
paste input "[URL][DOMAIN_NAME]"
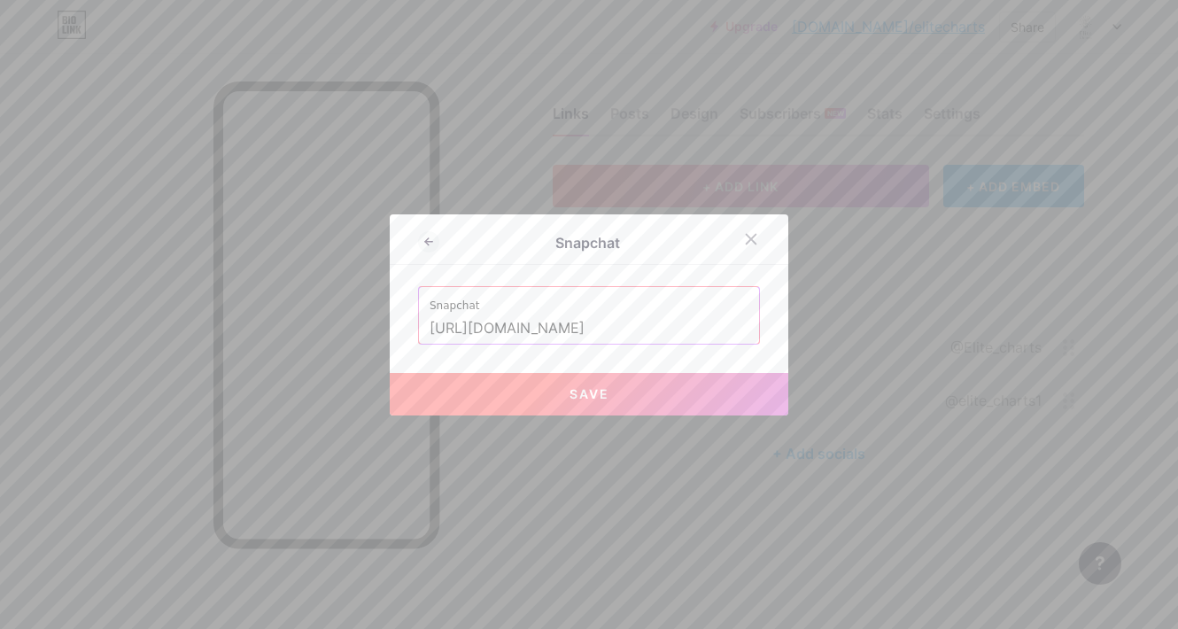
type input "[URL][DOMAIN_NAME]"
click at [615, 398] on button "Save" at bounding box center [589, 394] width 398 height 43
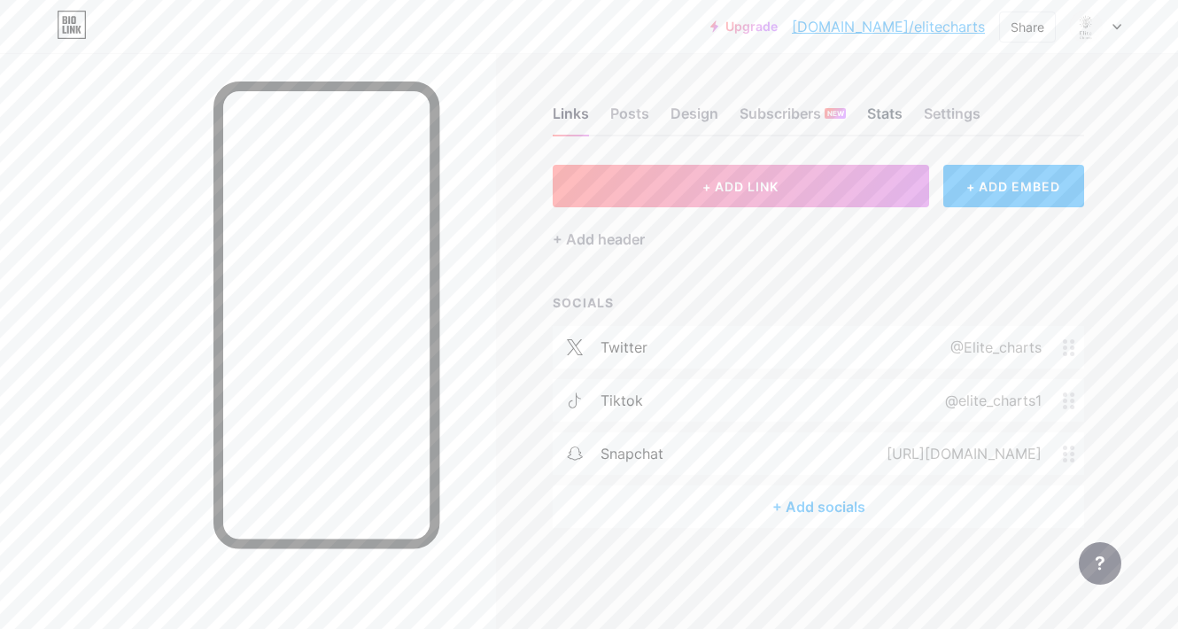
click at [873, 116] on div "Stats" at bounding box center [884, 119] width 35 height 32
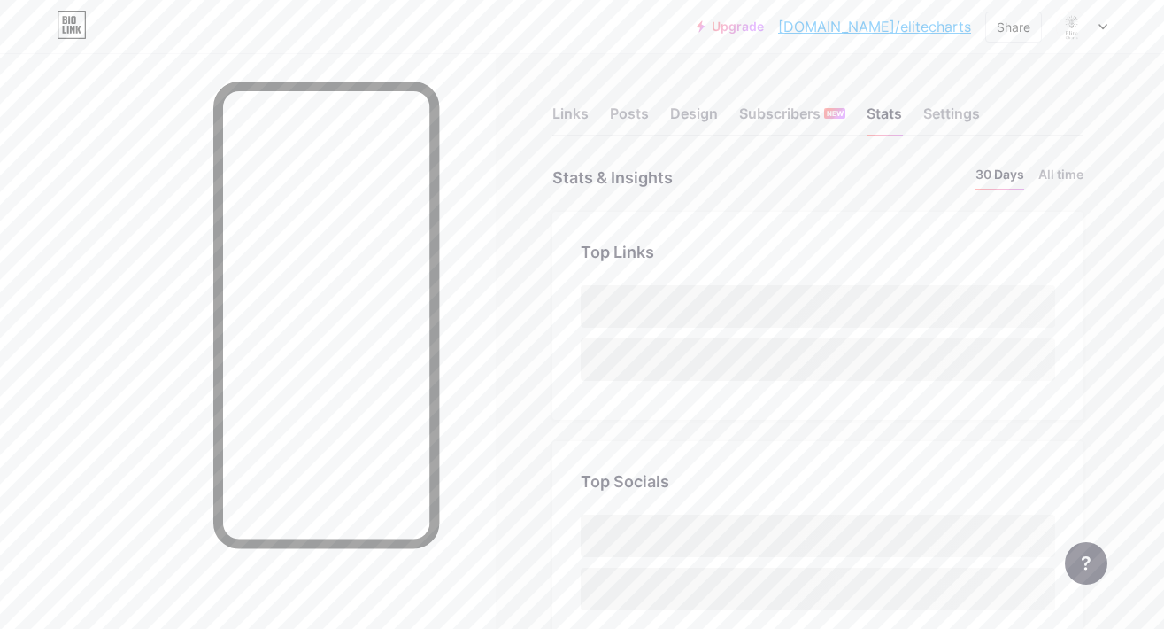
click at [916, 114] on div "Links Posts Design Subscribers NEW Stats Settings" at bounding box center [818, 105] width 531 height 62
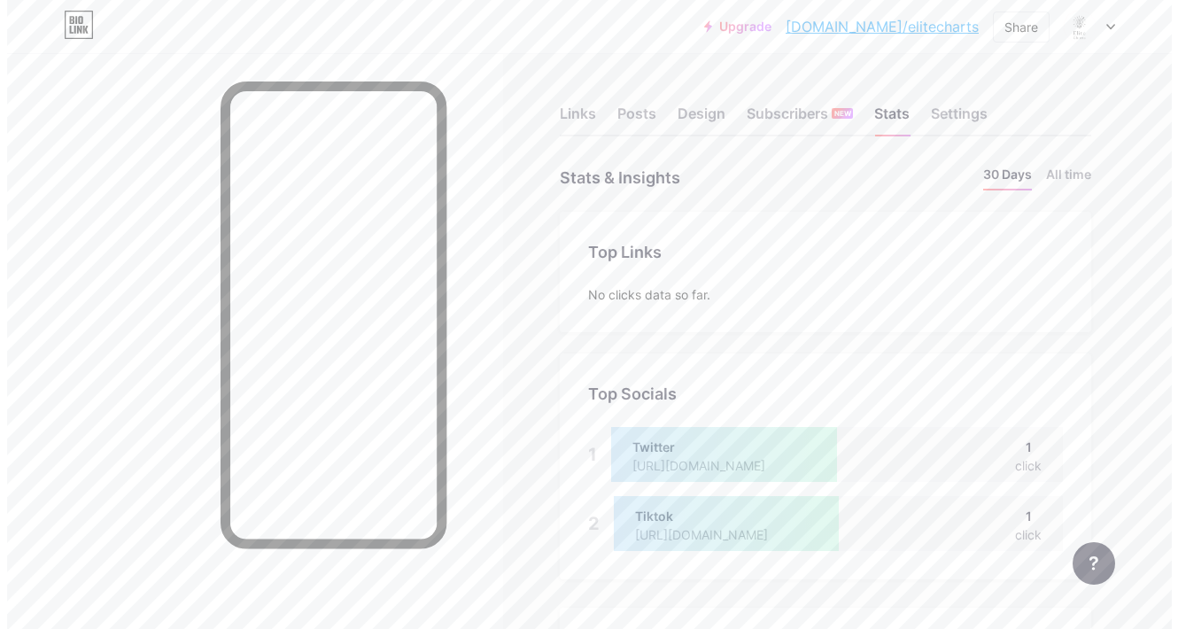
scroll to position [629, 1164]
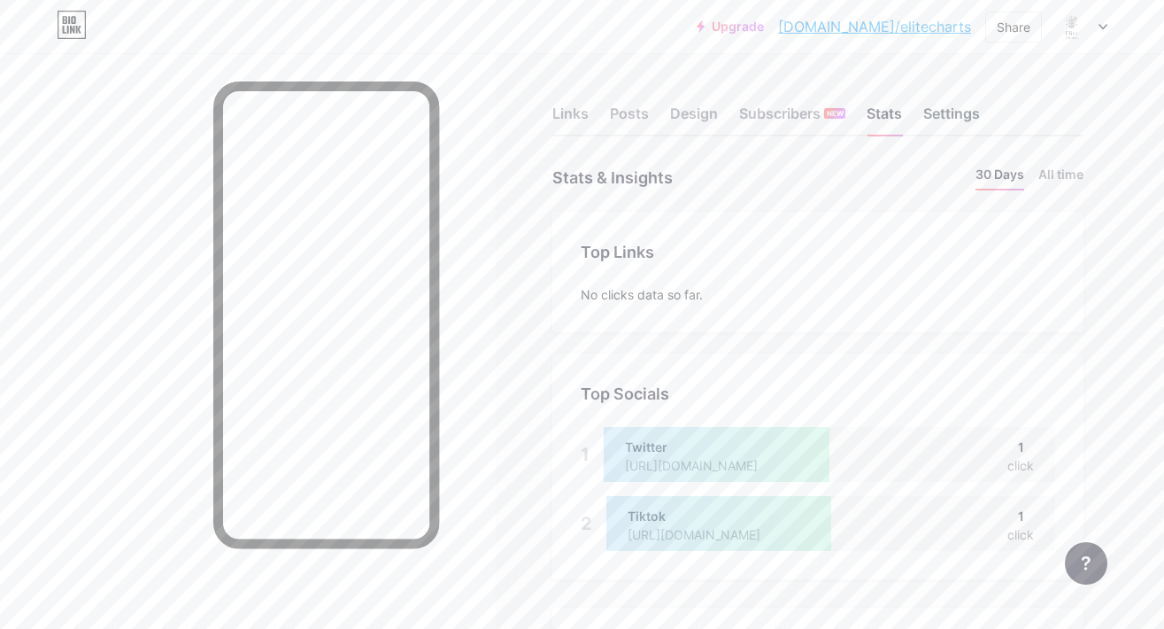
click at [934, 115] on div "Settings" at bounding box center [952, 119] width 57 height 32
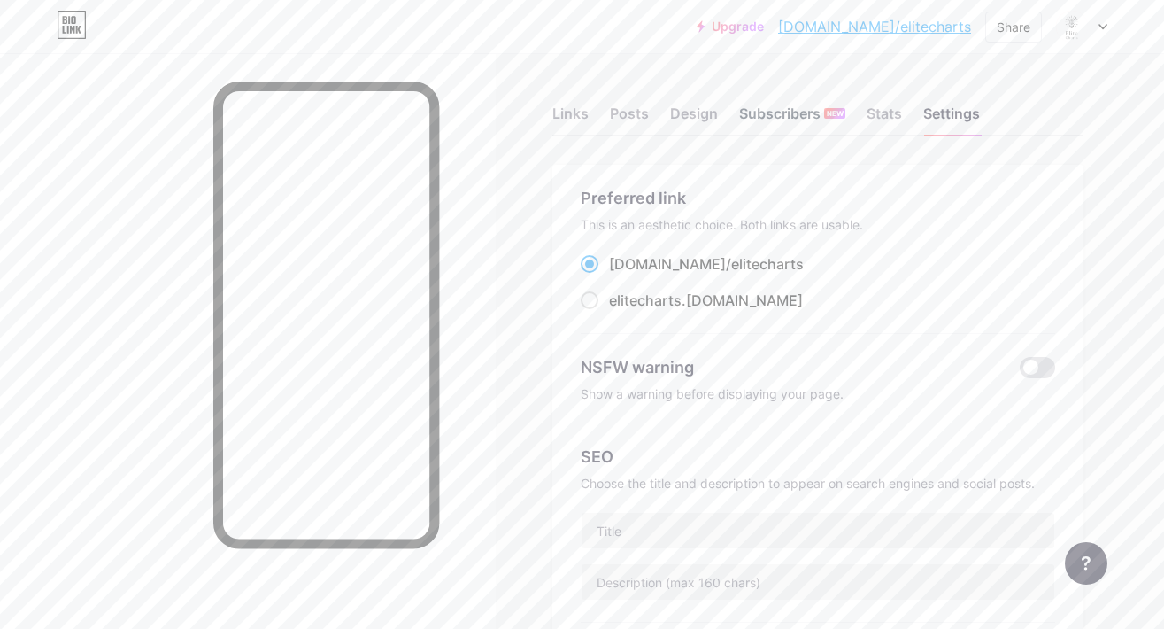
click at [792, 114] on div "Subscribers NEW" at bounding box center [792, 119] width 106 height 32
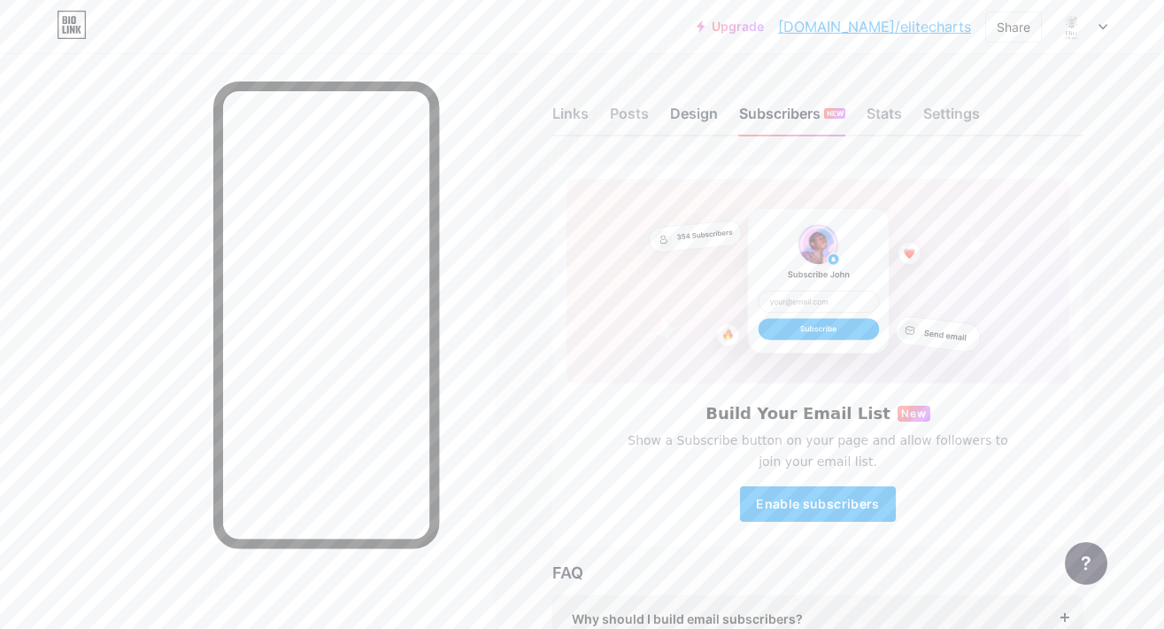
click at [700, 113] on div "Design" at bounding box center [694, 119] width 48 height 32
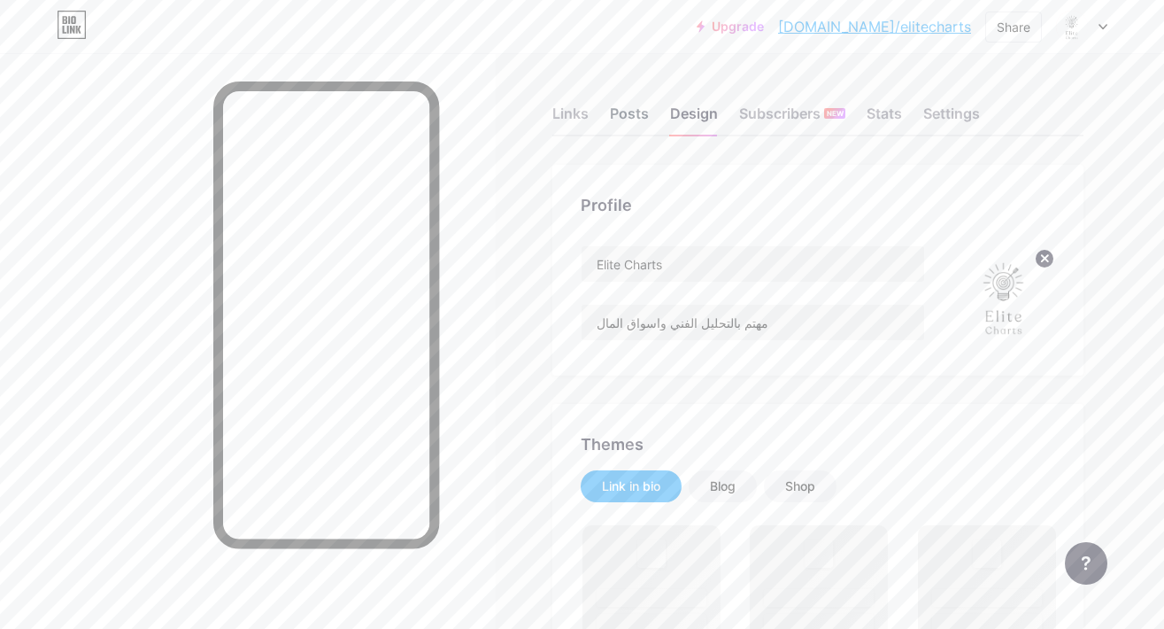
click at [642, 115] on div "Posts" at bounding box center [629, 119] width 39 height 32
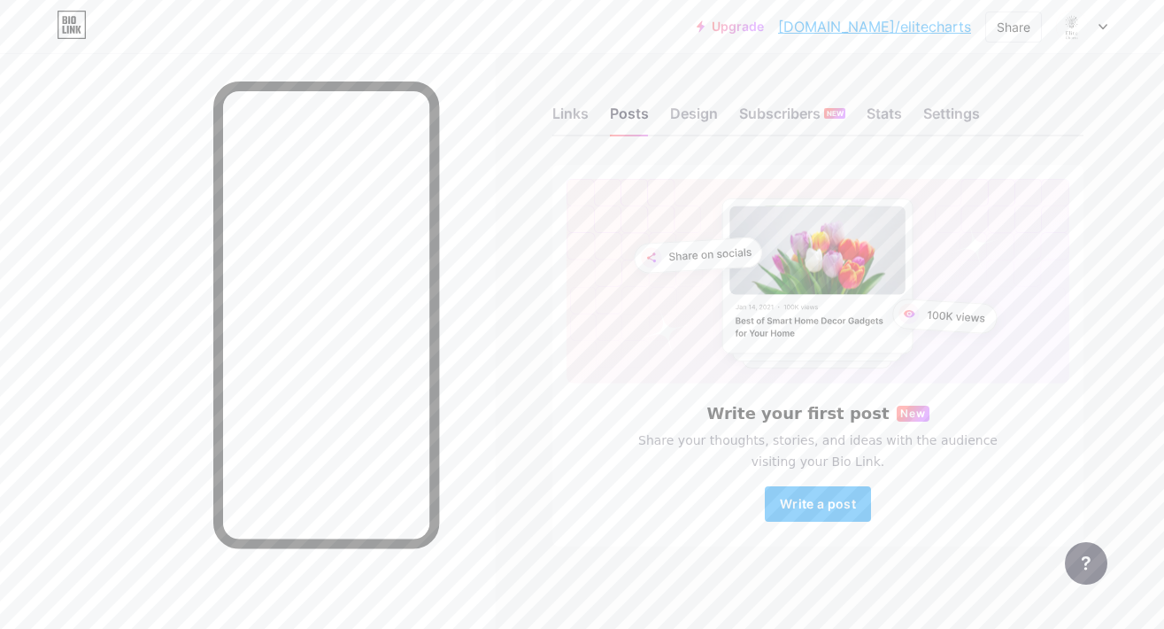
click at [934, 149] on div "Links Posts Design Subscribers NEW Stats Settings Write your first post New Sha…" at bounding box center [579, 344] width 1158 height 582
click at [560, 120] on div "Links" at bounding box center [571, 119] width 36 height 32
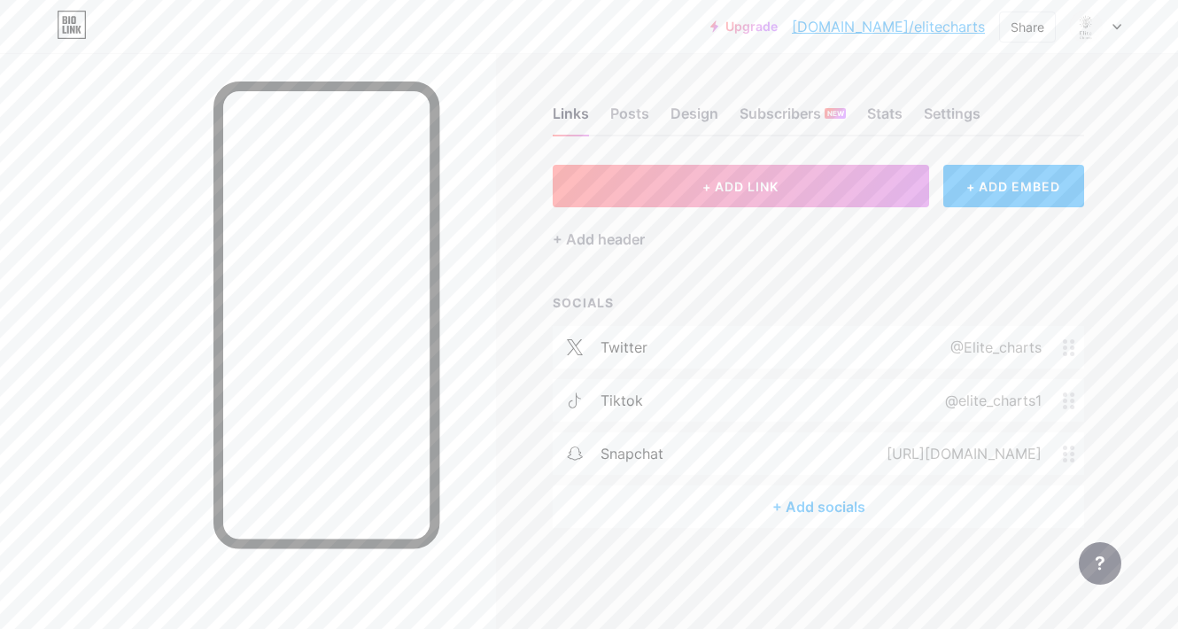
click at [1094, 254] on div "Links Posts Design Subscribers NEW Stats Settings + ADD LINK + ADD EMBED + Add …" at bounding box center [579, 334] width 1158 height 563
click at [475, 235] on div at bounding box center [248, 367] width 496 height 629
click at [528, 73] on div "Links Posts Design Subscribers NEW Stats Settings + ADD LINK + ADD EMBED + Add …" at bounding box center [579, 334] width 1158 height 563
click at [1084, 415] on div "Links Posts Design Subscribers NEW Stats Settings + ADD LINK + ADD EMBED + Add …" at bounding box center [579, 334] width 1158 height 563
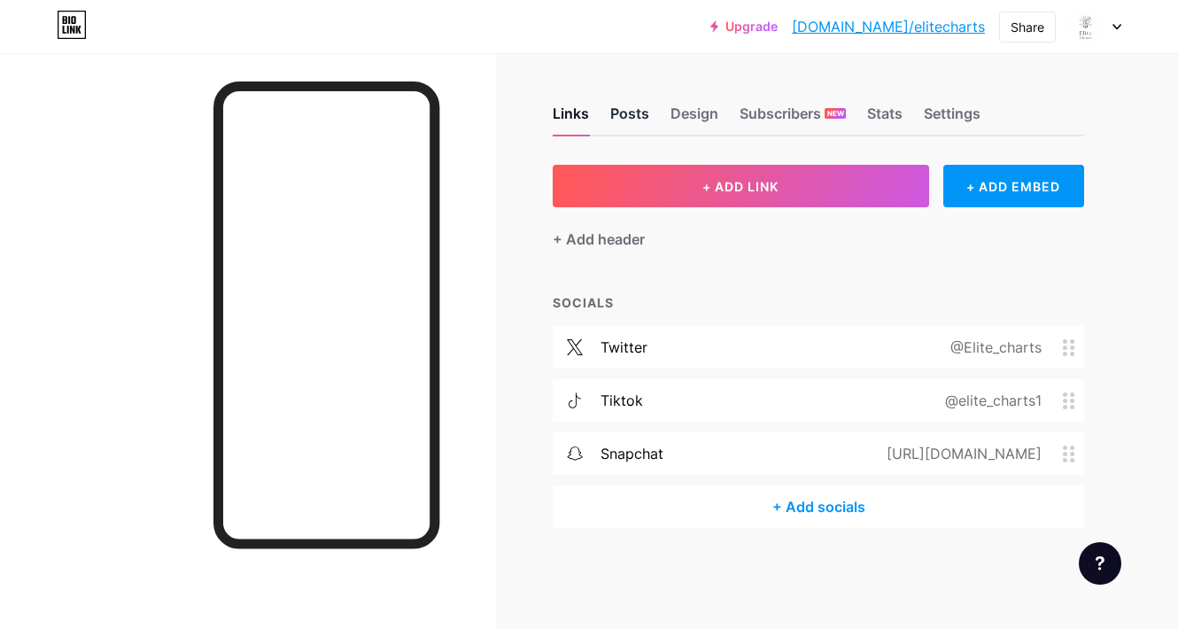
click at [635, 118] on div "Posts" at bounding box center [629, 119] width 39 height 32
